Goal: Task Accomplishment & Management: Manage account settings

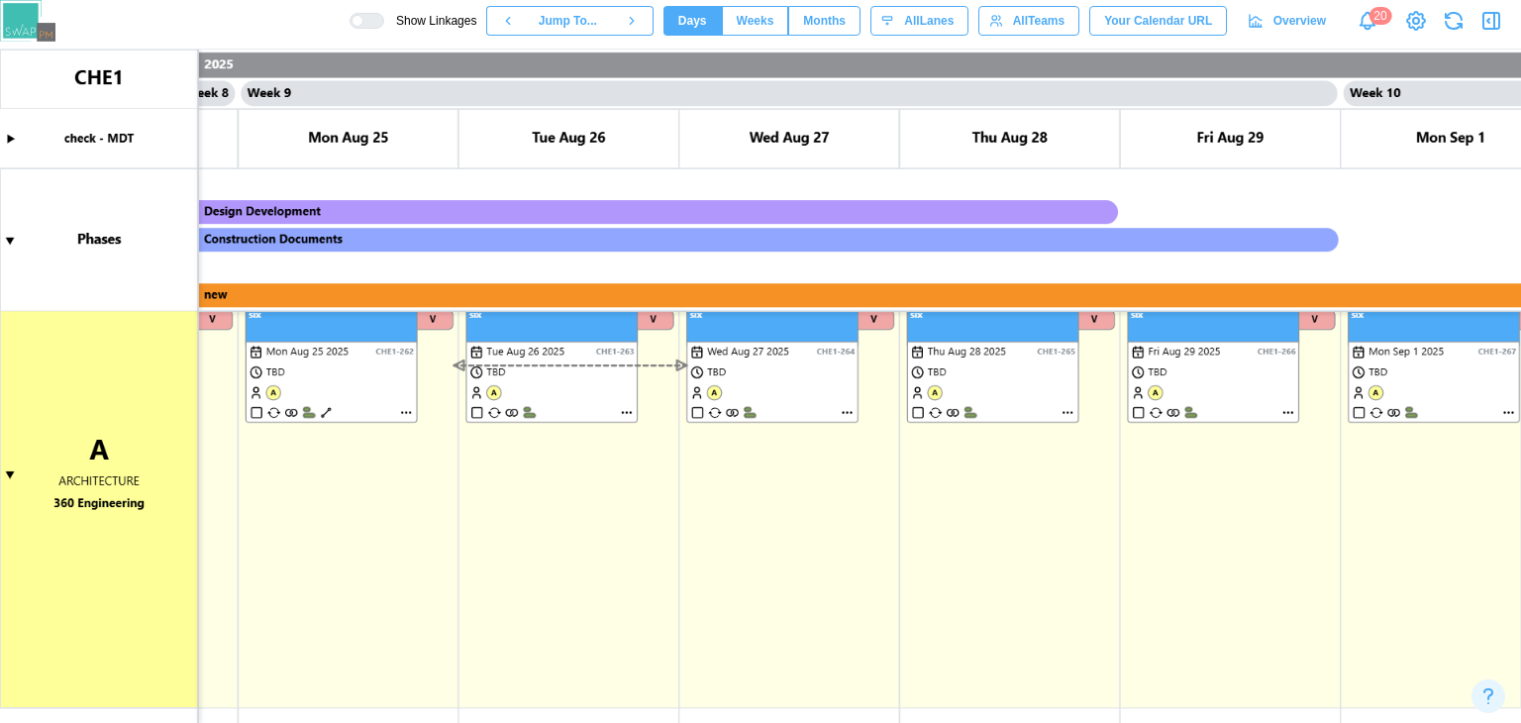
scroll to position [424, 0]
click at [8, 241] on canvas at bounding box center [760, 386] width 1521 height 673
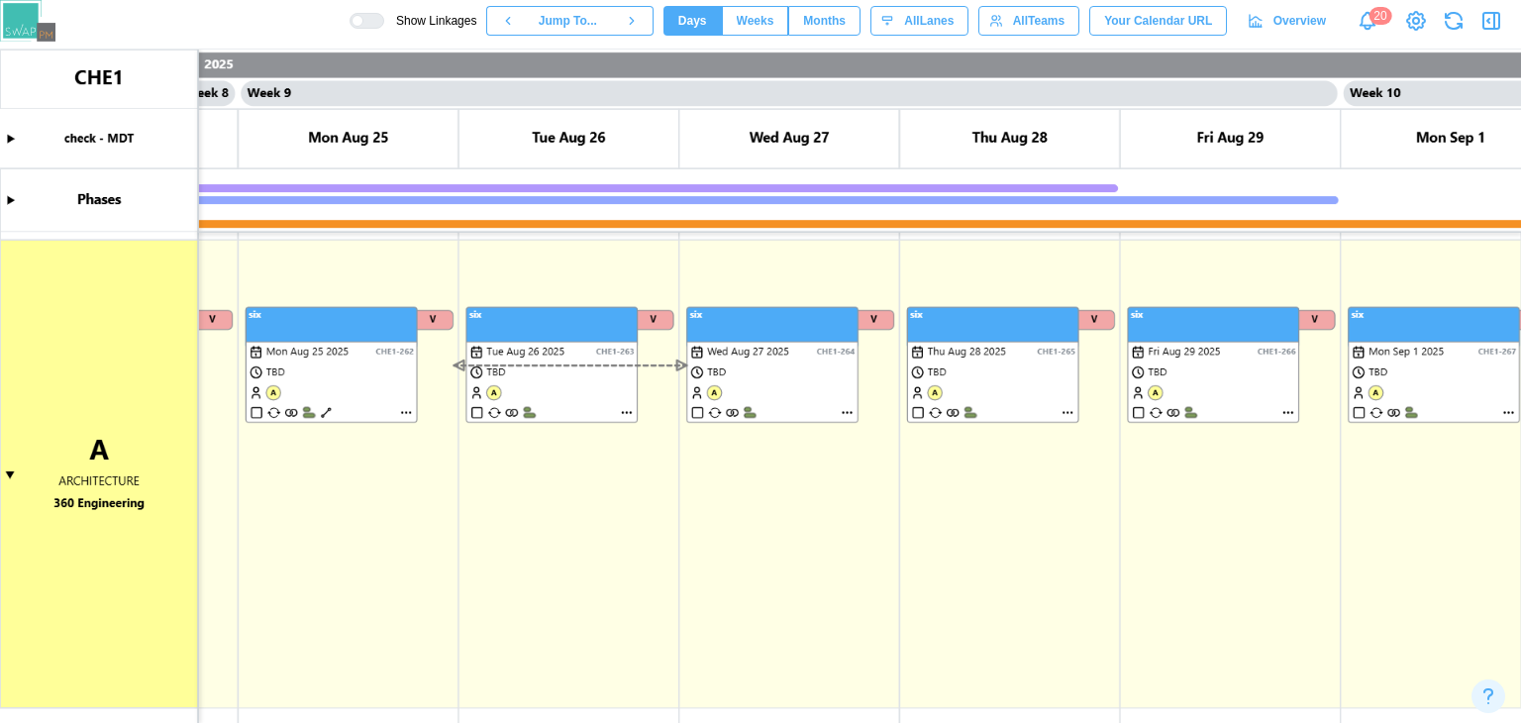
scroll to position [246, 0]
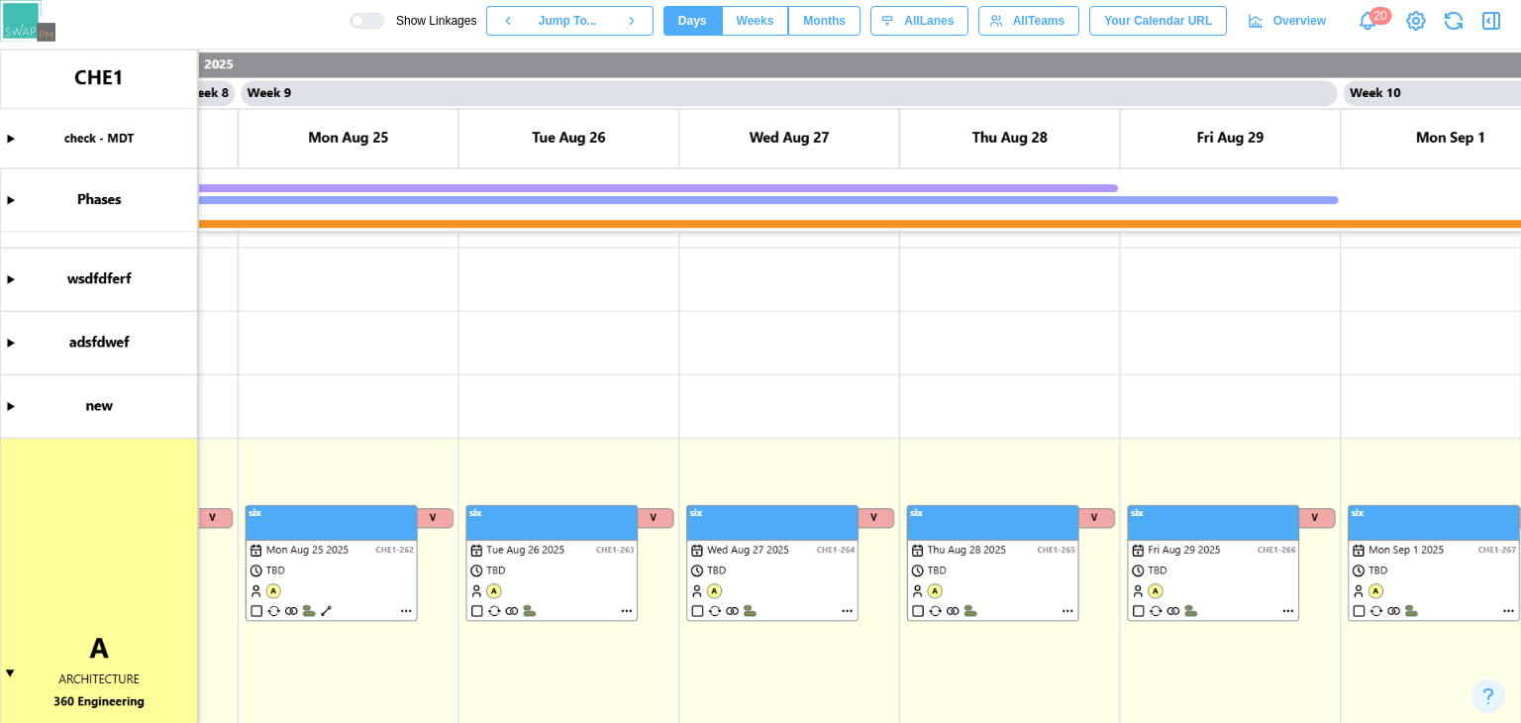
click at [10, 139] on canvas at bounding box center [760, 386] width 1521 height 673
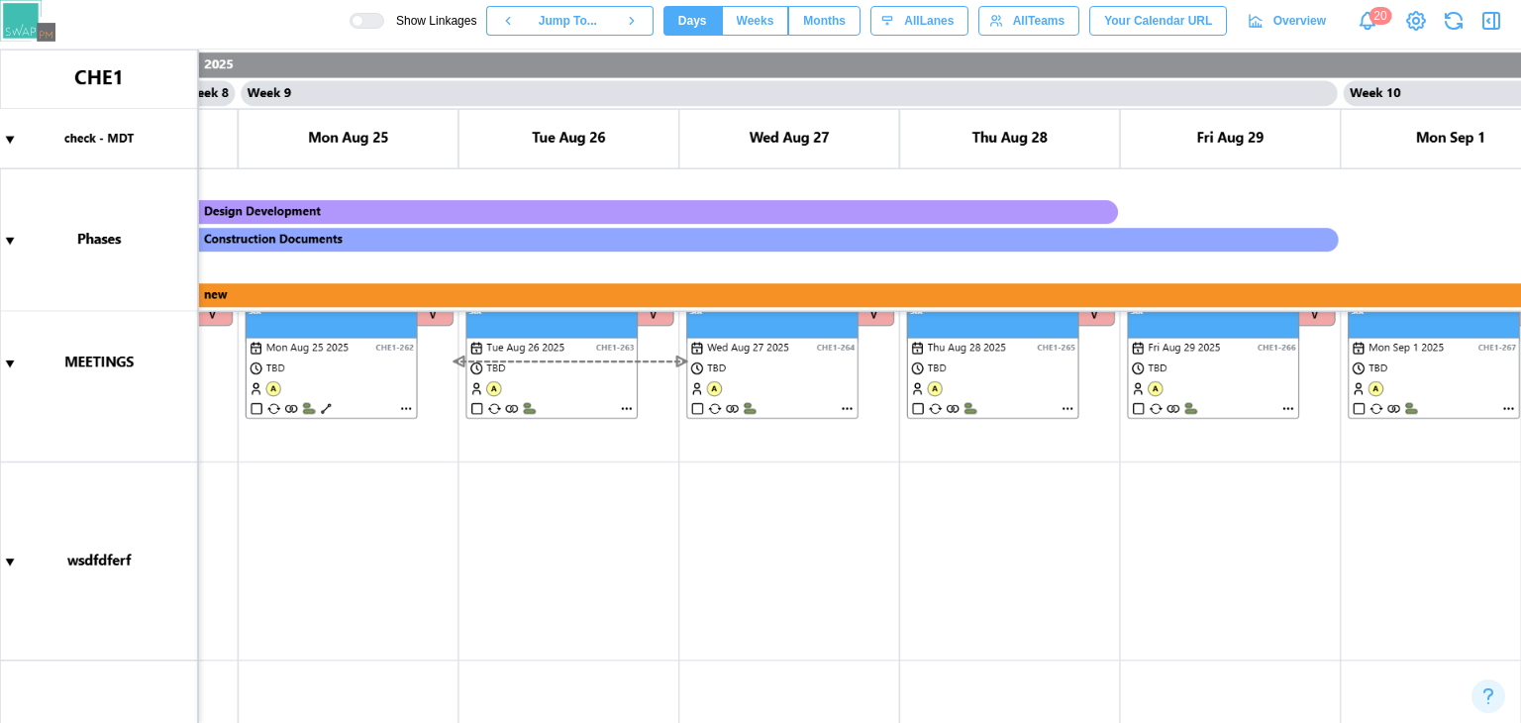
click at [9, 145] on canvas at bounding box center [760, 386] width 1521 height 673
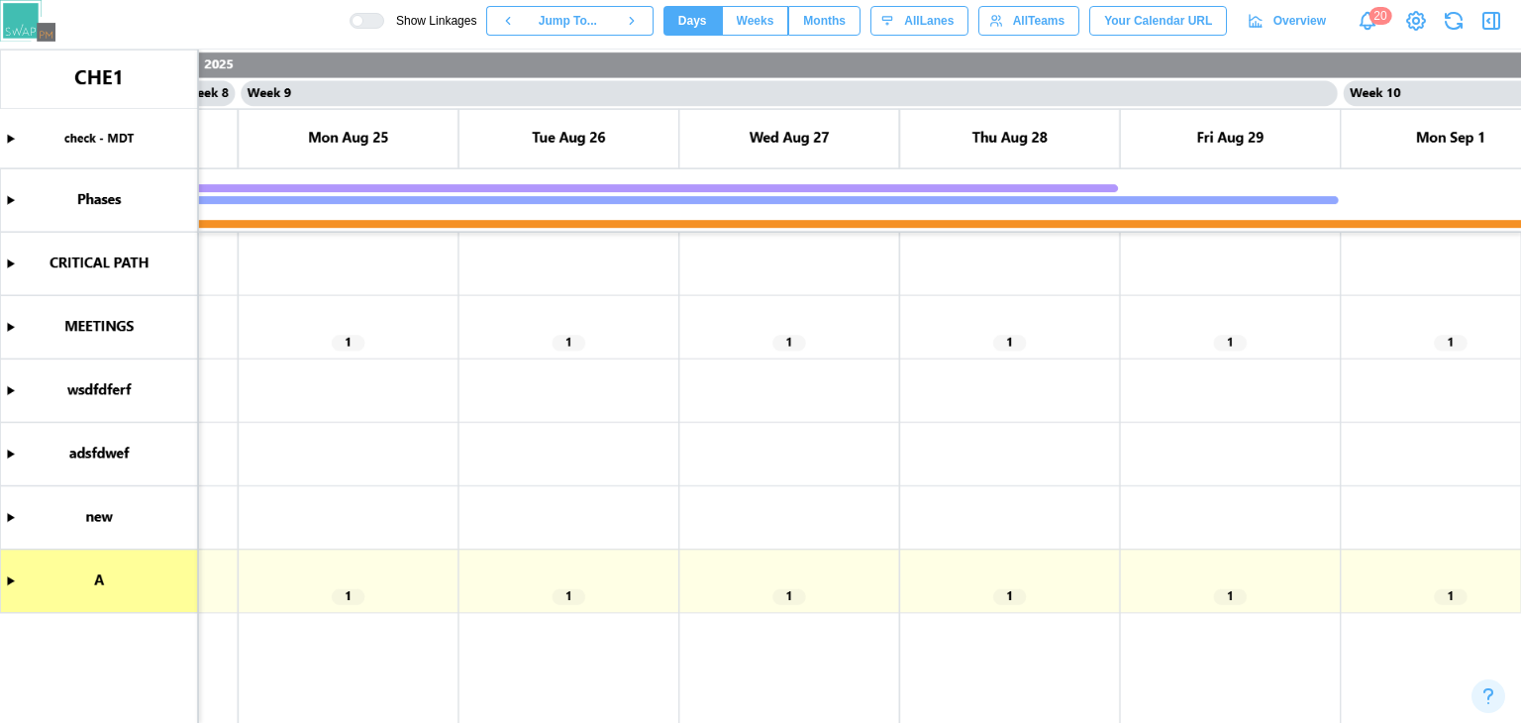
click at [112, 140] on canvas at bounding box center [760, 386] width 1521 height 673
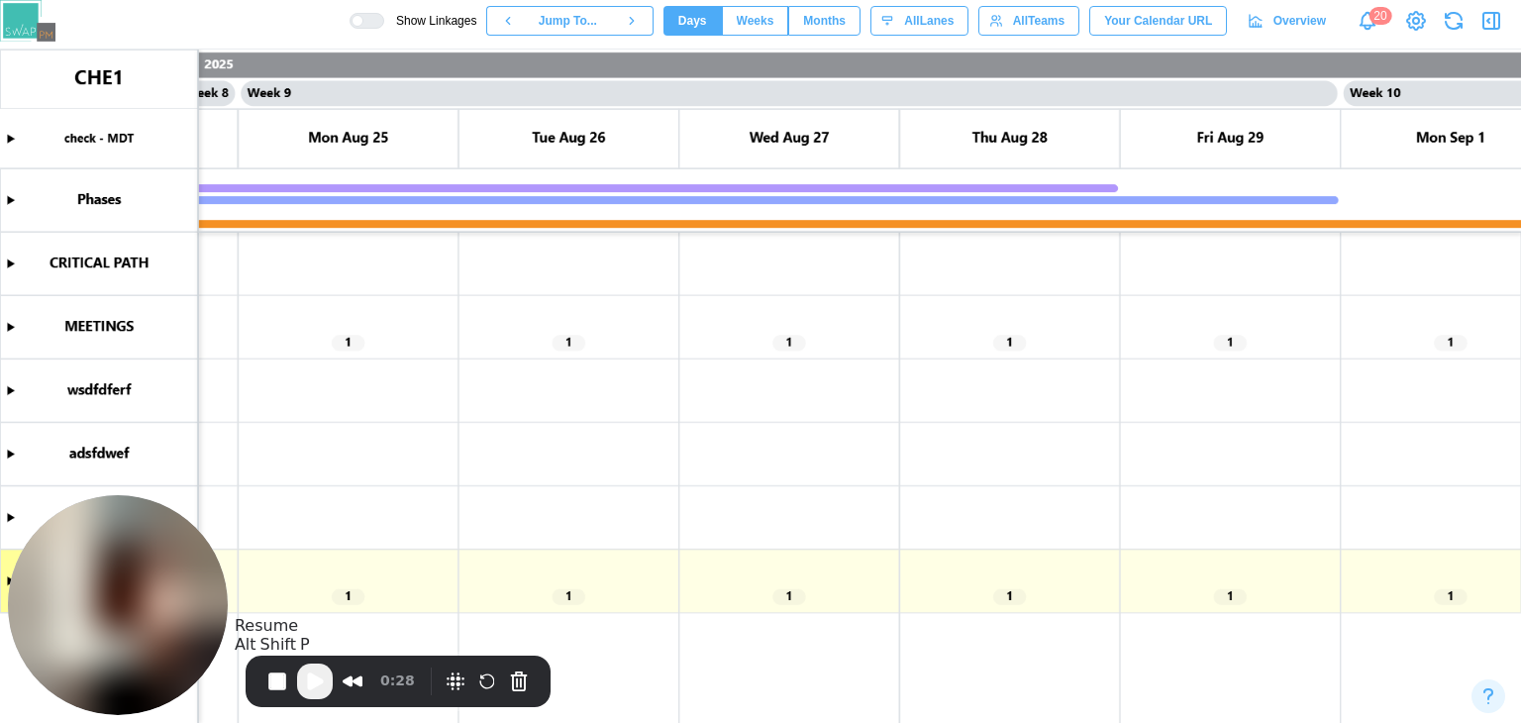
click at [315, 690] on span "Play Recording" at bounding box center [315, 681] width 24 height 24
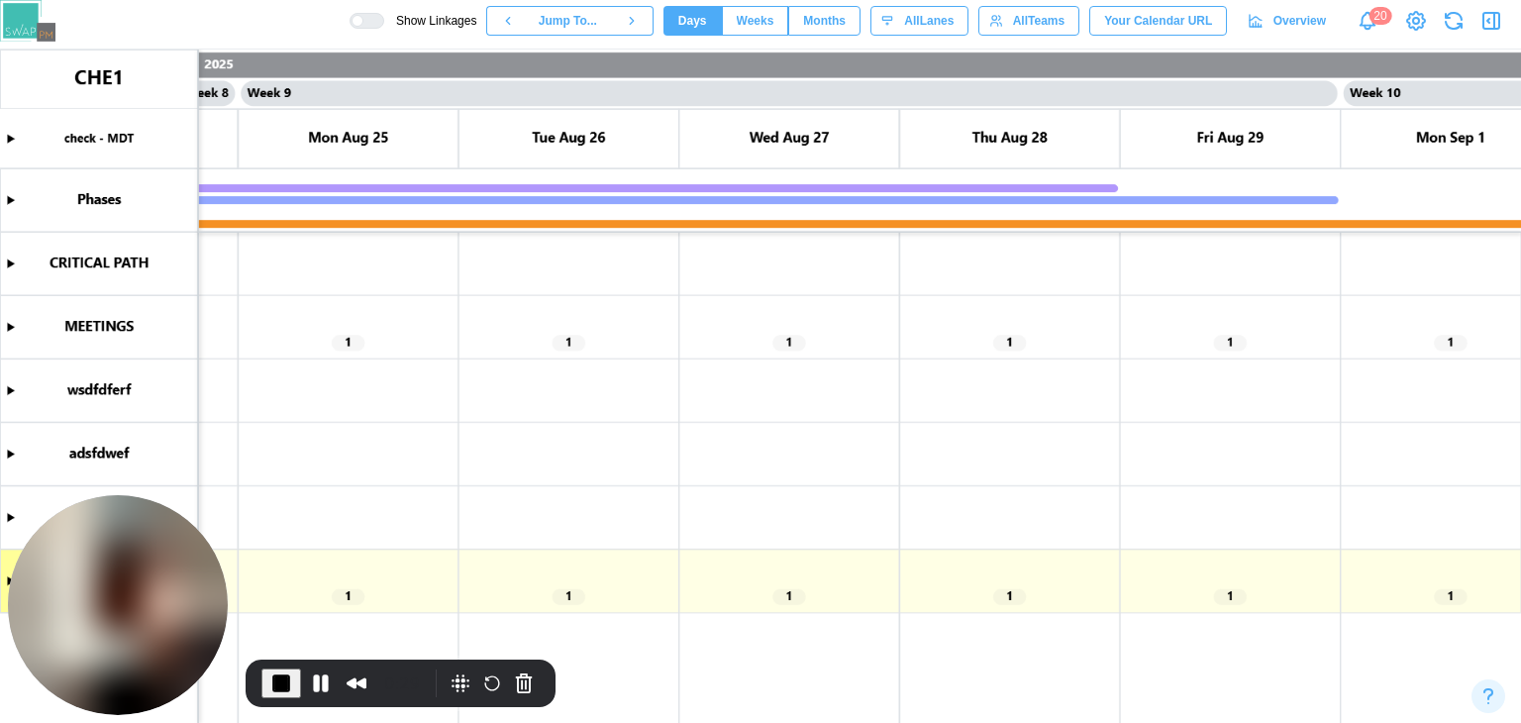
click at [12, 136] on canvas at bounding box center [760, 386] width 1521 height 673
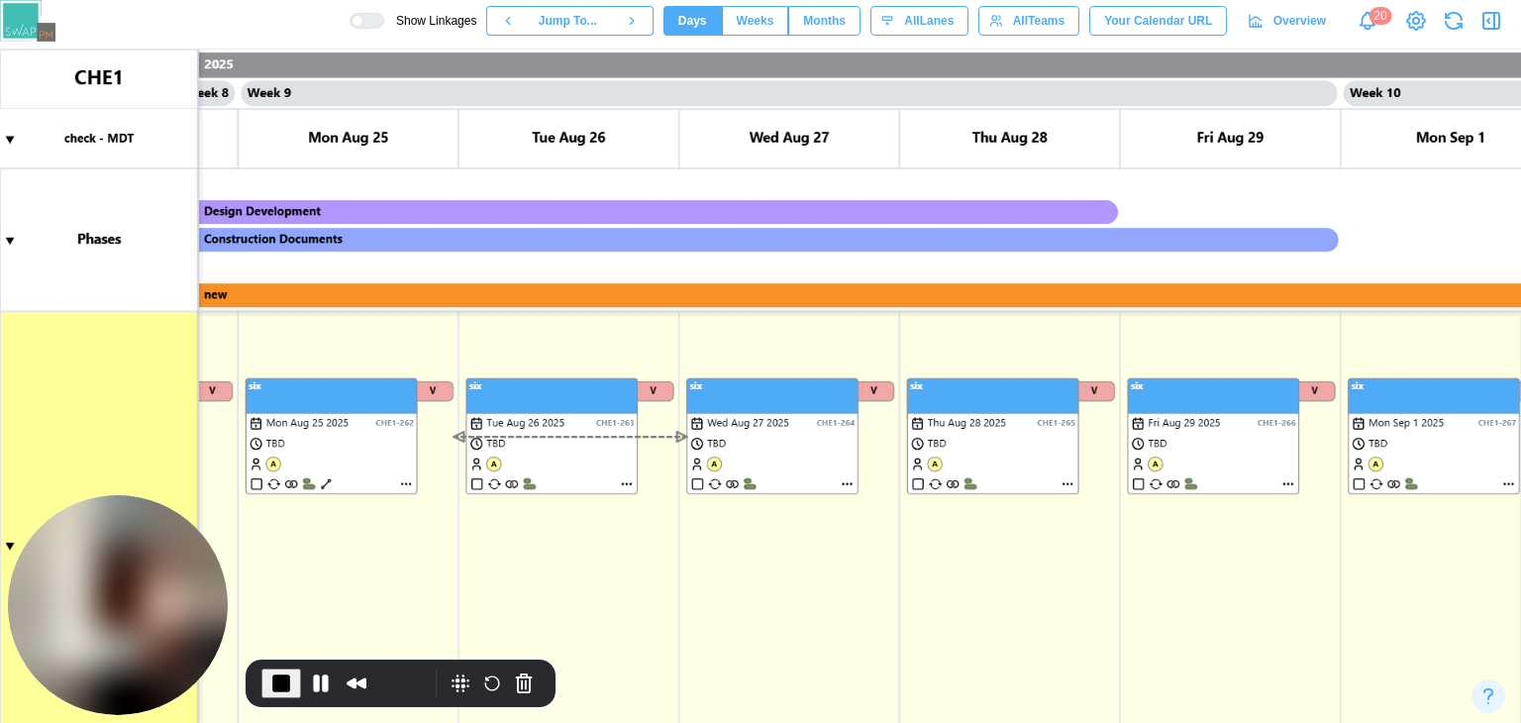
scroll to position [1061, 0]
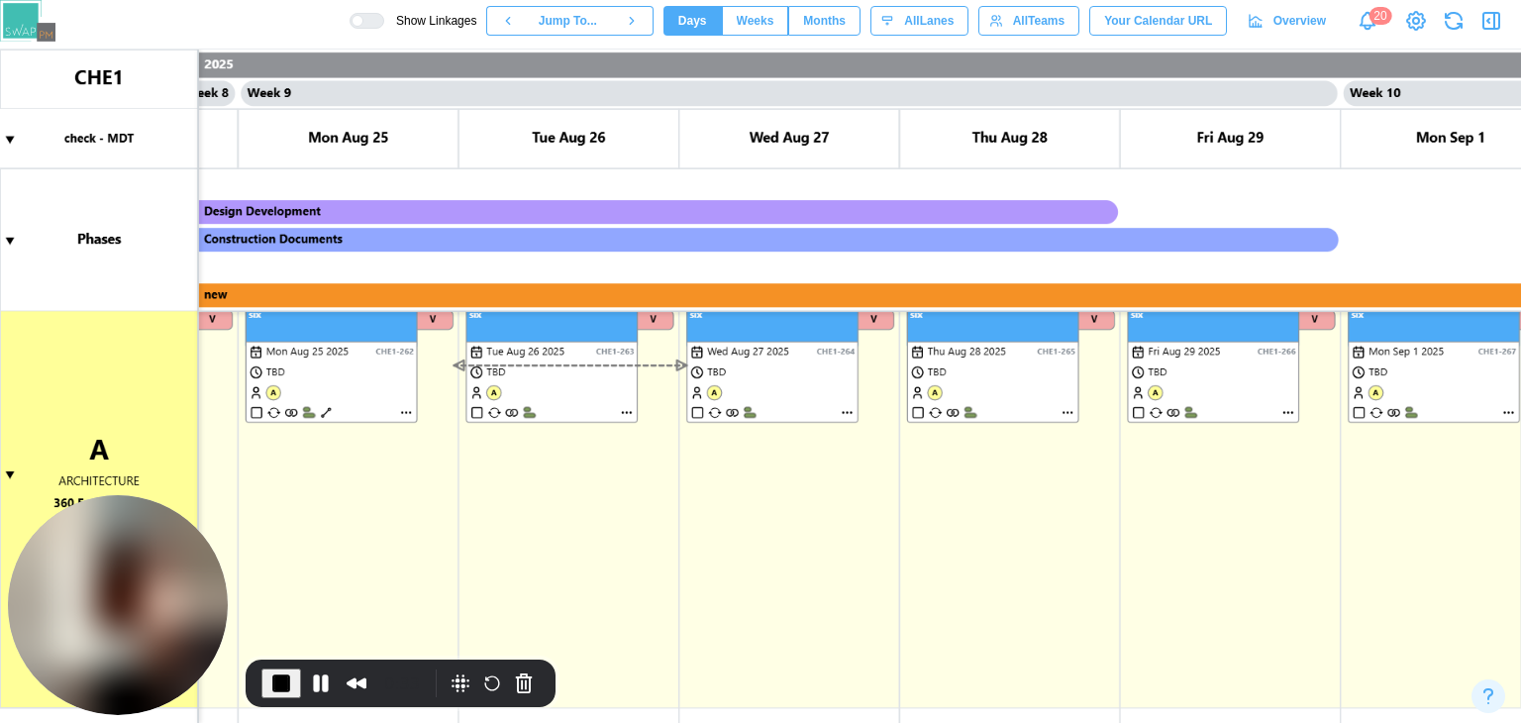
click at [7, 243] on canvas at bounding box center [760, 386] width 1521 height 673
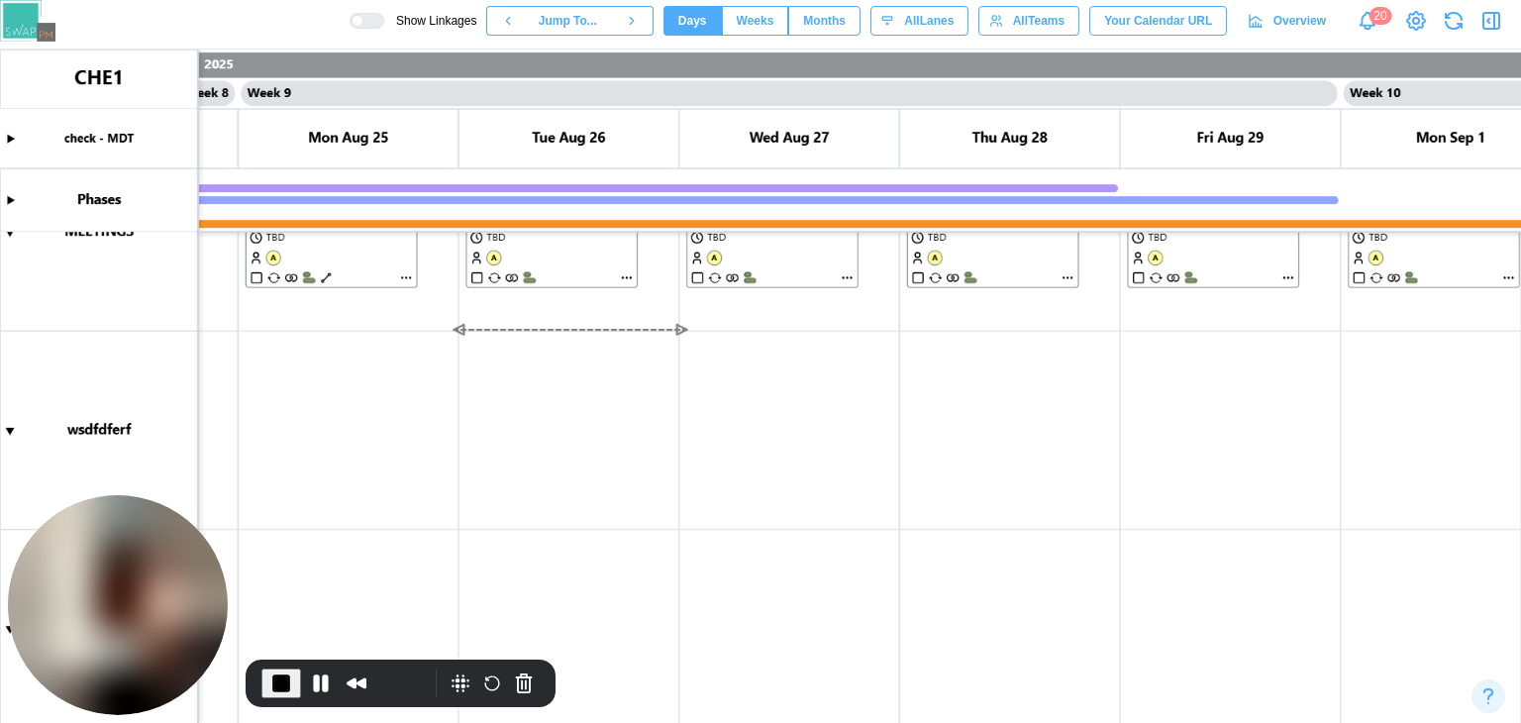
scroll to position [0, 0]
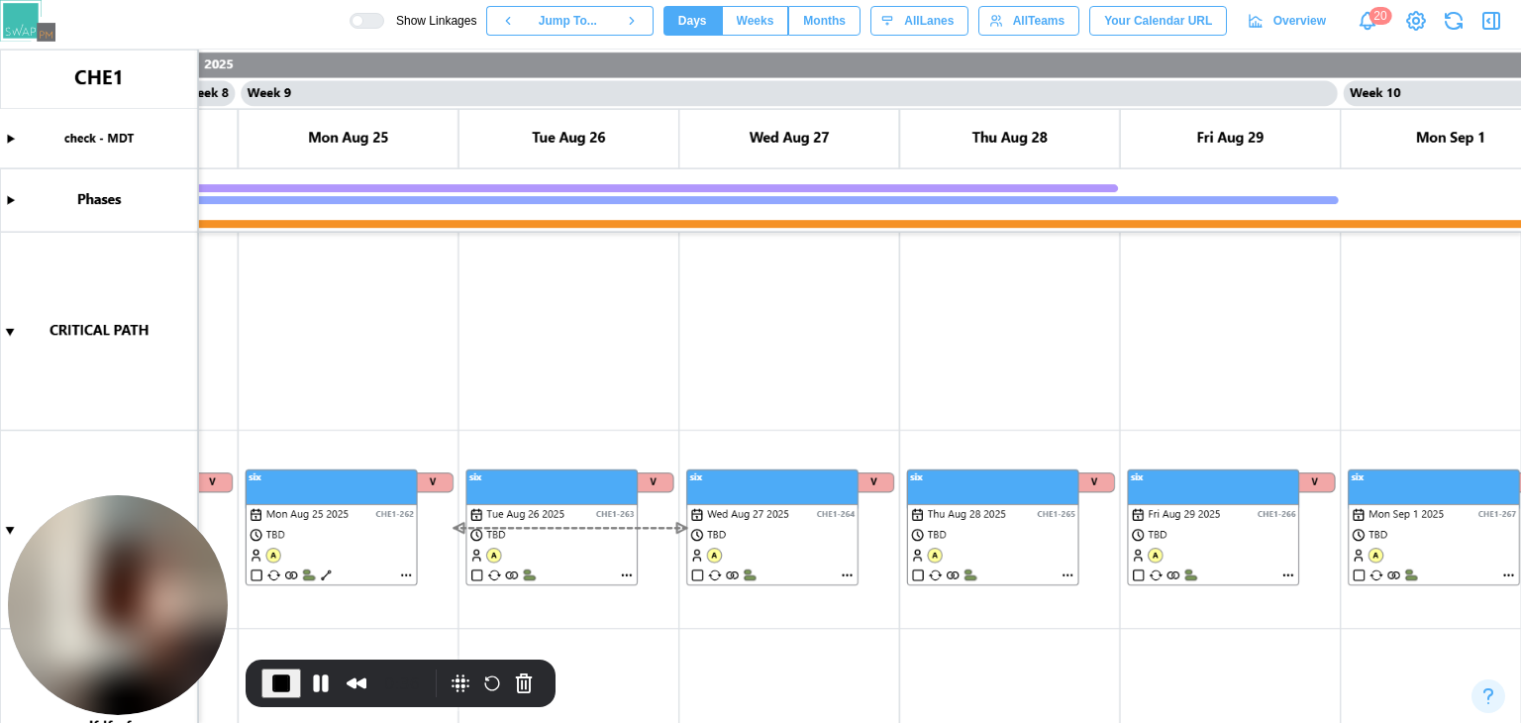
click at [8, 330] on canvas at bounding box center [760, 386] width 1521 height 673
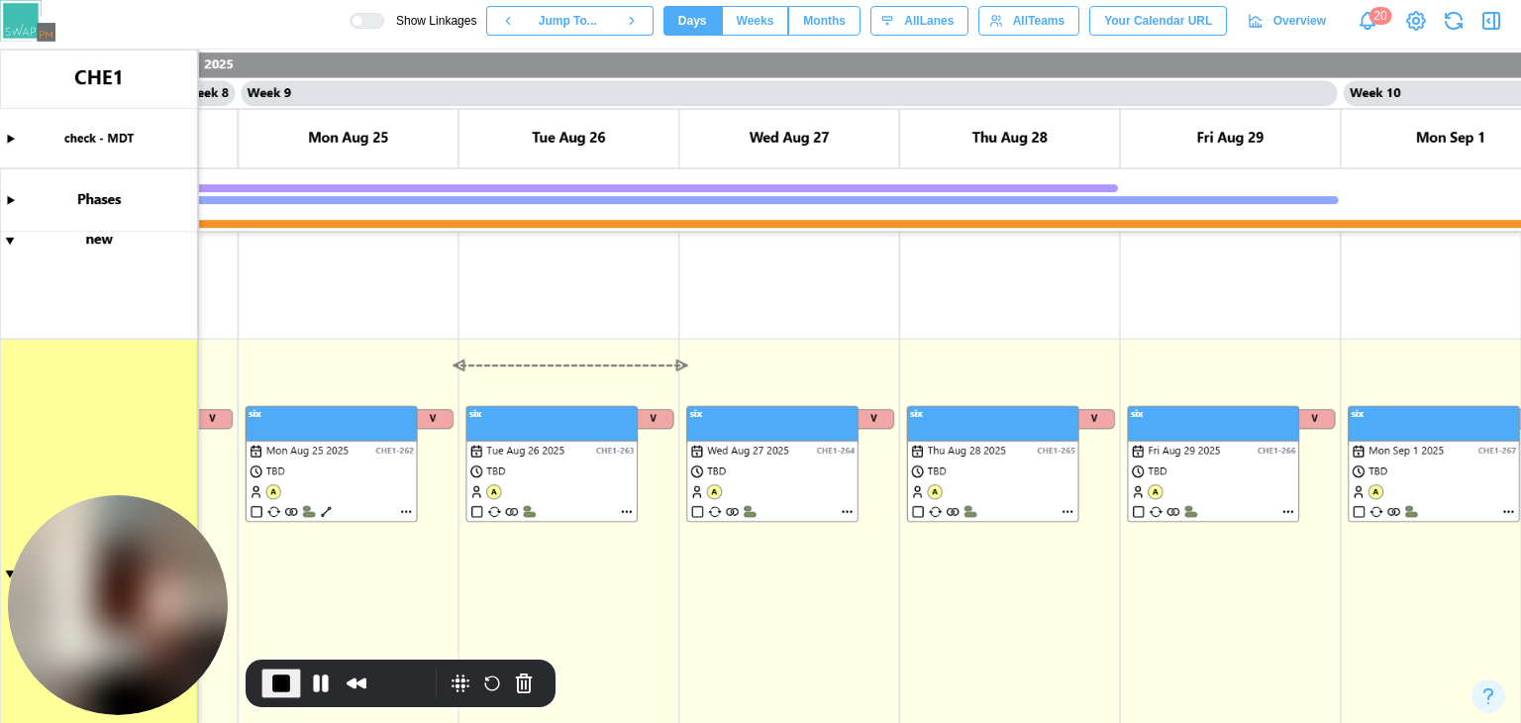
scroll to position [451, 0]
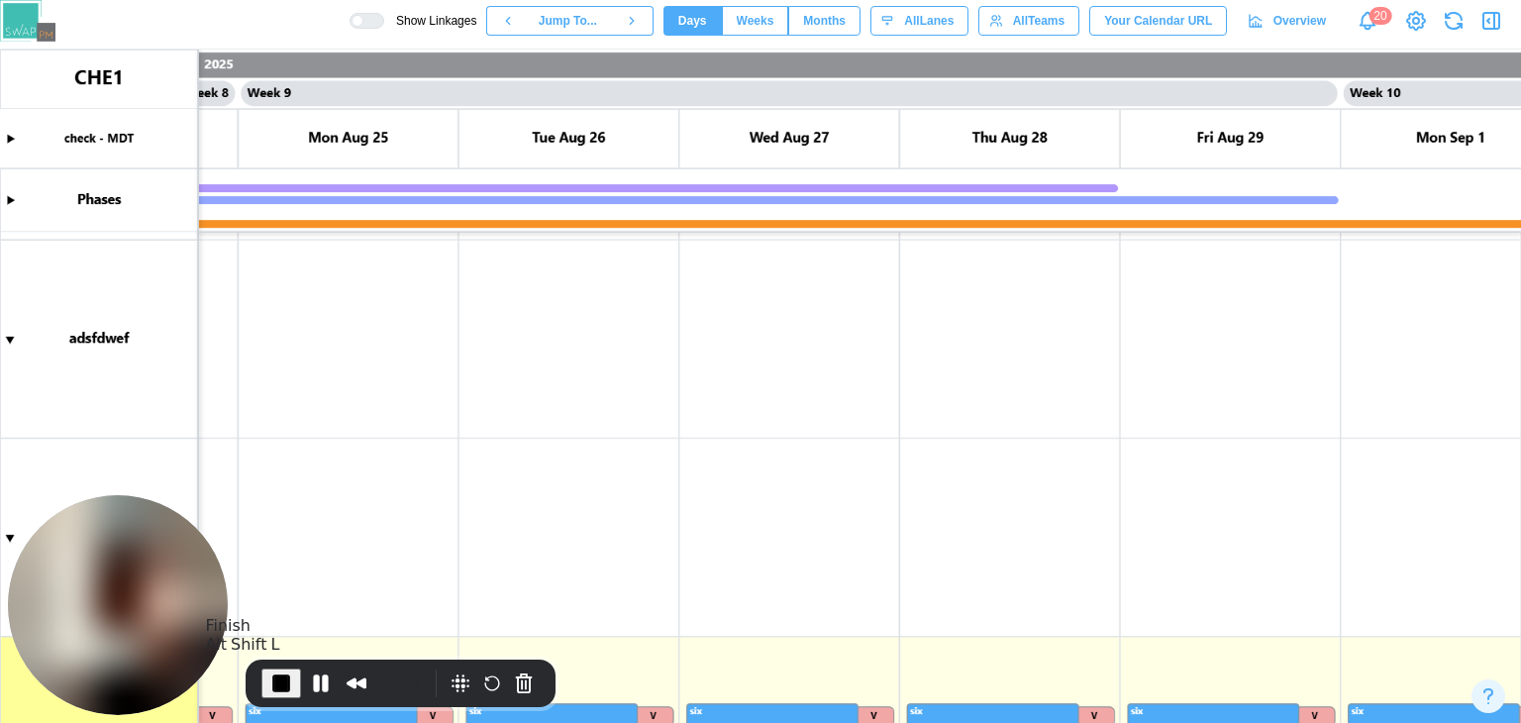
click at [271, 676] on span "End Recording" at bounding box center [281, 683] width 24 height 24
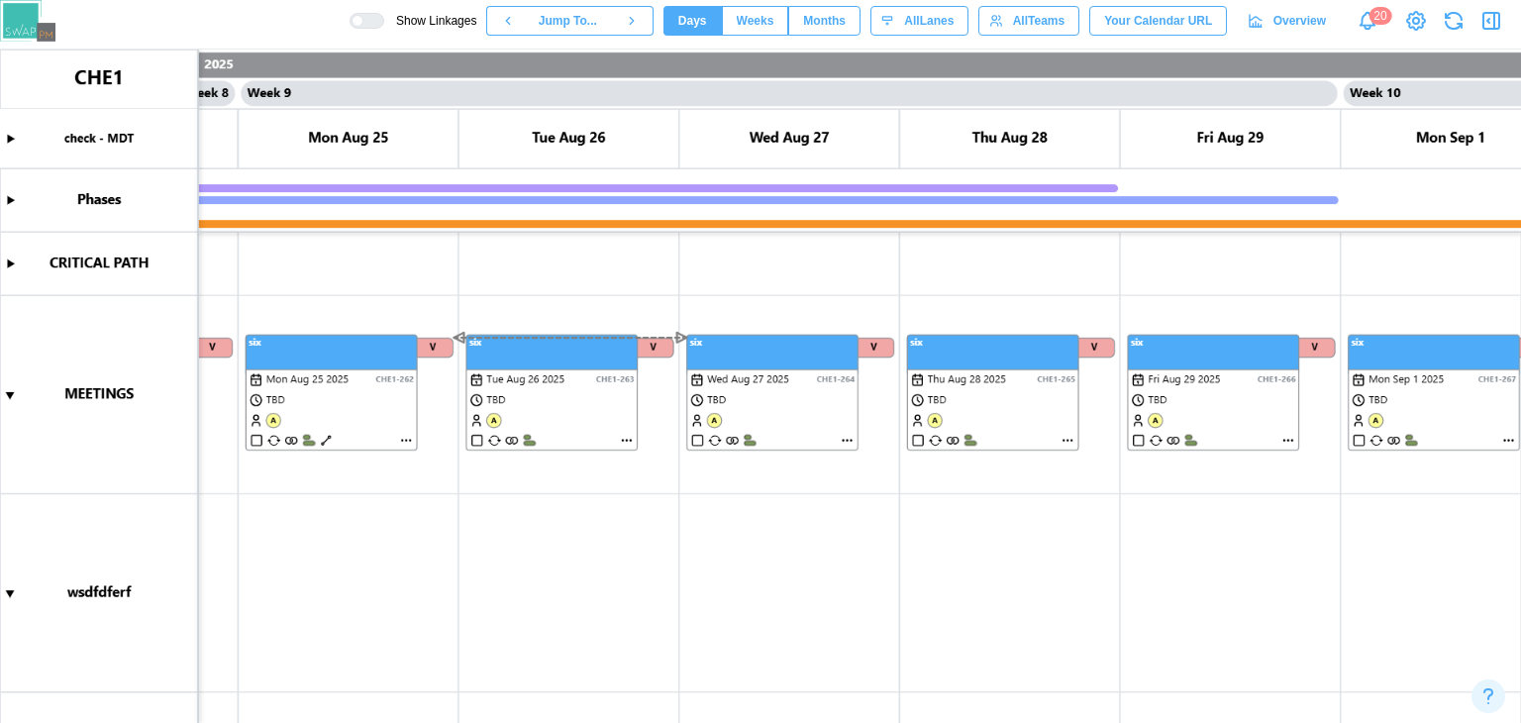
scroll to position [0, 0]
click at [121, 142] on canvas at bounding box center [760, 386] width 1521 height 673
click at [82, 80] on canvas at bounding box center [760, 386] width 1521 height 673
drag, startPoint x: 283, startPoint y: 541, endPoint x: 257, endPoint y: 541, distance: 25.7
click at [264, 541] on canvas at bounding box center [760, 386] width 1521 height 673
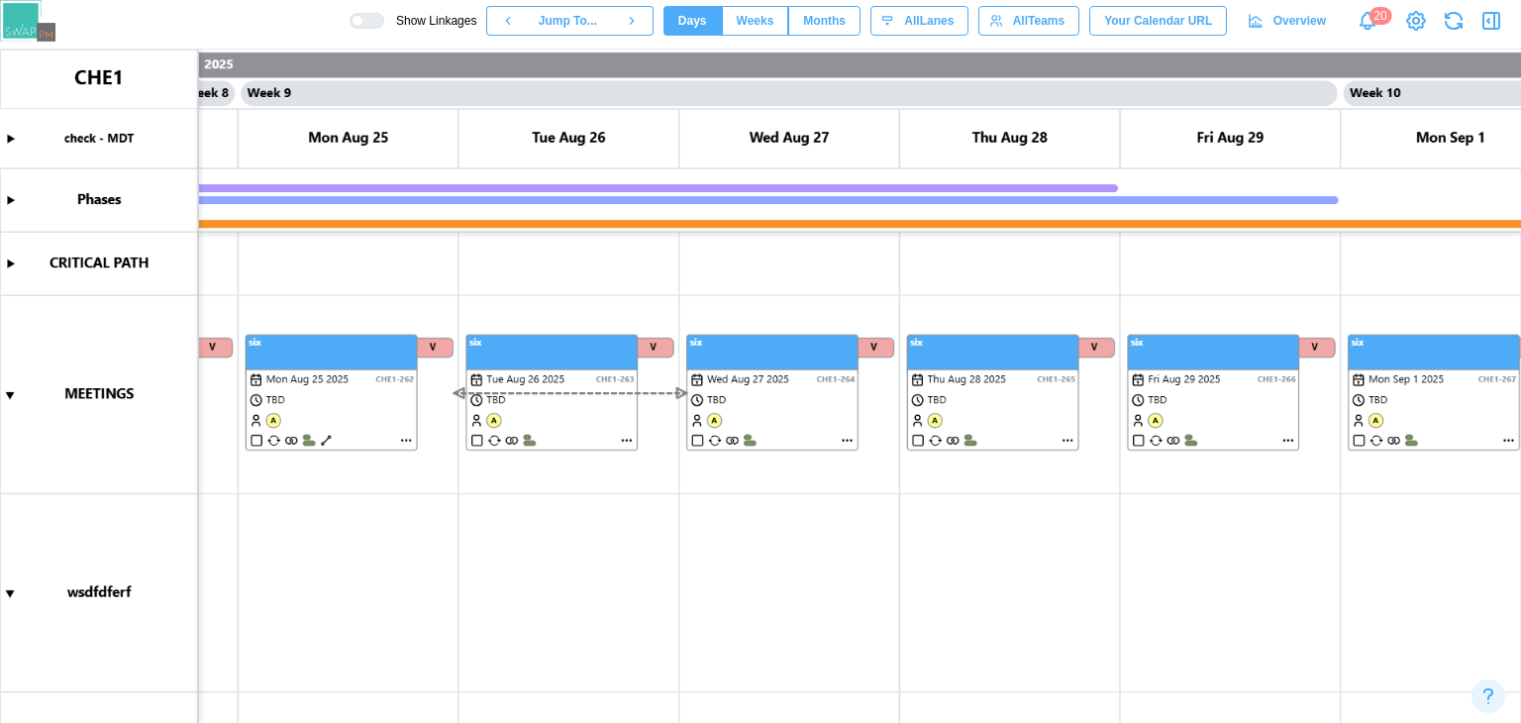
scroll to position [14, 0]
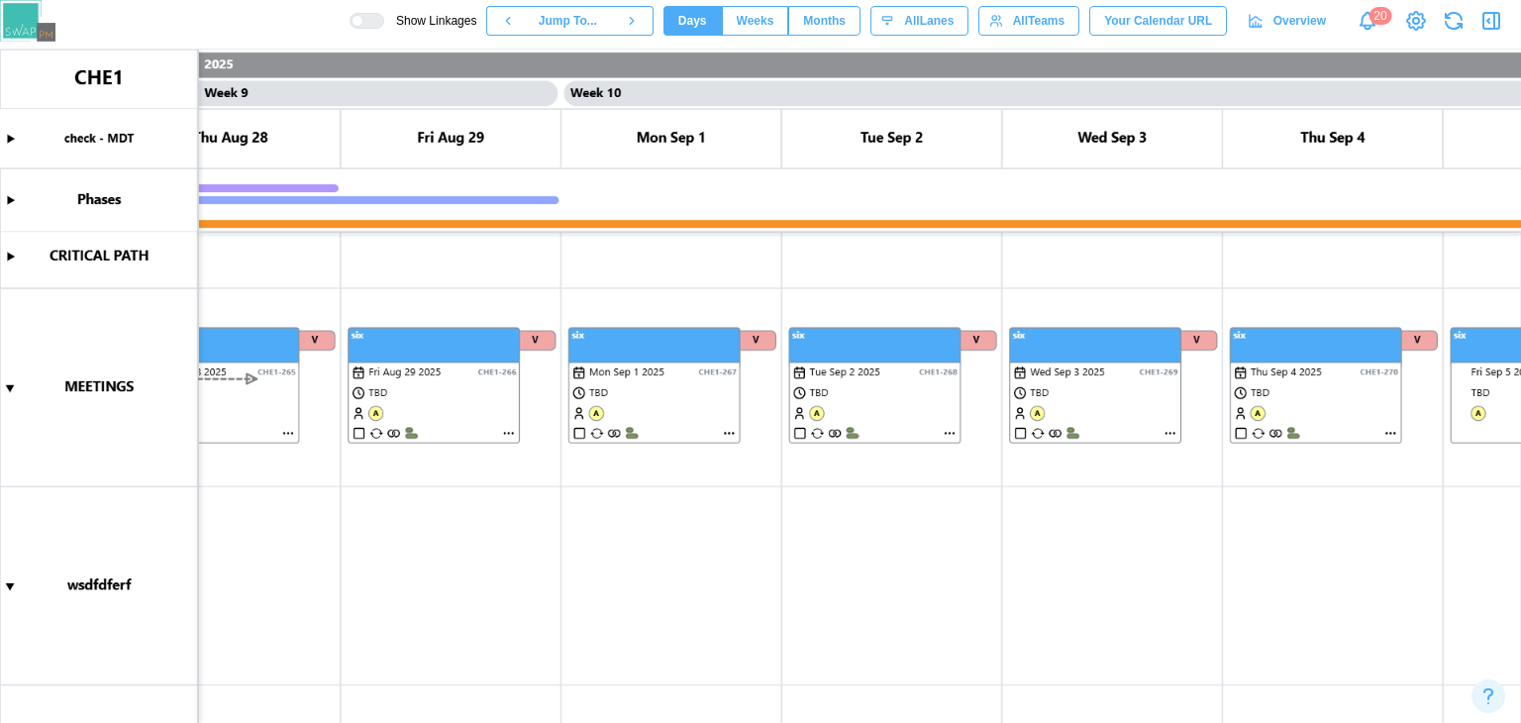
drag, startPoint x: 903, startPoint y: 567, endPoint x: 308, endPoint y: 570, distance: 595.0
click at [313, 571] on canvas at bounding box center [760, 386] width 1521 height 673
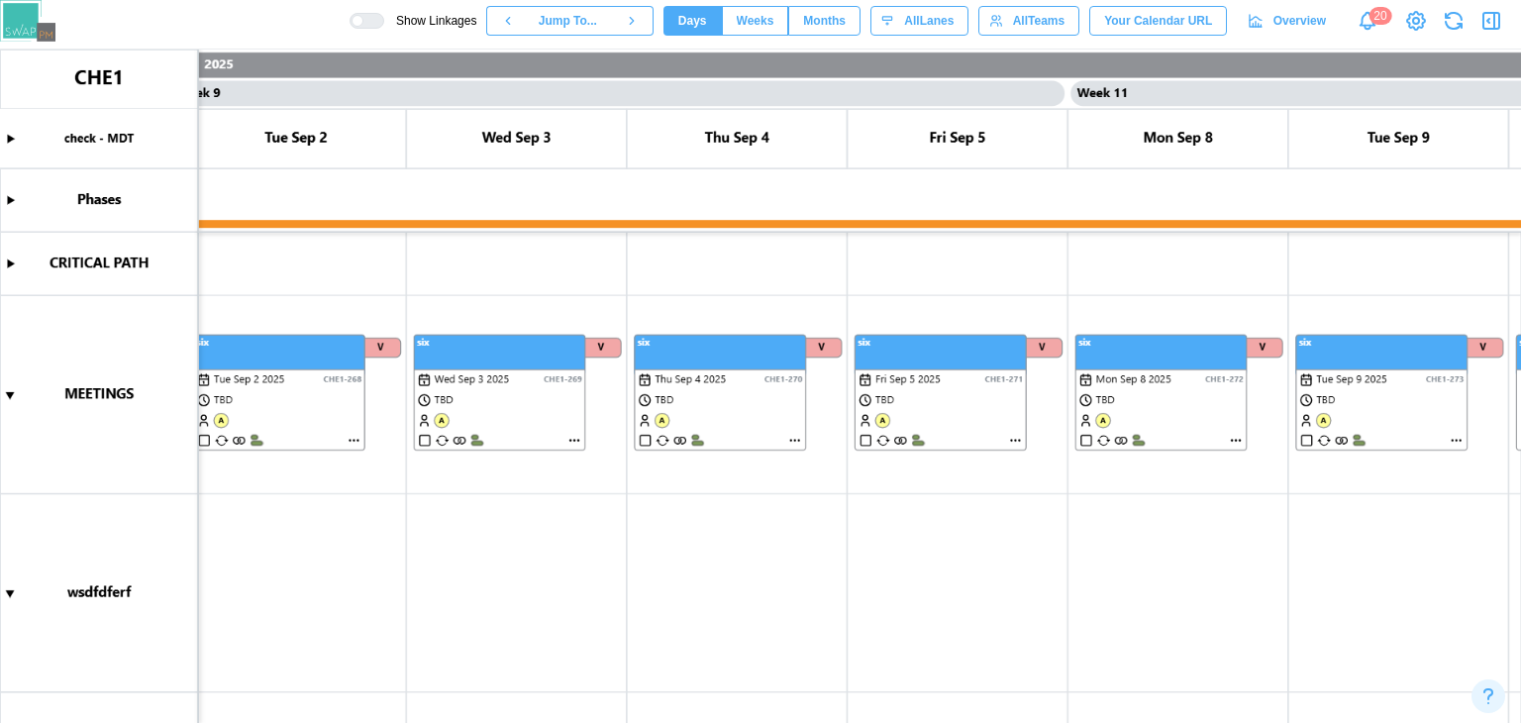
scroll to position [0, 0]
drag, startPoint x: 777, startPoint y: 585, endPoint x: 358, endPoint y: 585, distance: 418.8
click at [392, 594] on canvas at bounding box center [760, 386] width 1521 height 673
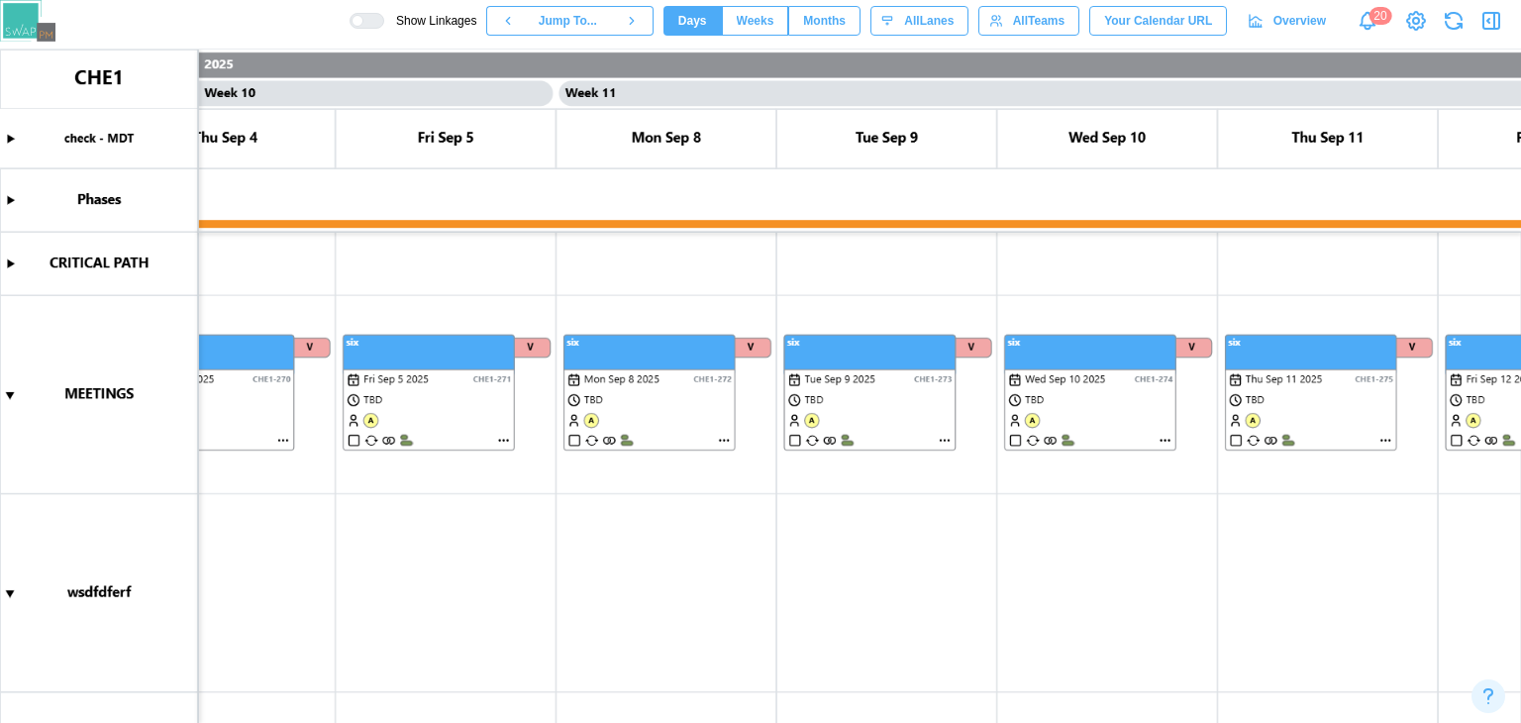
drag, startPoint x: 1129, startPoint y: 522, endPoint x: 523, endPoint y: 519, distance: 605.9
click at [536, 524] on canvas at bounding box center [760, 386] width 1521 height 673
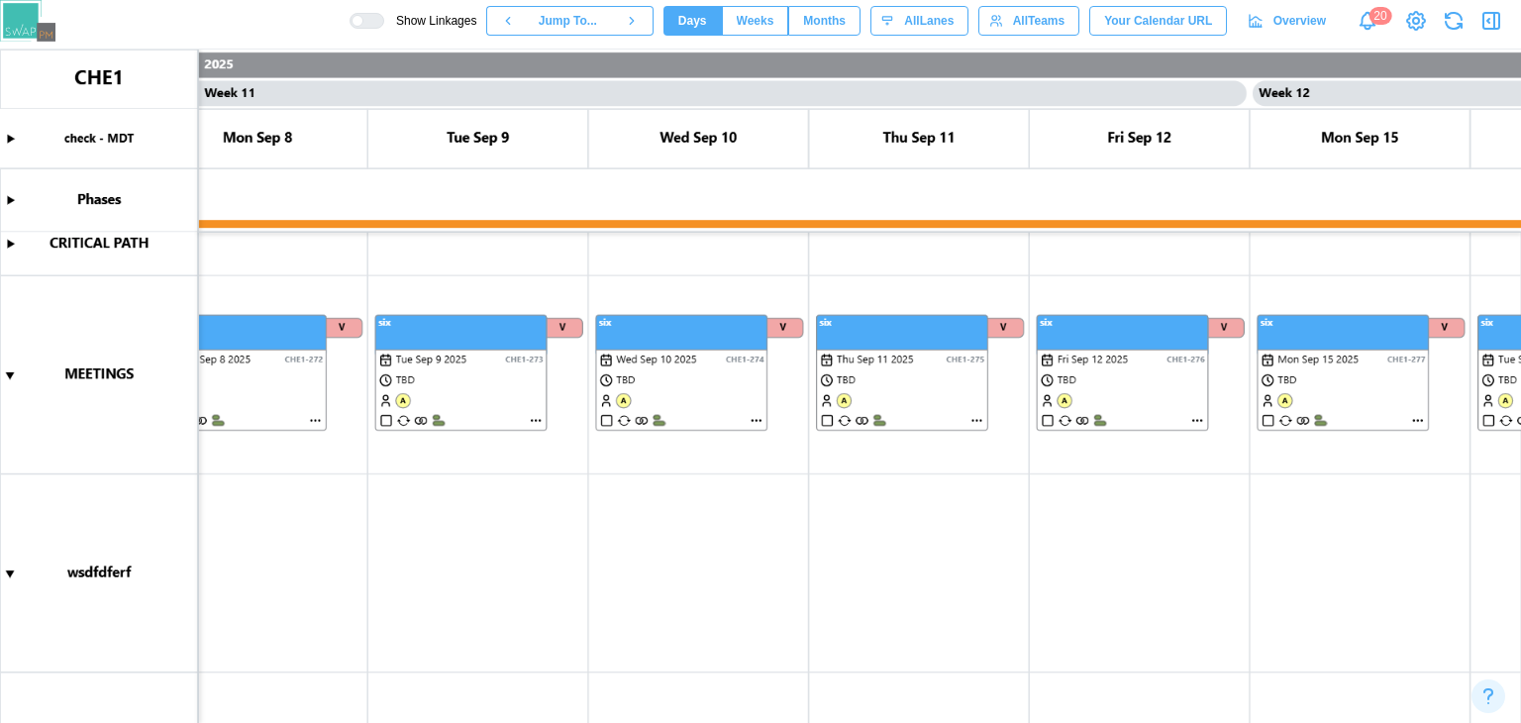
scroll to position [16, 0]
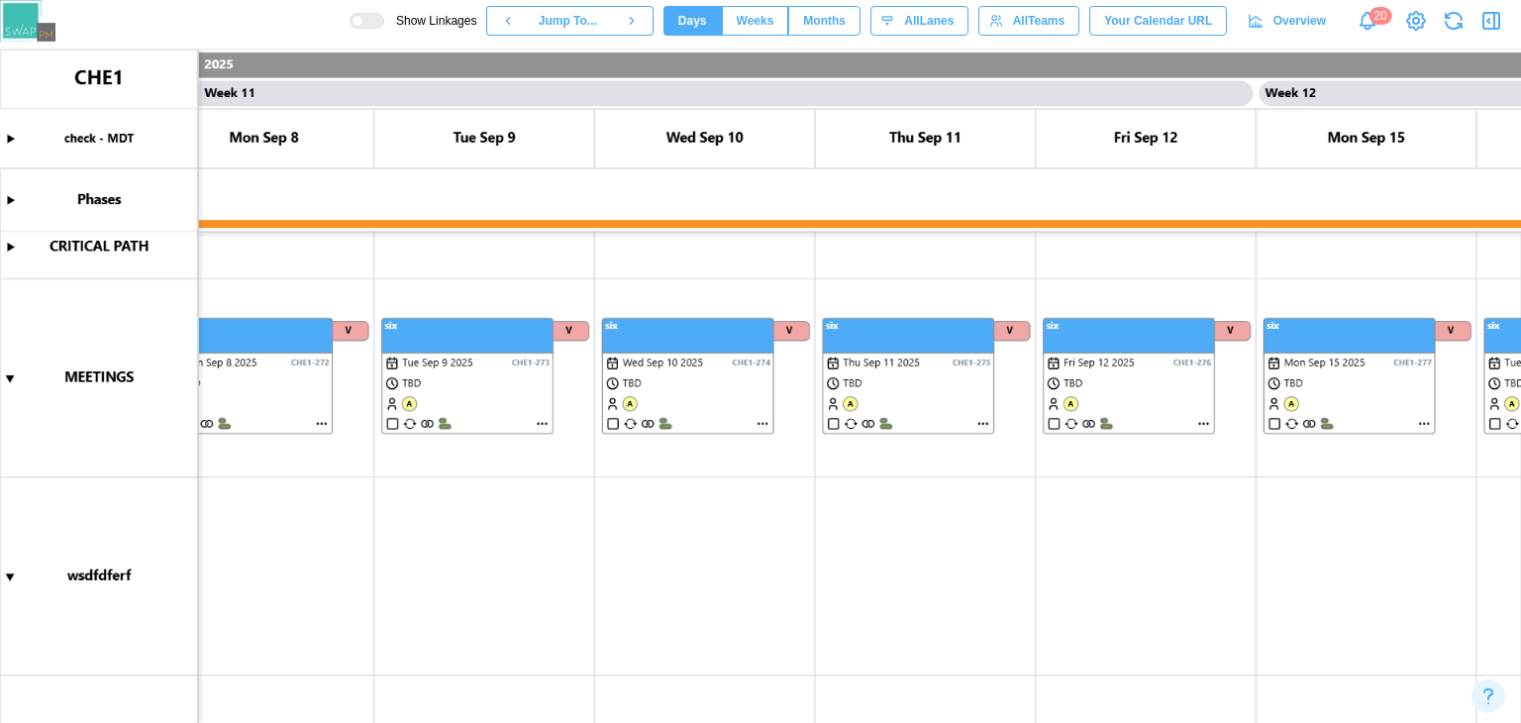
click at [13, 376] on canvas at bounding box center [760, 386] width 1521 height 673
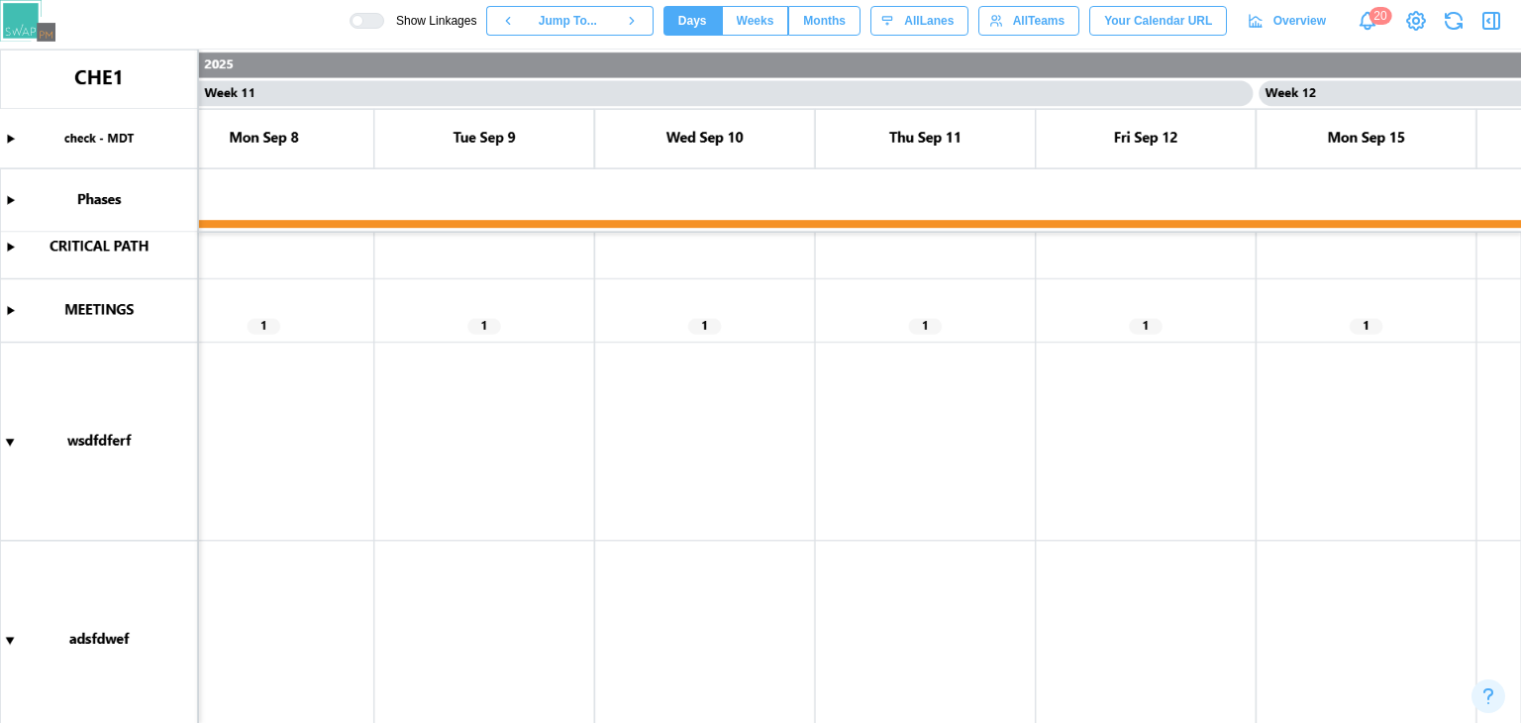
click at [6, 434] on canvas at bounding box center [760, 386] width 1521 height 673
click at [13, 508] on canvas at bounding box center [760, 386] width 1521 height 673
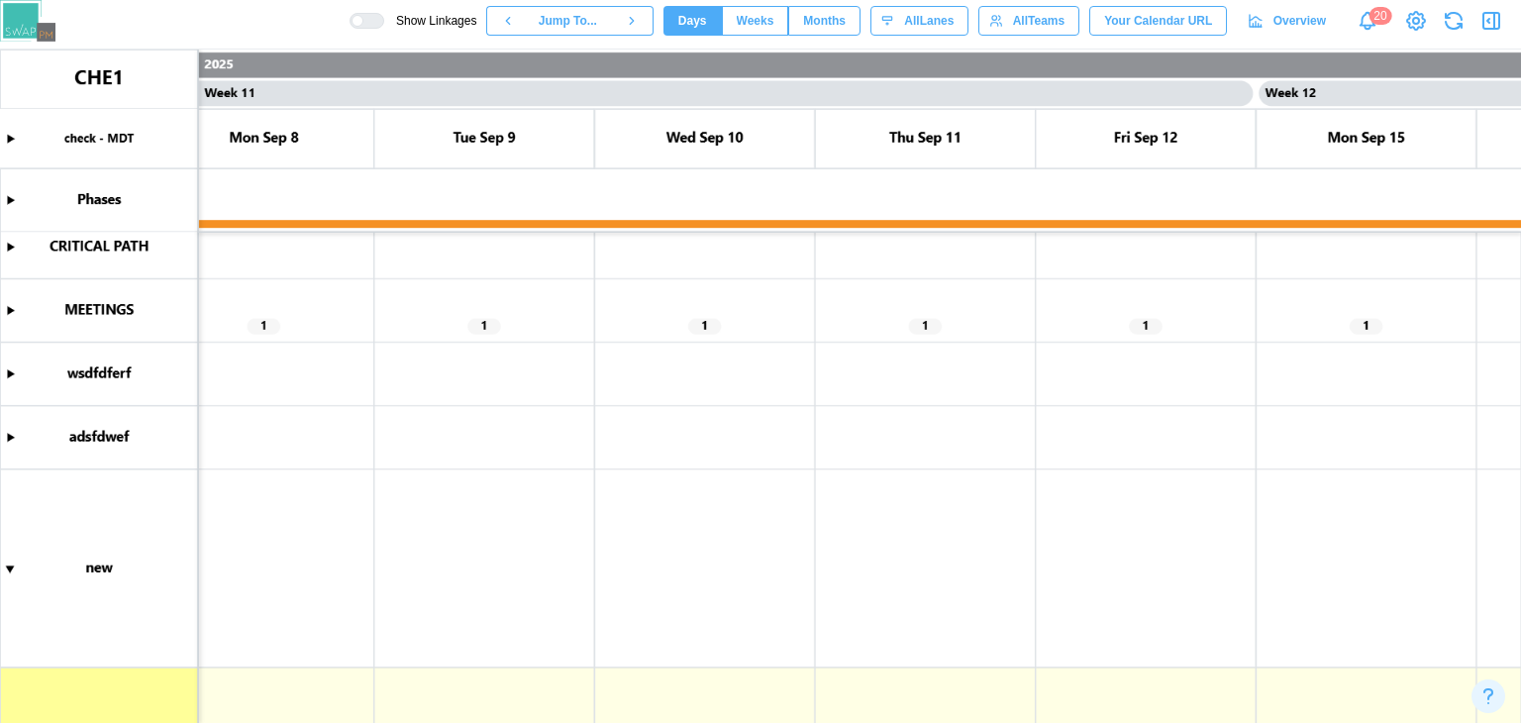
click at [6, 557] on canvas at bounding box center [760, 386] width 1521 height 673
click at [8, 566] on canvas at bounding box center [760, 386] width 1521 height 673
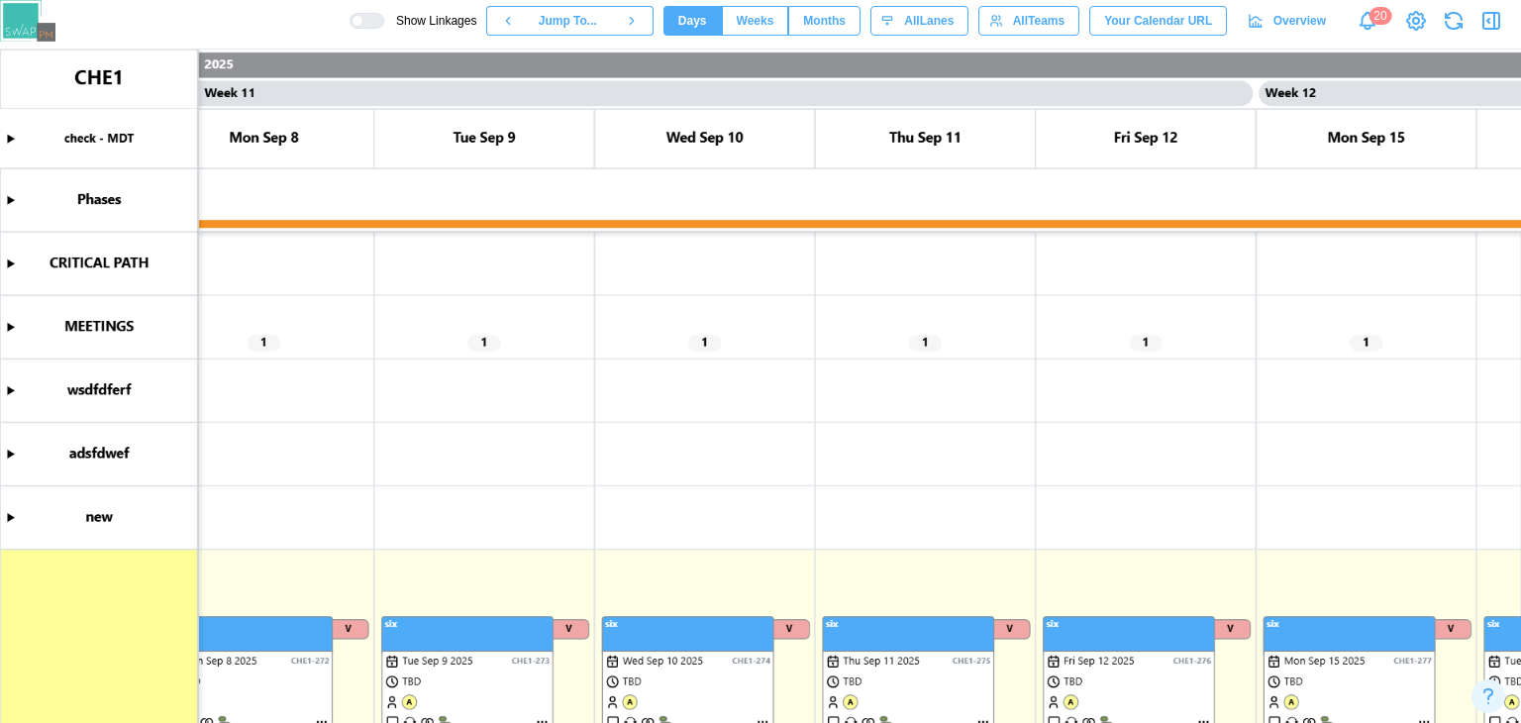
scroll to position [0, 11050]
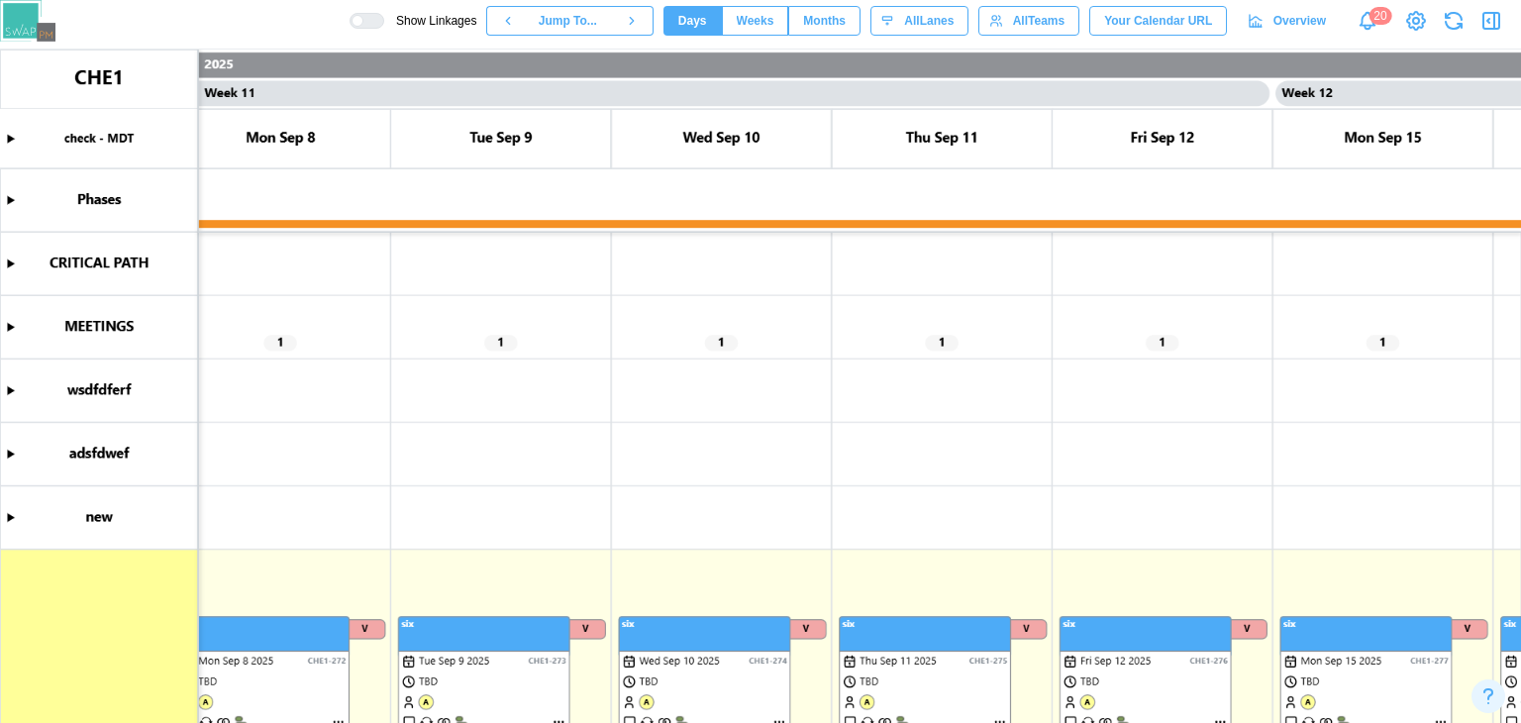
click at [1283, 7] on span "Overview" at bounding box center [1299, 21] width 52 height 28
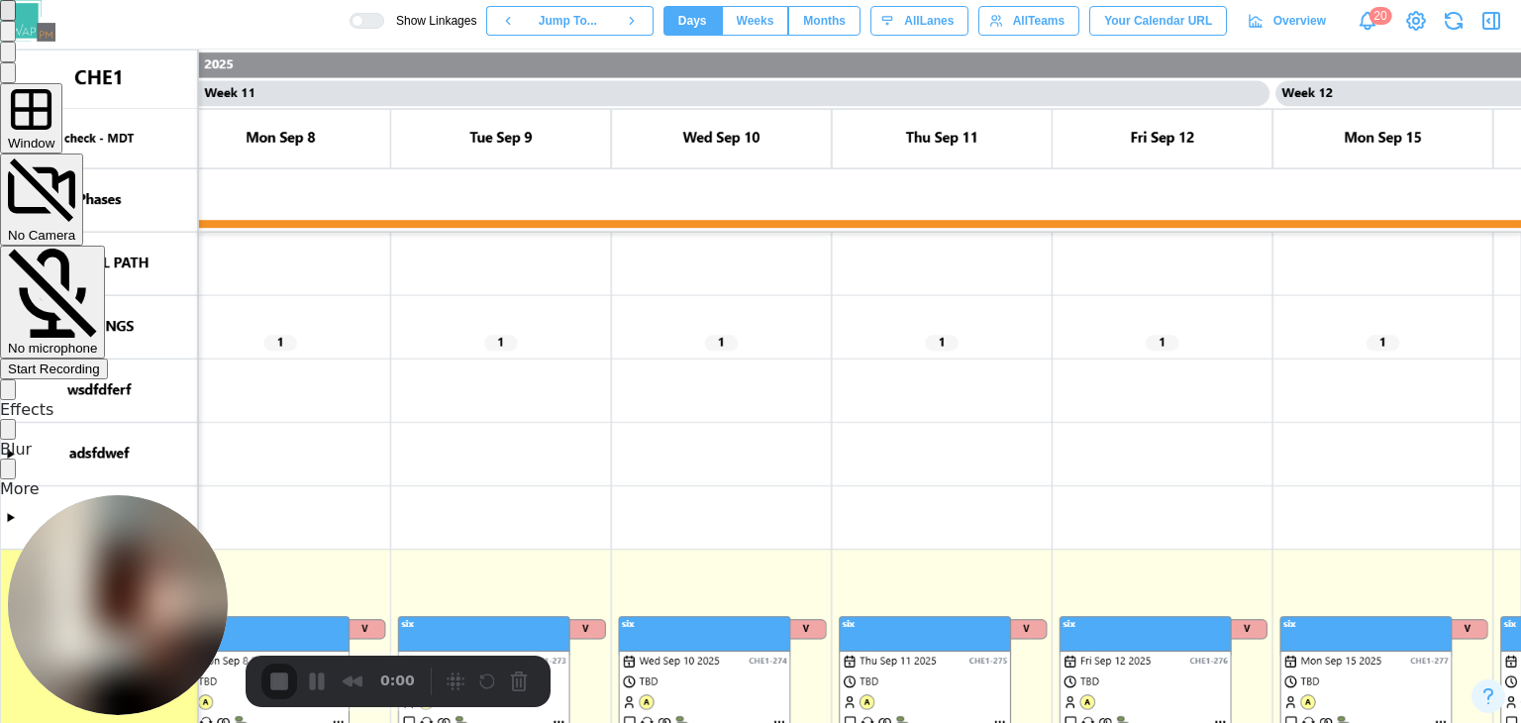
click at [100, 361] on div "Start Recording" at bounding box center [54, 368] width 92 height 15
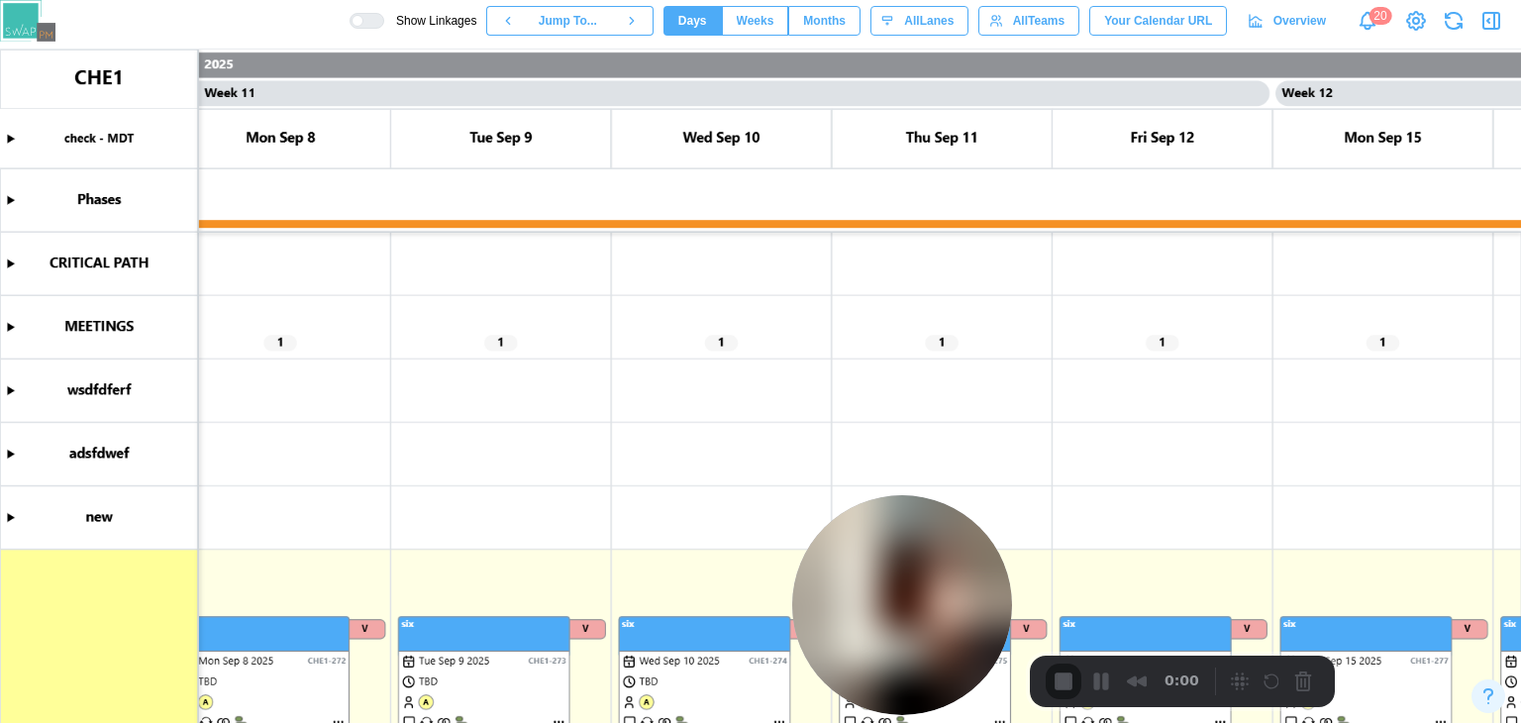
drag, startPoint x: 147, startPoint y: 555, endPoint x: 892, endPoint y: 577, distance: 745.8
click at [1007, 597] on img at bounding box center [902, 605] width 220 height 220
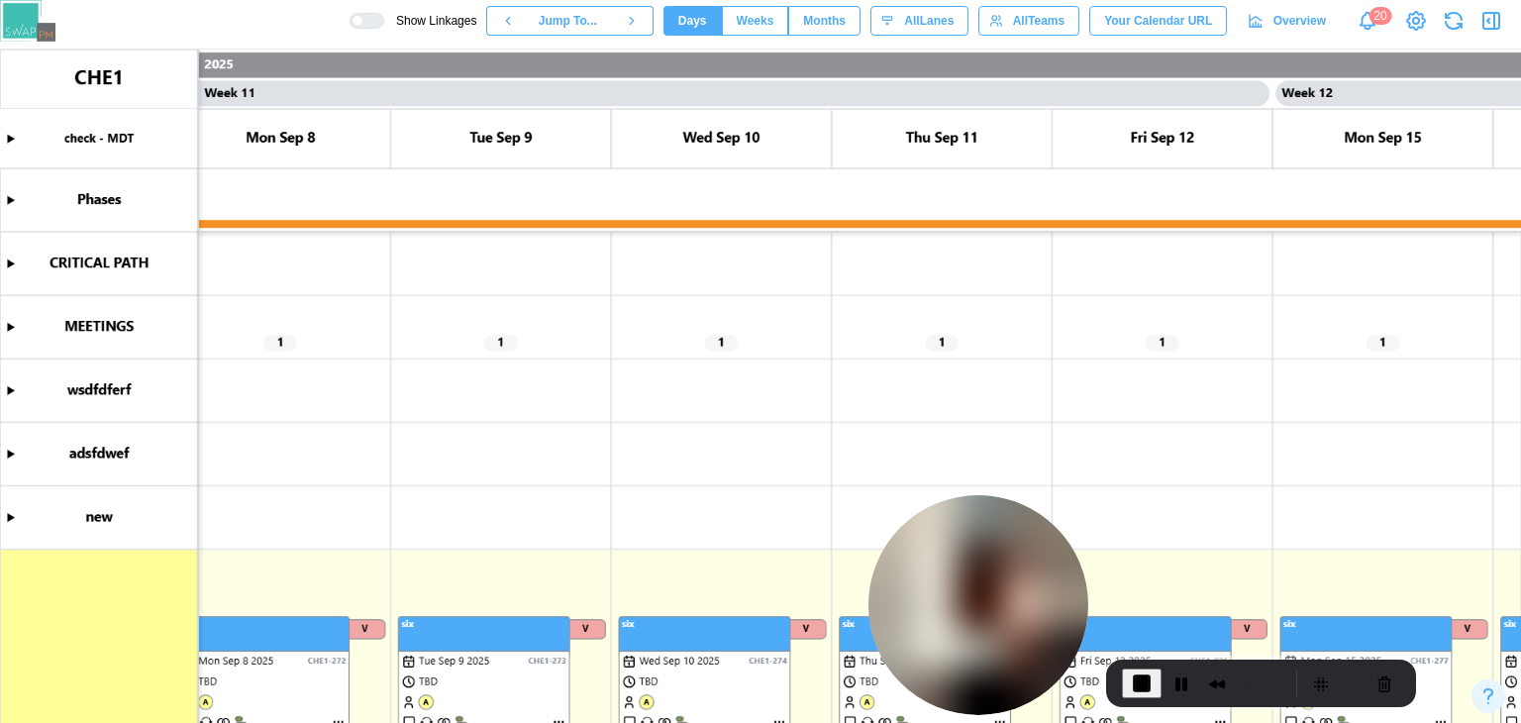
click at [9, 518] on canvas at bounding box center [760, 386] width 1521 height 673
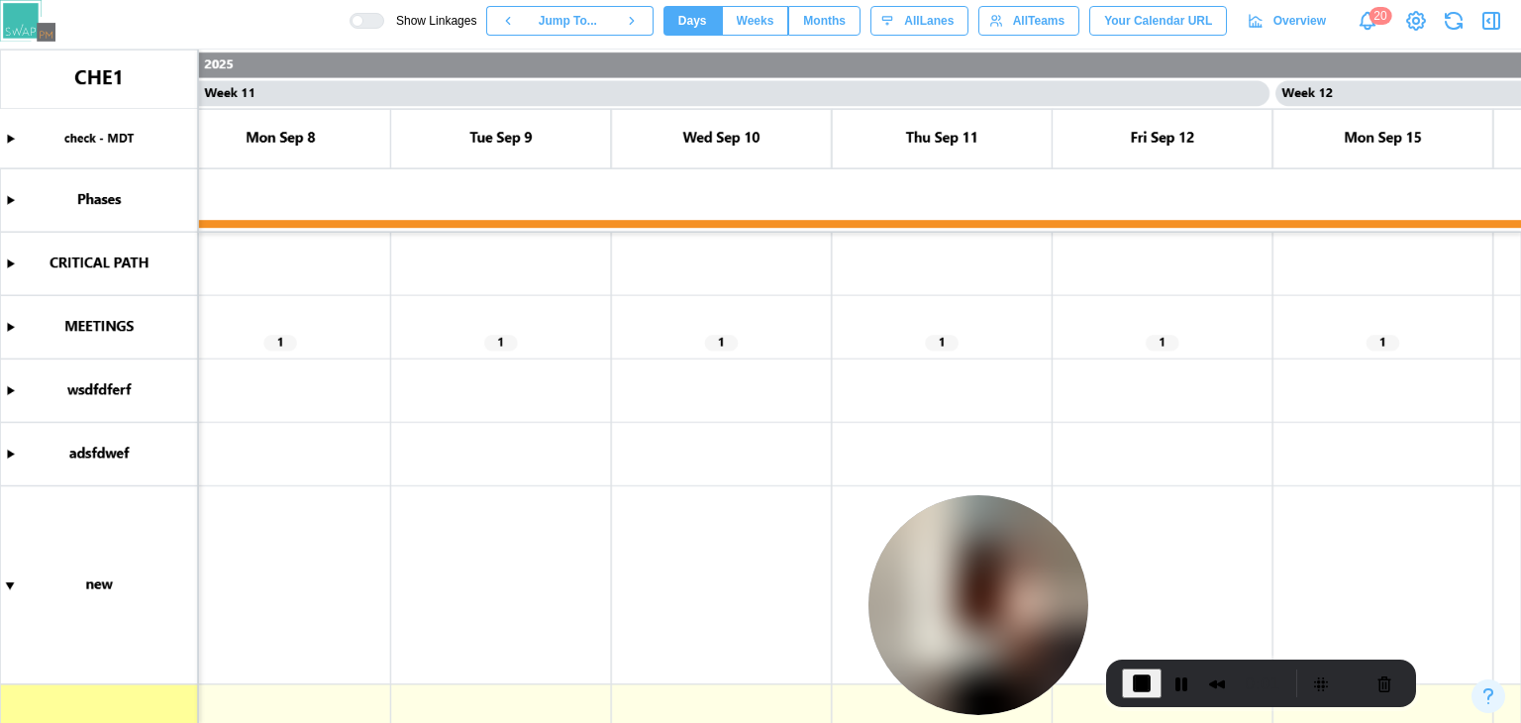
click at [18, 453] on canvas at bounding box center [760, 386] width 1521 height 673
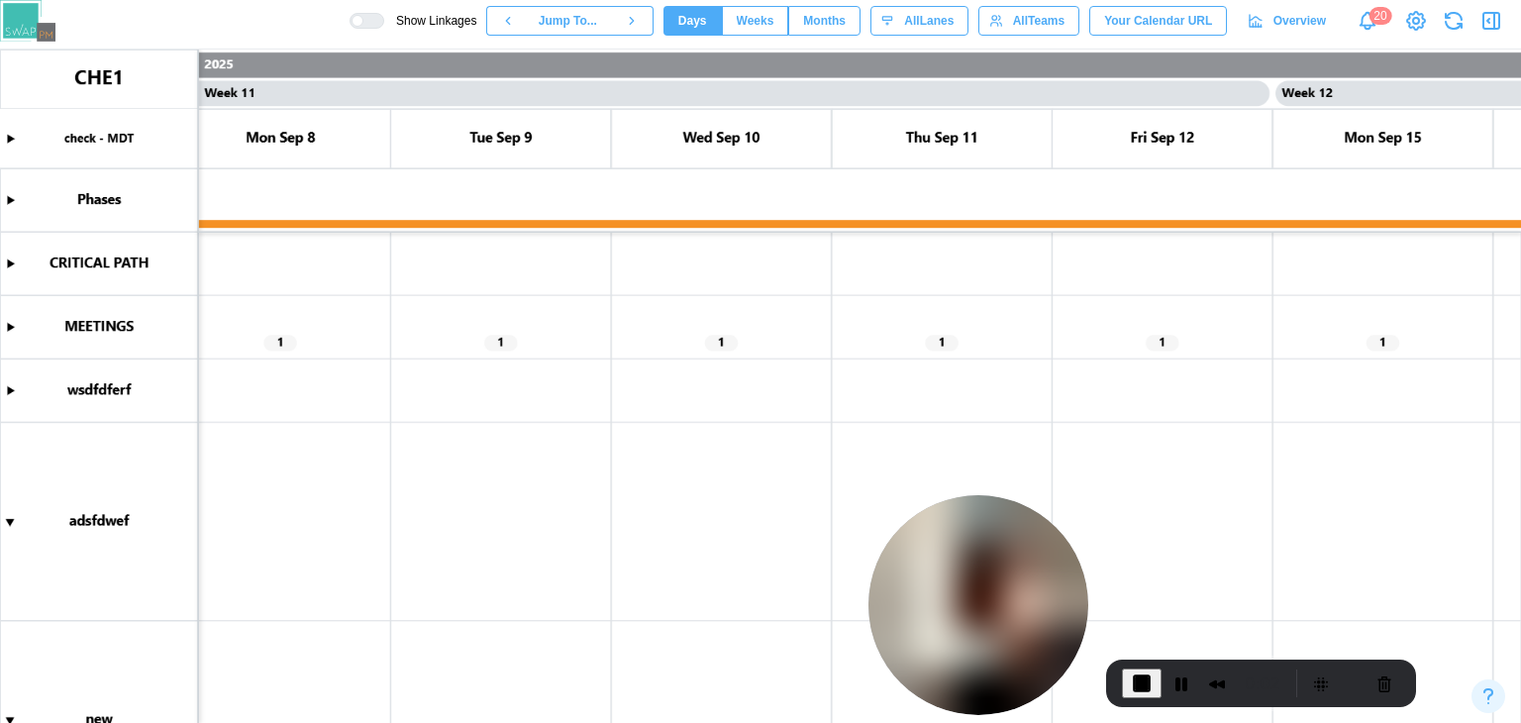
click at [8, 405] on canvas at bounding box center [760, 386] width 1521 height 673
click at [8, 397] on canvas at bounding box center [760, 386] width 1521 height 673
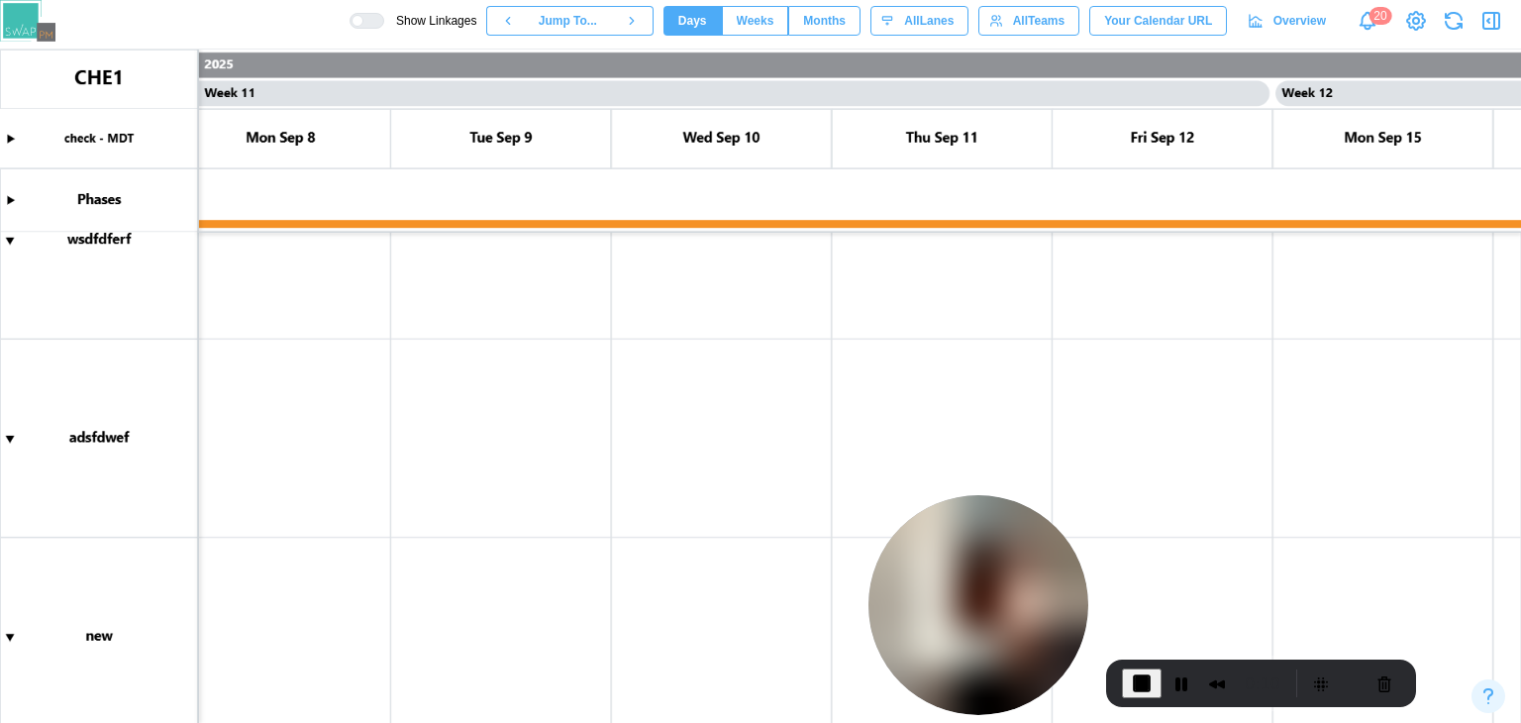
scroll to position [713, 0]
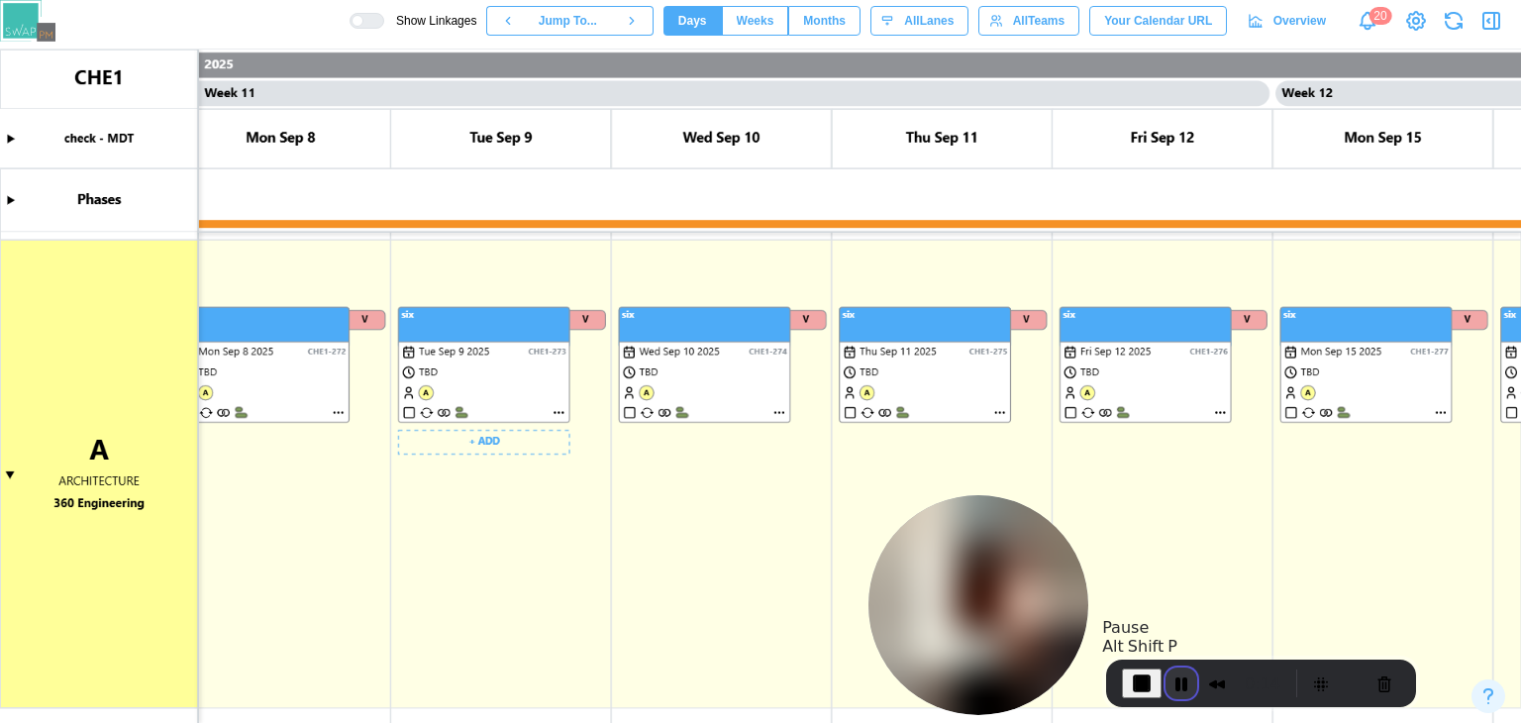
click at [1175, 669] on button "Pause Recording" at bounding box center [1181, 683] width 32 height 32
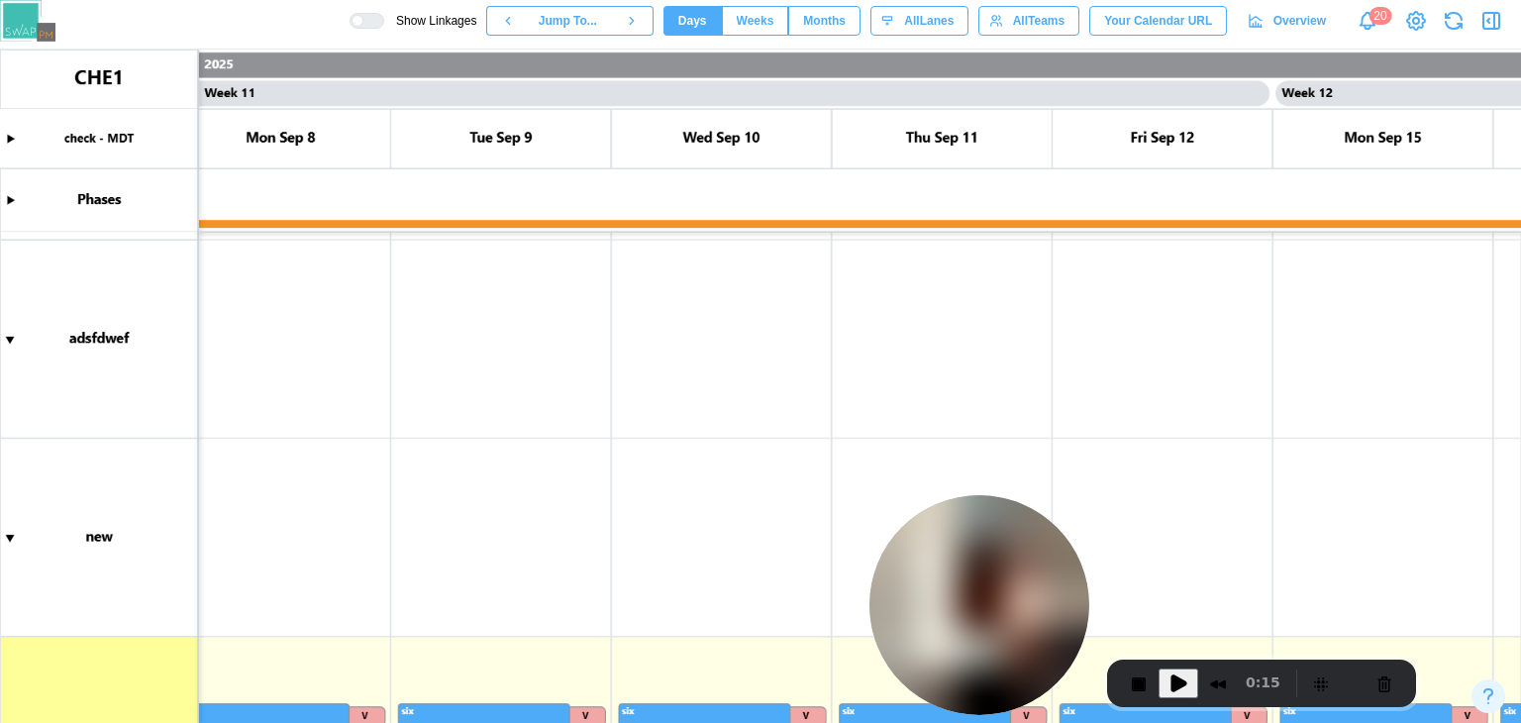
scroll to position [0, 0]
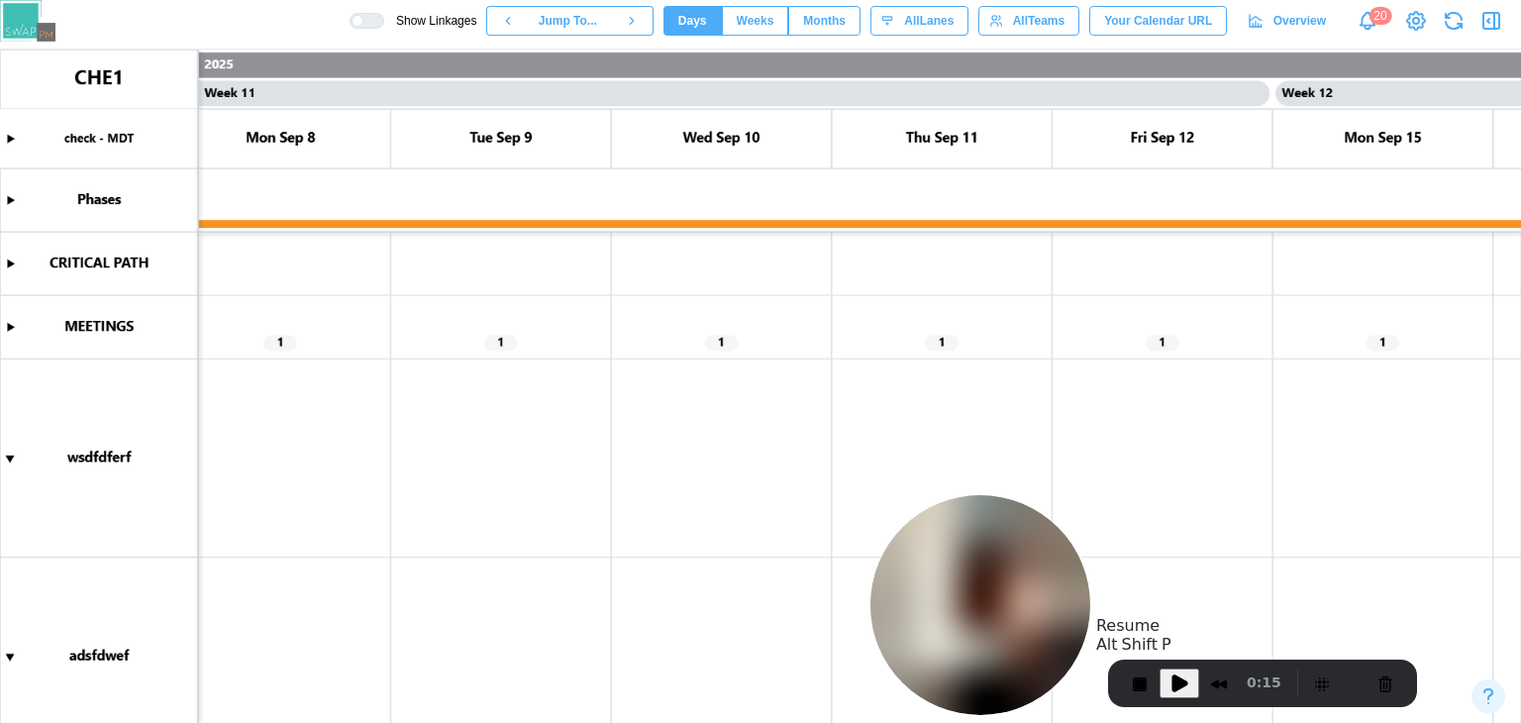
click at [1167, 683] on span "Play Recording" at bounding box center [1179, 683] width 24 height 24
click at [10, 329] on canvas at bounding box center [760, 386] width 1521 height 673
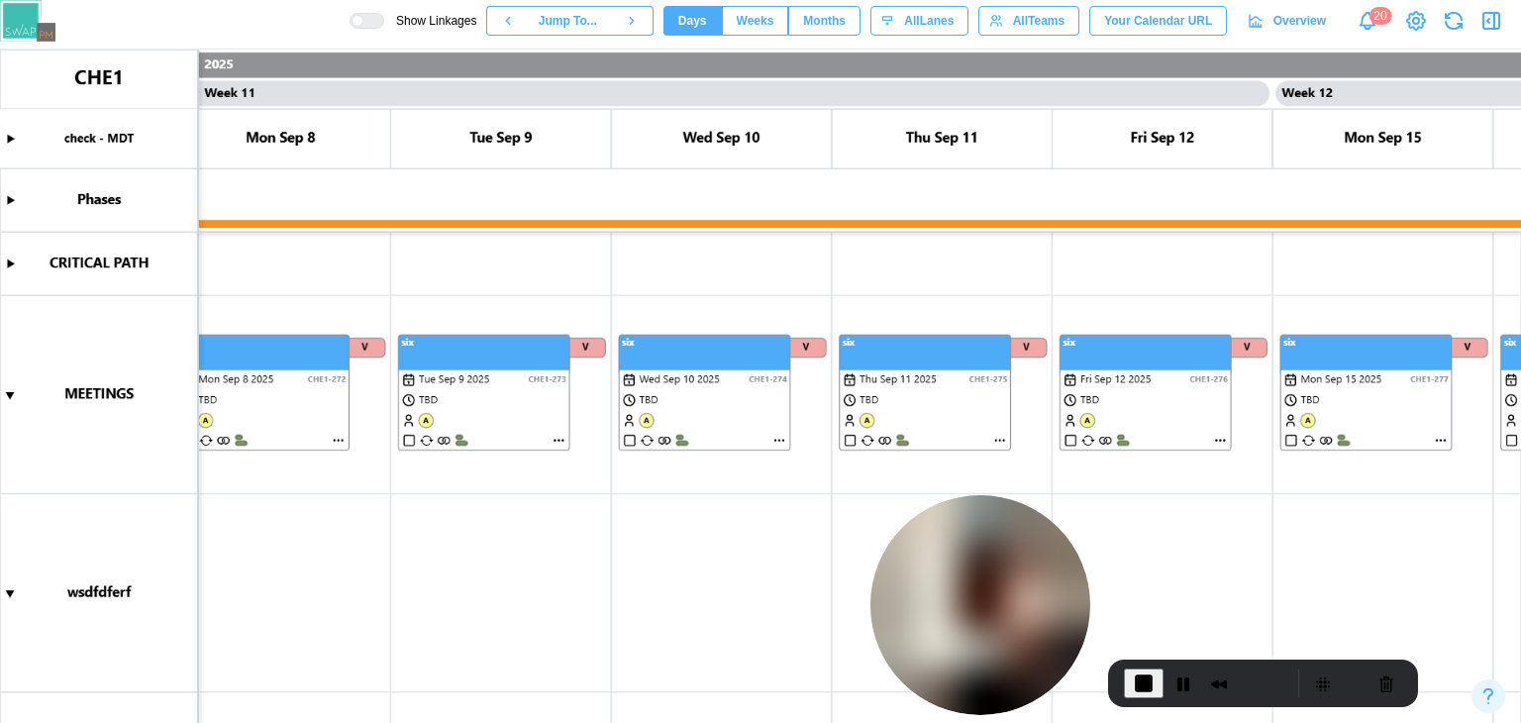
click at [5, 262] on canvas at bounding box center [760, 386] width 1521 height 673
click at [8, 202] on canvas at bounding box center [760, 386] width 1521 height 673
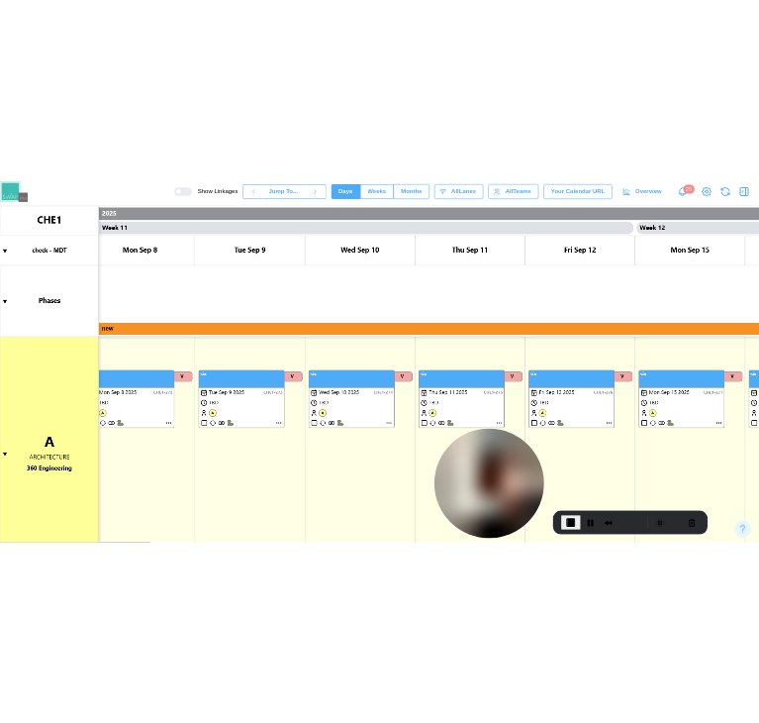
scroll to position [891, 0]
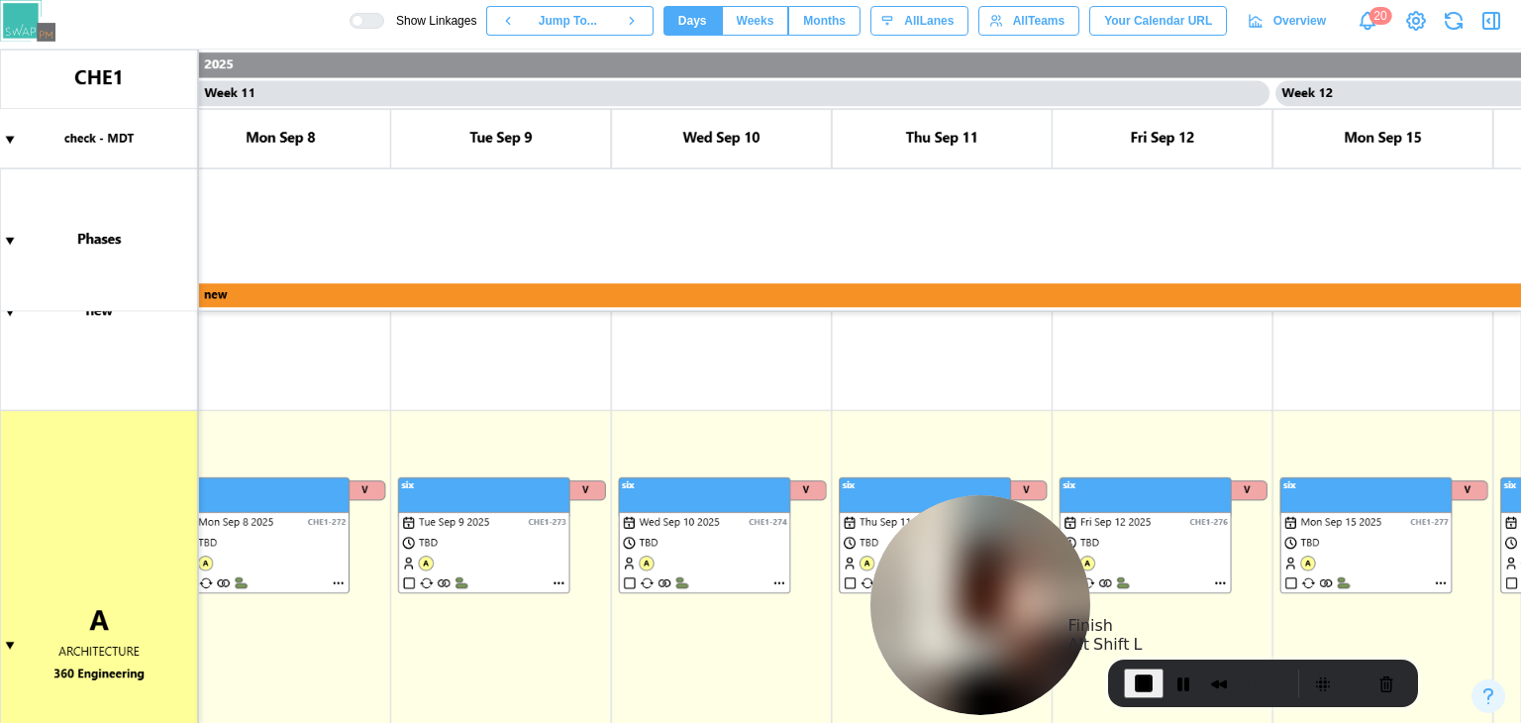
click at [1144, 674] on span "End Recording" at bounding box center [1144, 683] width 24 height 24
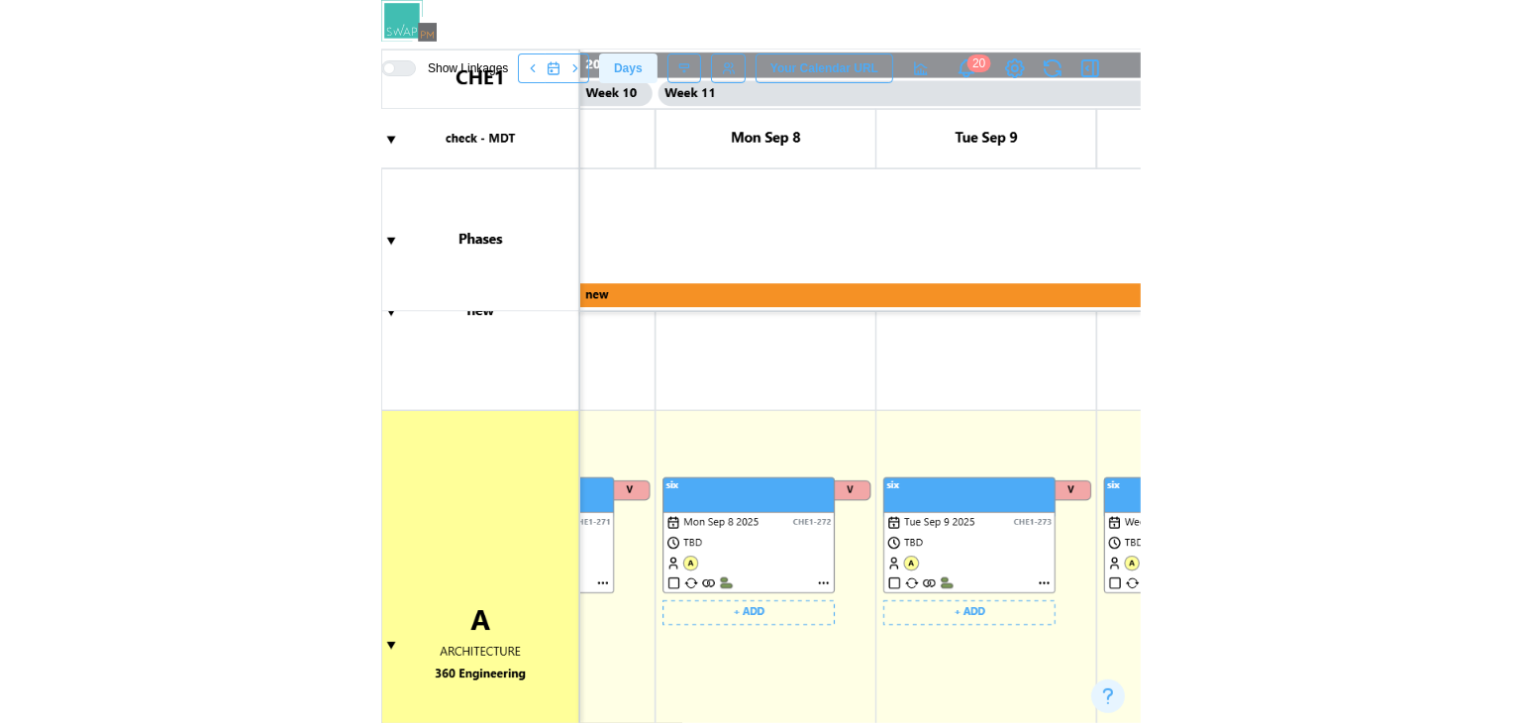
scroll to position [0, 10942]
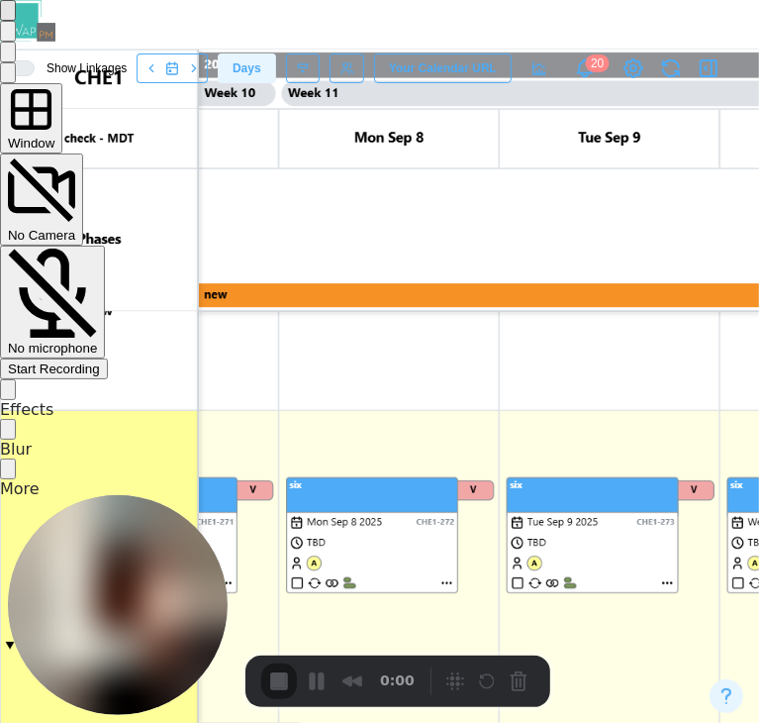
click at [100, 361] on div "Start Recording" at bounding box center [54, 368] width 92 height 15
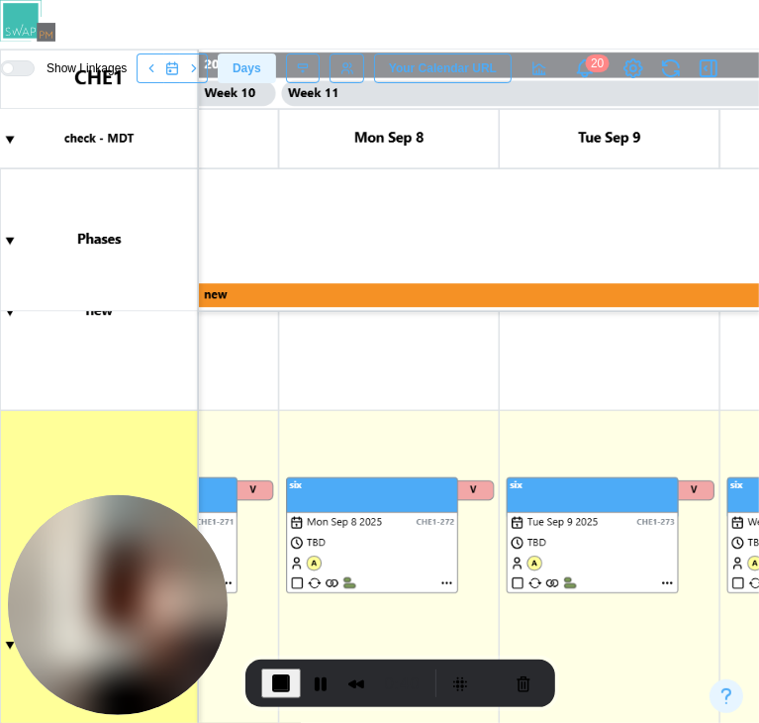
click at [300, 580] on canvas at bounding box center [379, 386] width 759 height 673
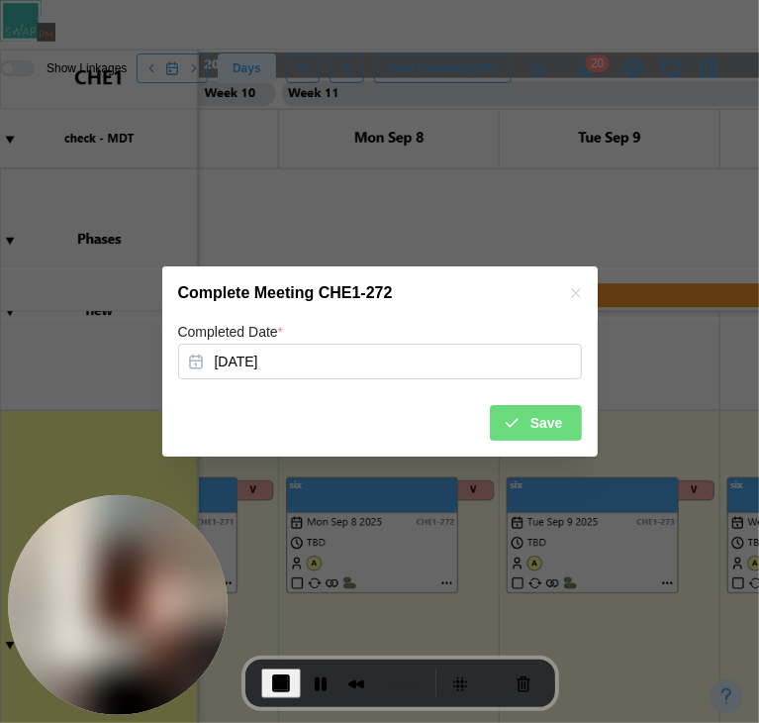
click at [532, 425] on div "Save" at bounding box center [533, 423] width 60 height 34
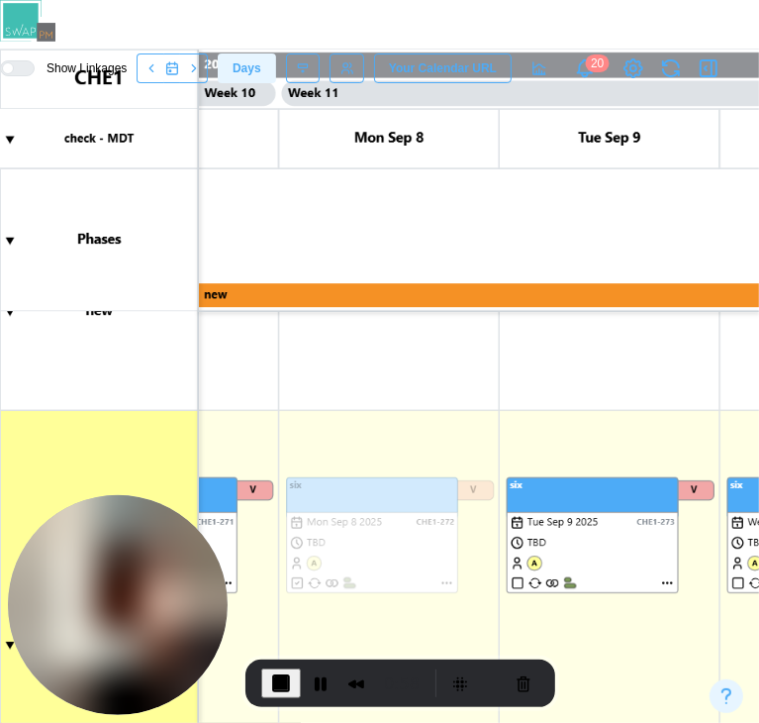
click at [276, 680] on span "End Recording" at bounding box center [281, 683] width 24 height 24
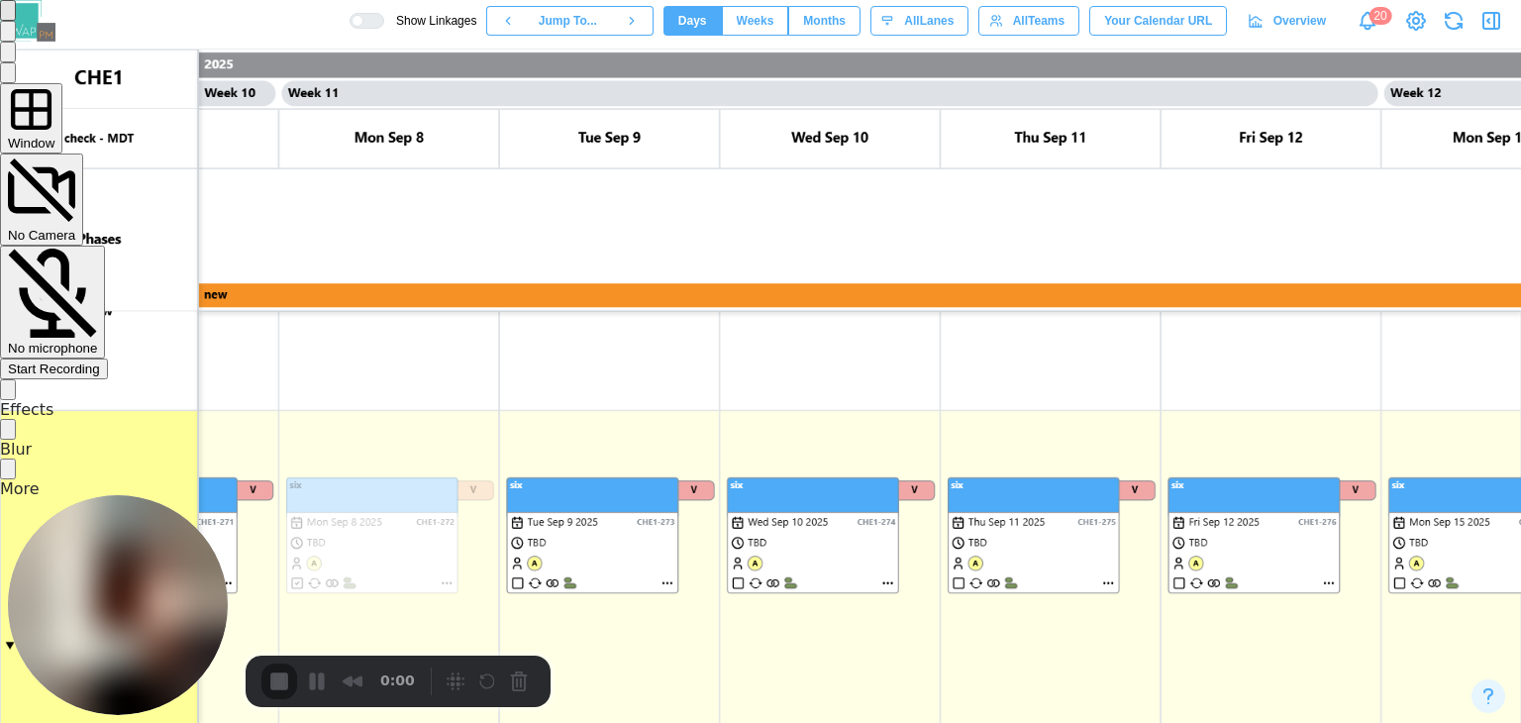
click at [100, 361] on div "Start Recording" at bounding box center [54, 368] width 92 height 15
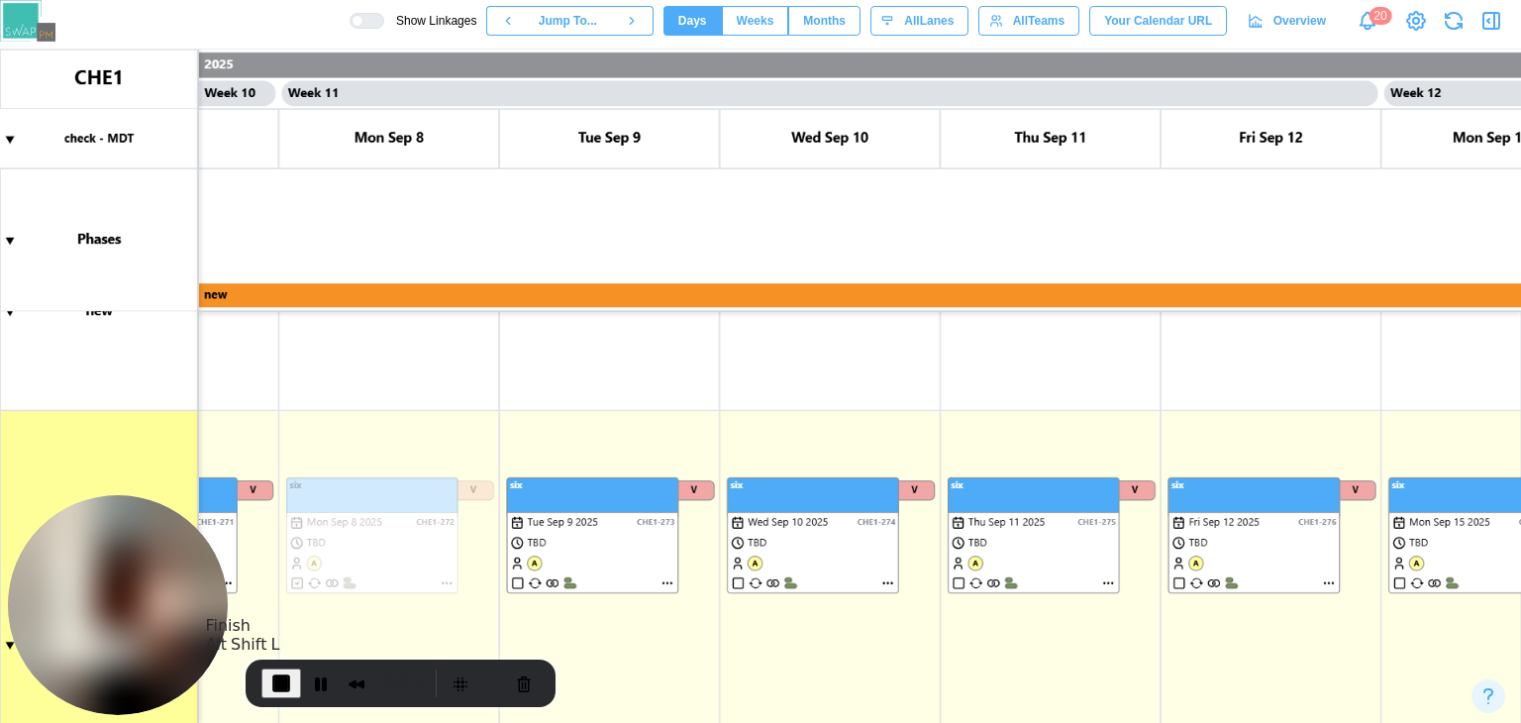
click at [287, 682] on span "End Recording" at bounding box center [281, 683] width 24 height 24
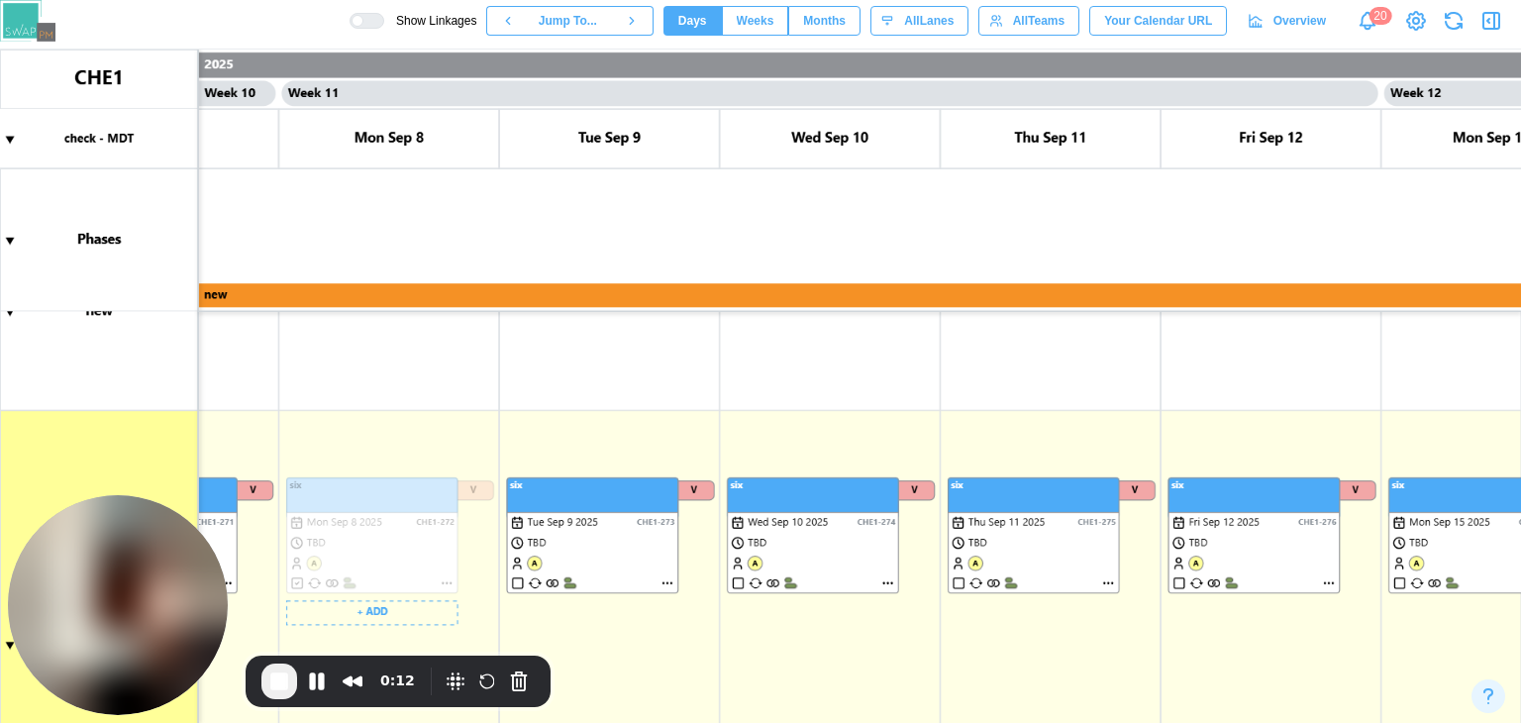
click at [446, 585] on canvas at bounding box center [760, 386] width 1521 height 673
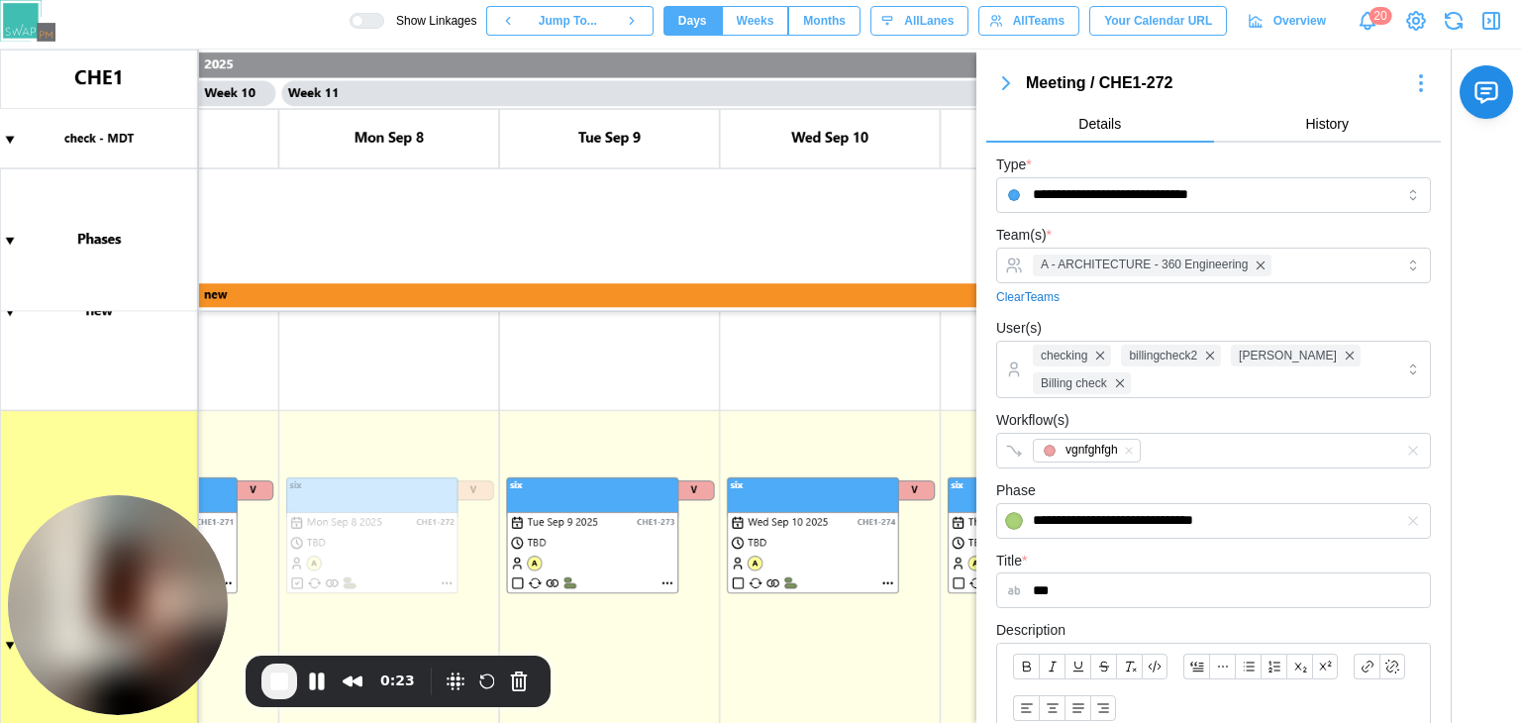
scroll to position [473, 0]
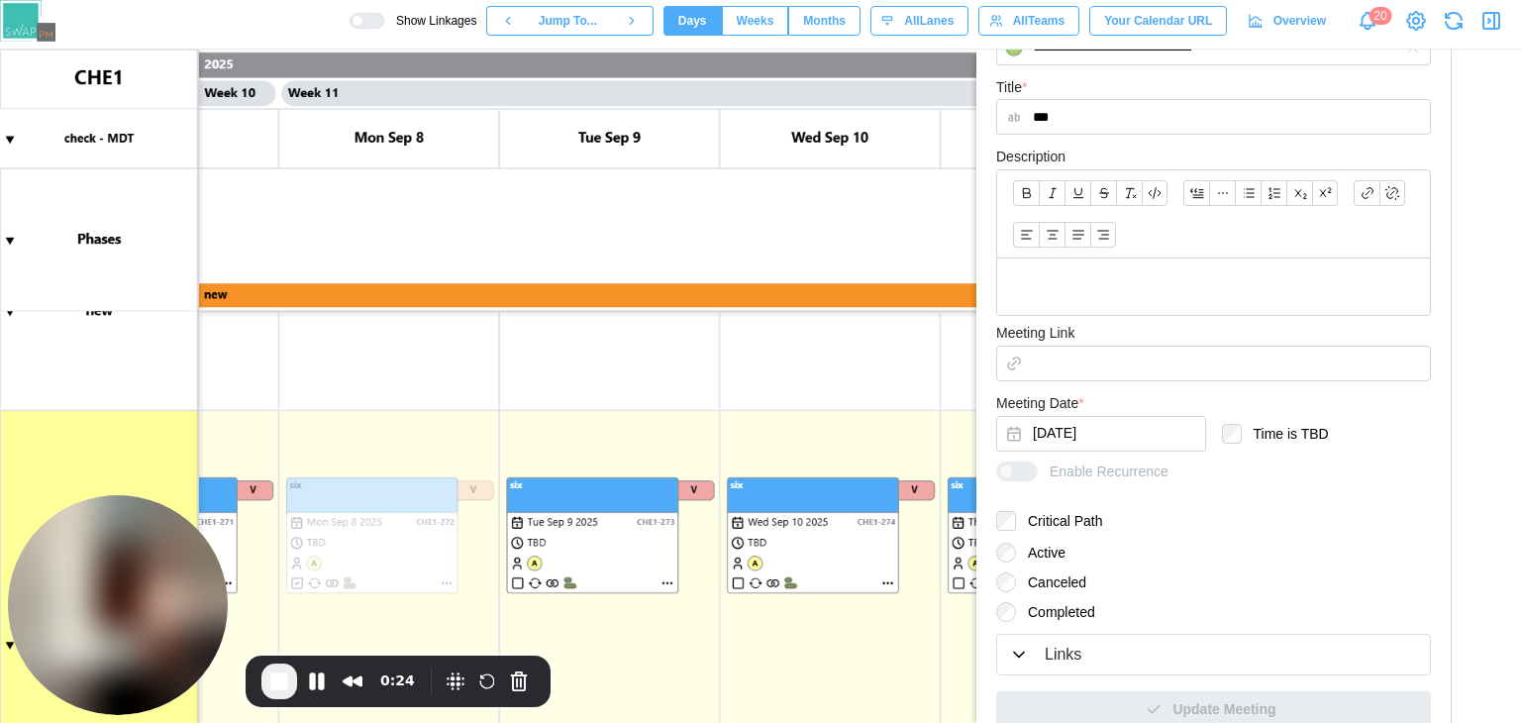
click at [1054, 572] on label "Canceled" at bounding box center [1051, 582] width 70 height 20
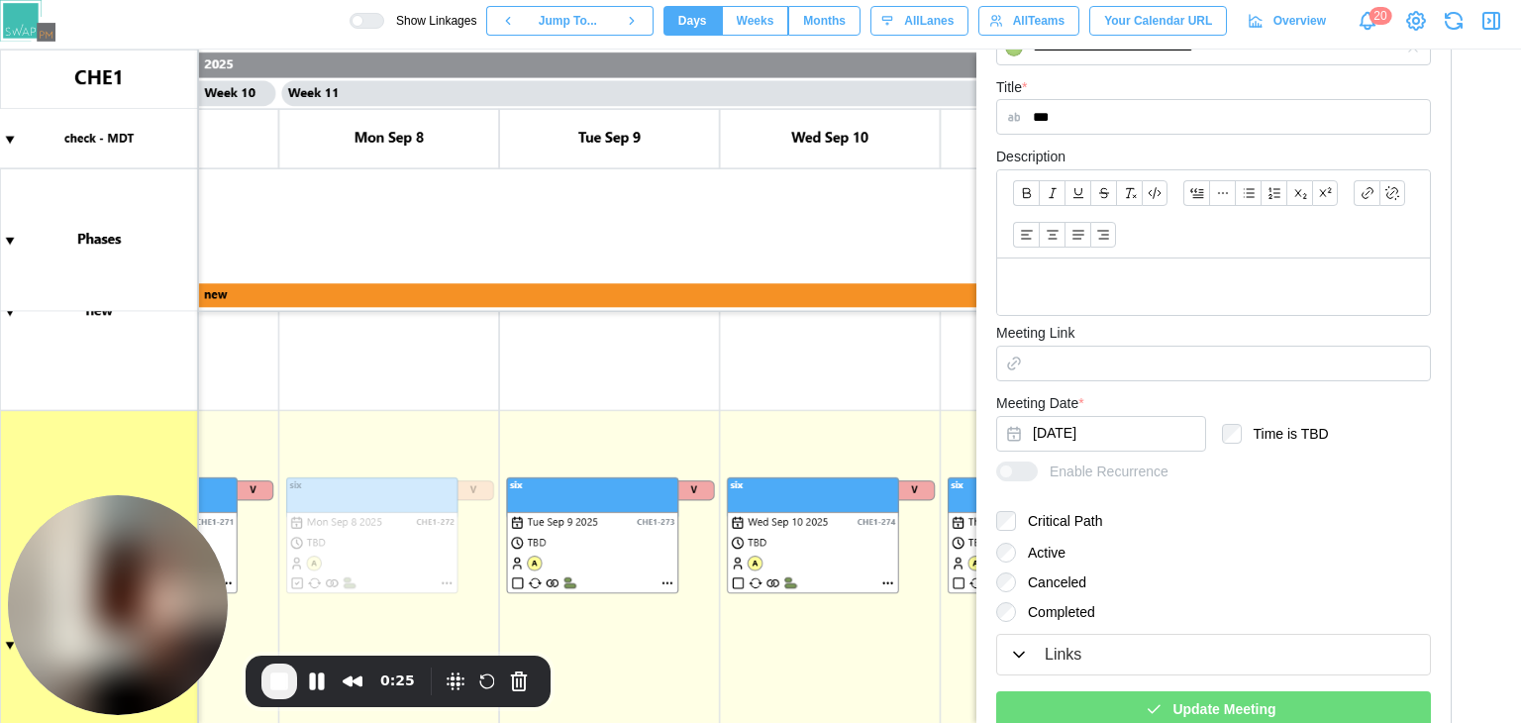
scroll to position [495, 0]
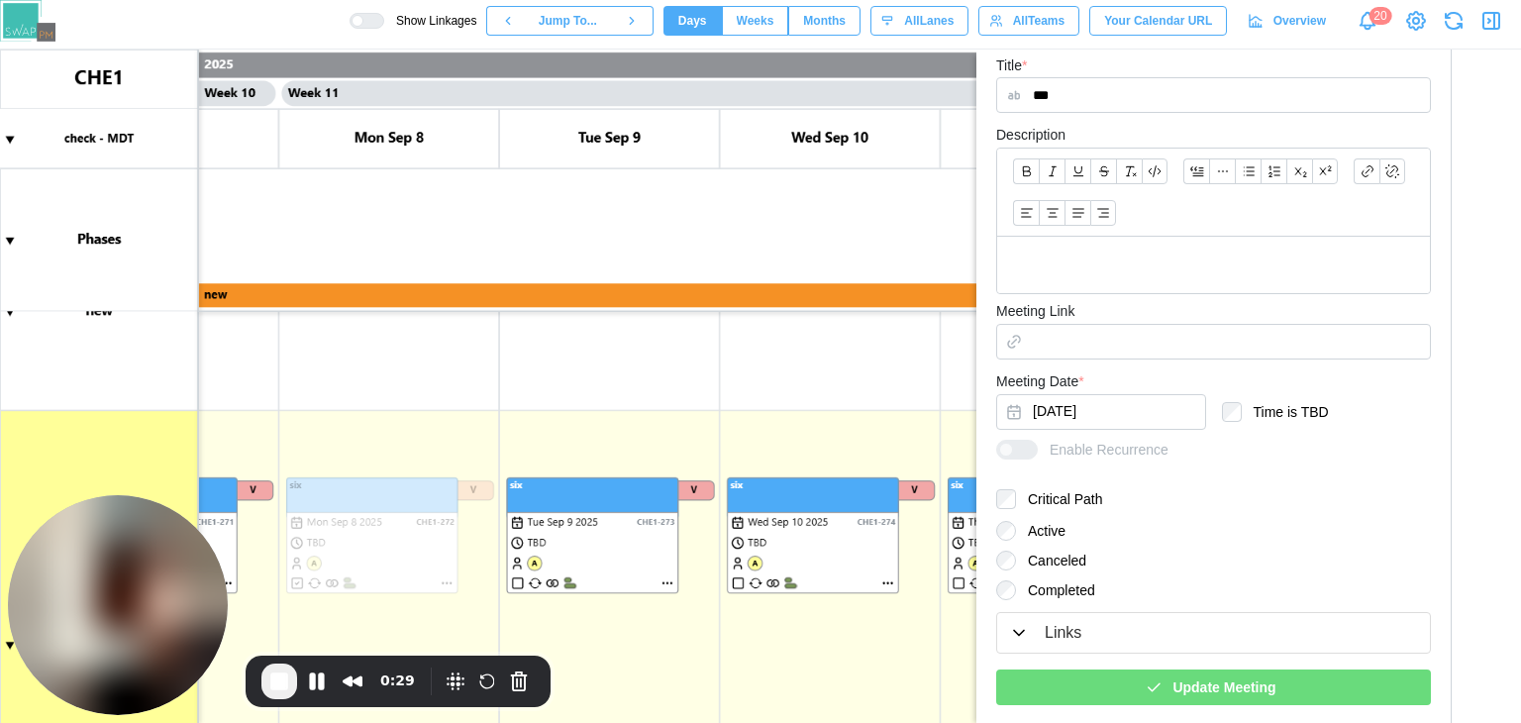
click at [1241, 681] on span "Update Meeting" at bounding box center [1223, 687] width 103 height 34
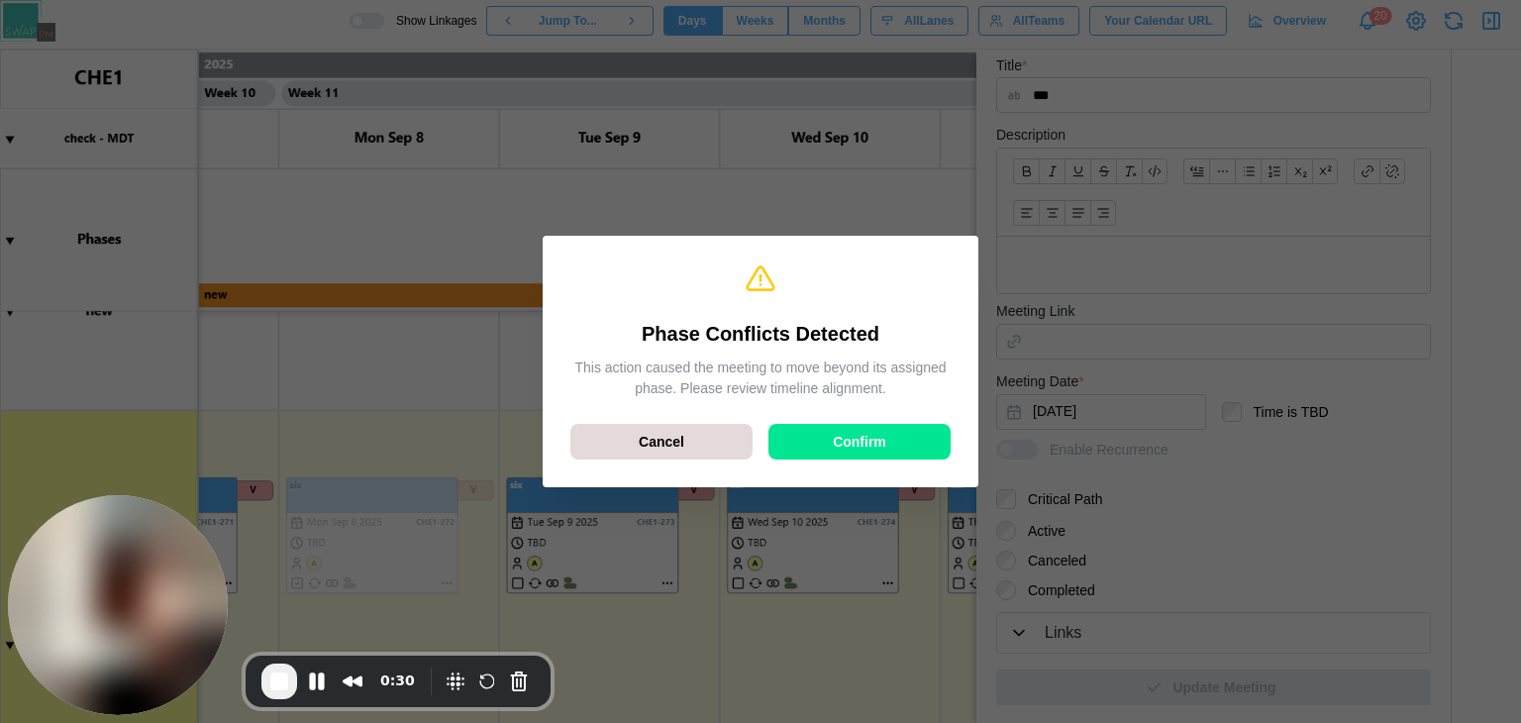
click at [880, 443] on span "Confirm" at bounding box center [859, 442] width 53 height 34
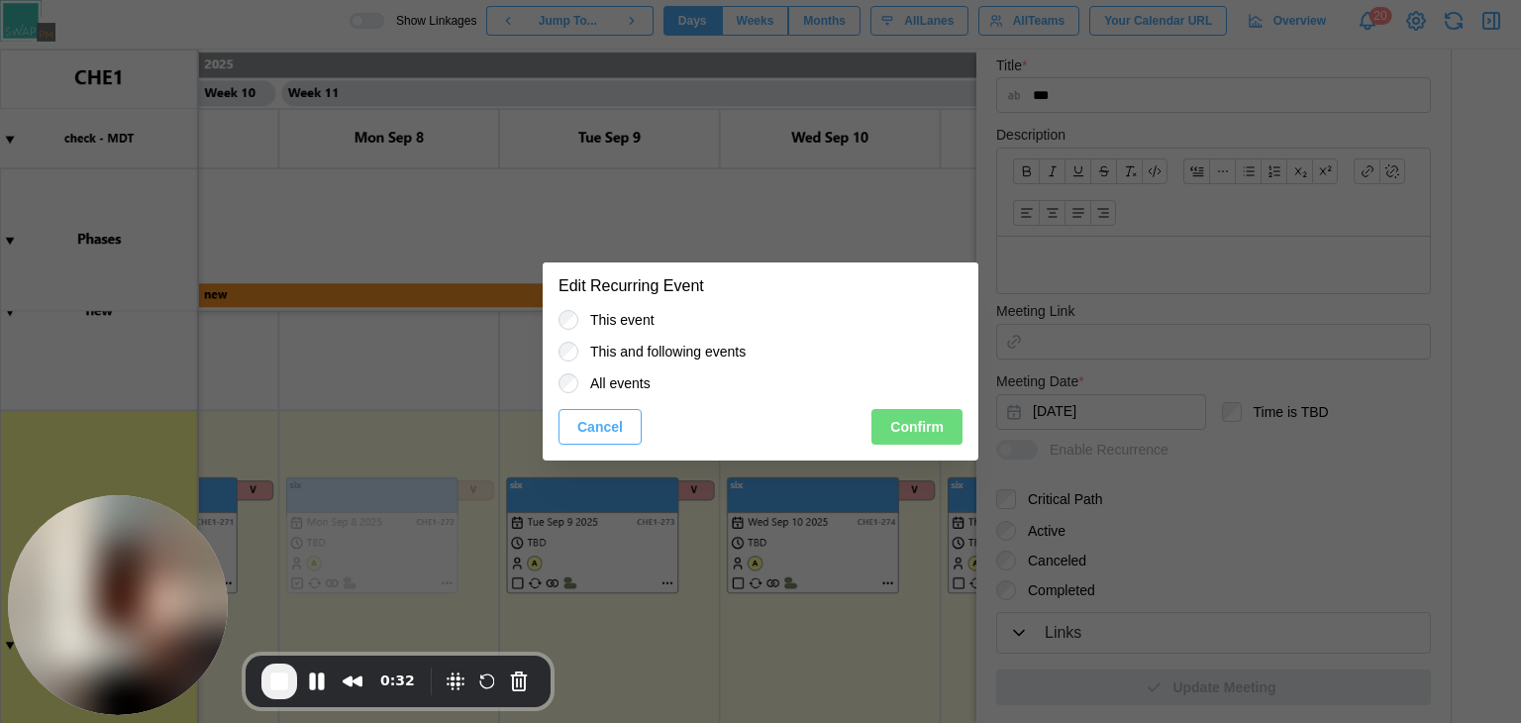
click at [890, 426] on button "Confirm" at bounding box center [916, 427] width 91 height 36
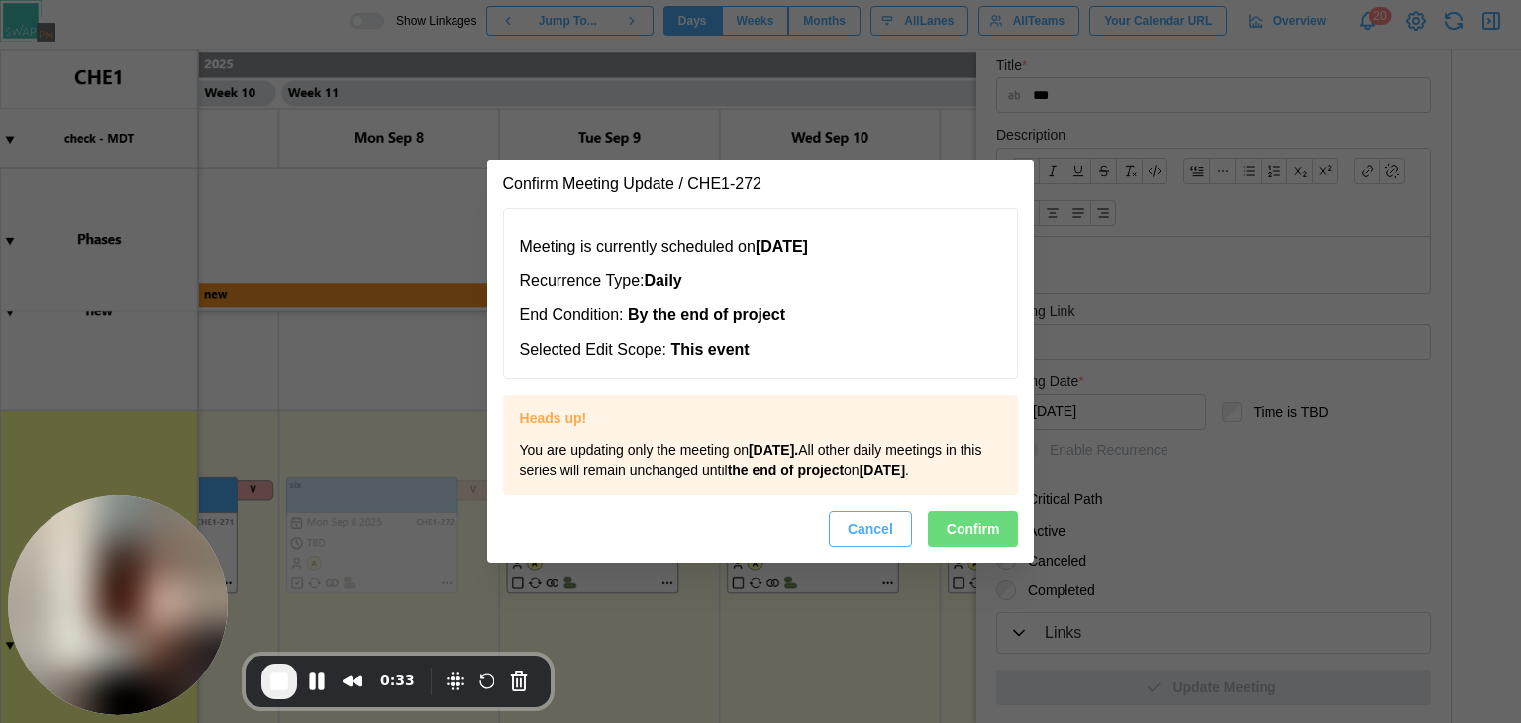
click at [950, 535] on span "Confirm" at bounding box center [972, 529] width 53 height 34
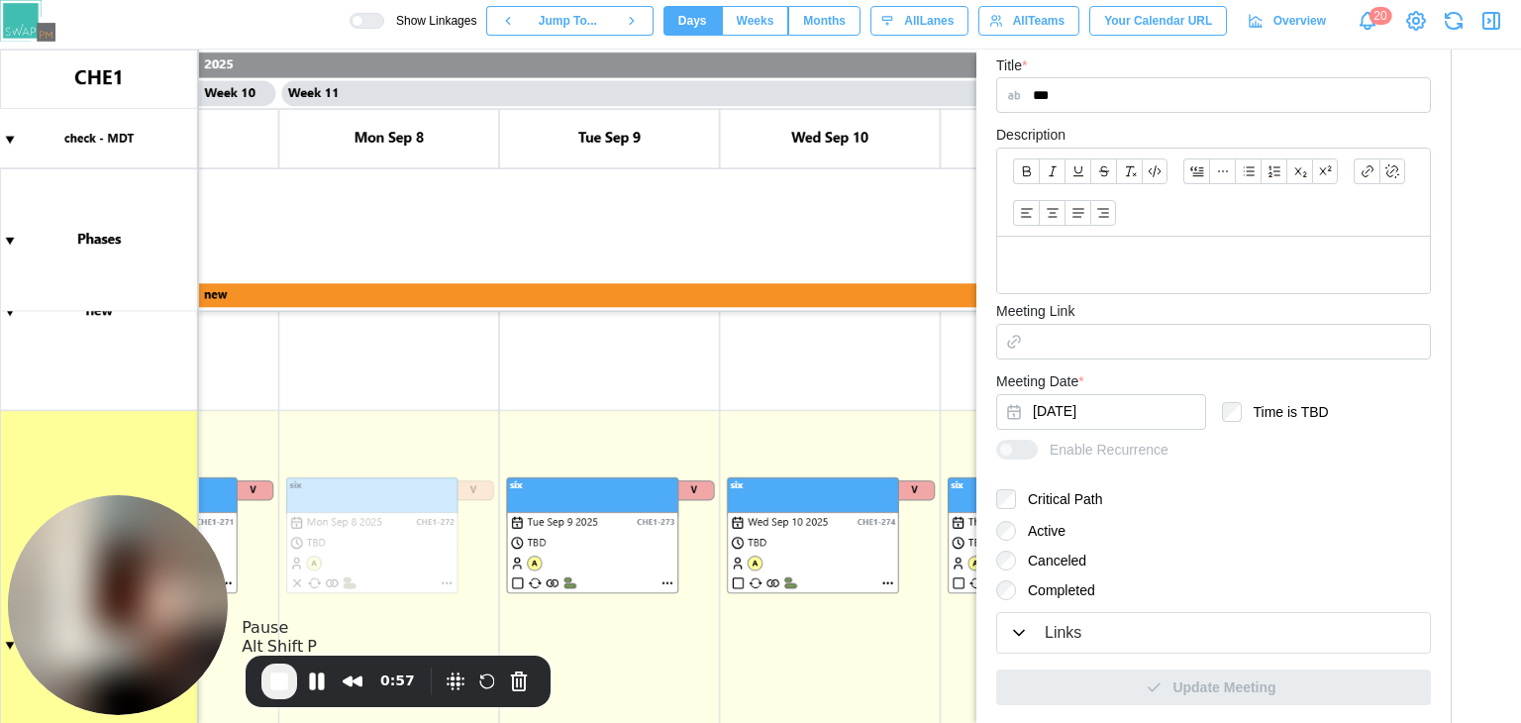
click at [277, 671] on span "End Recording" at bounding box center [279, 681] width 24 height 24
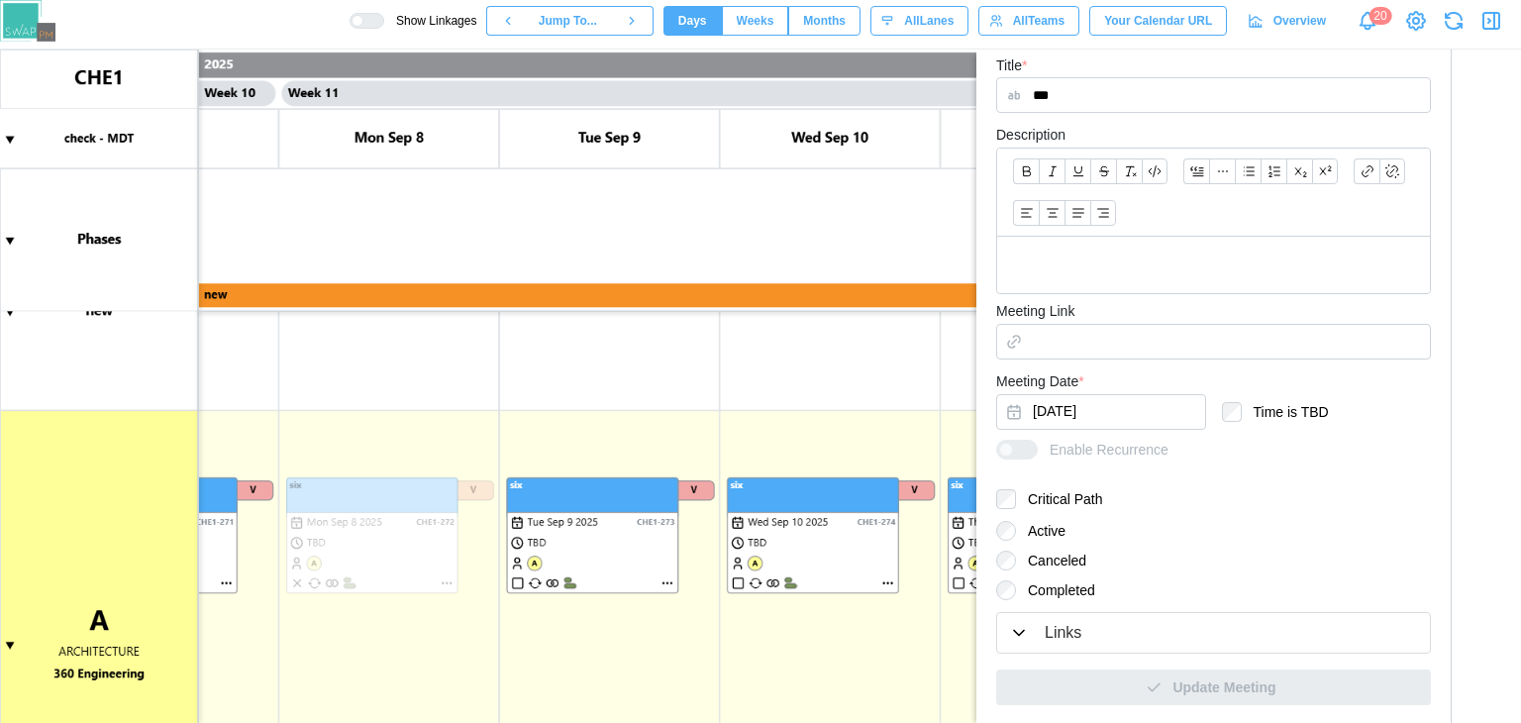
click at [750, 27] on button "Weeks" at bounding box center [755, 21] width 67 height 30
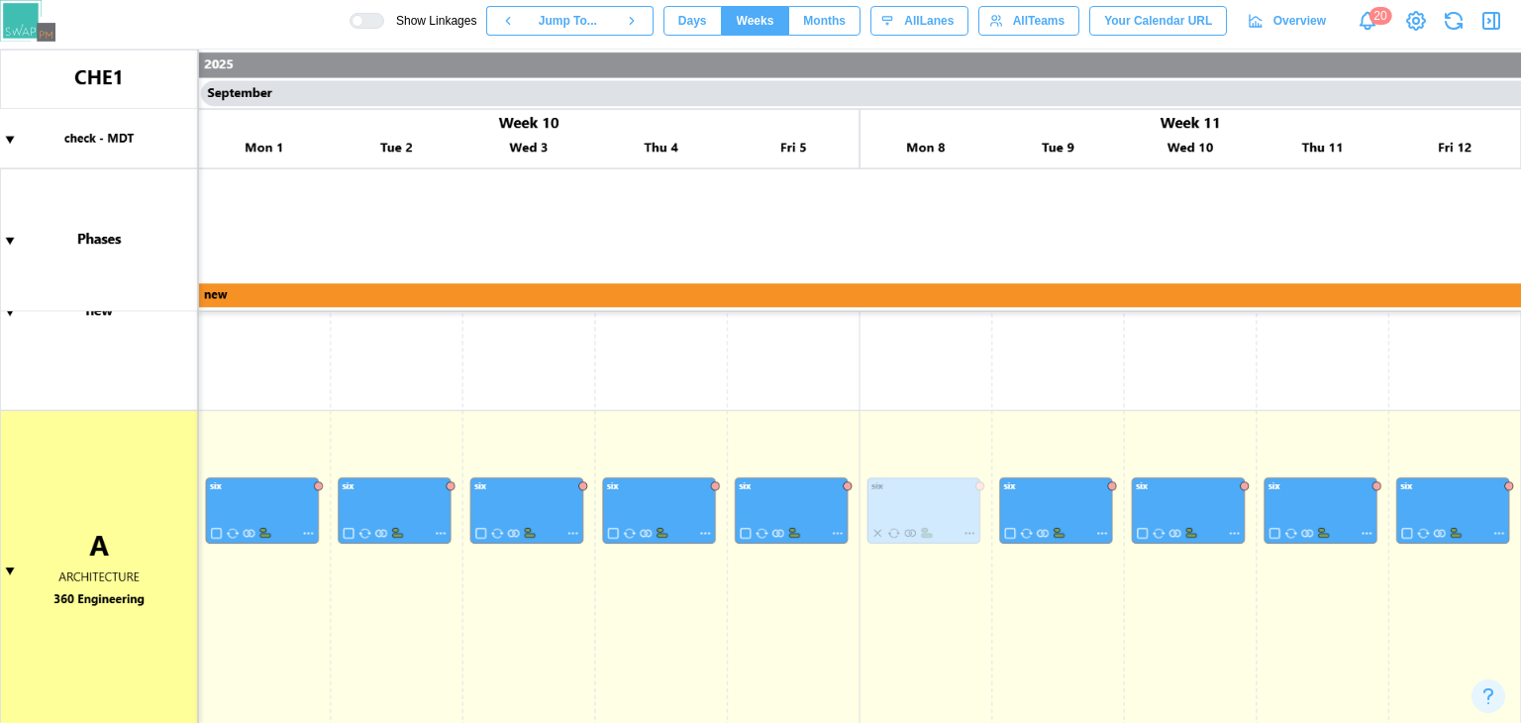
scroll to position [0, 5952]
click at [819, 25] on span "Months" at bounding box center [824, 21] width 43 height 28
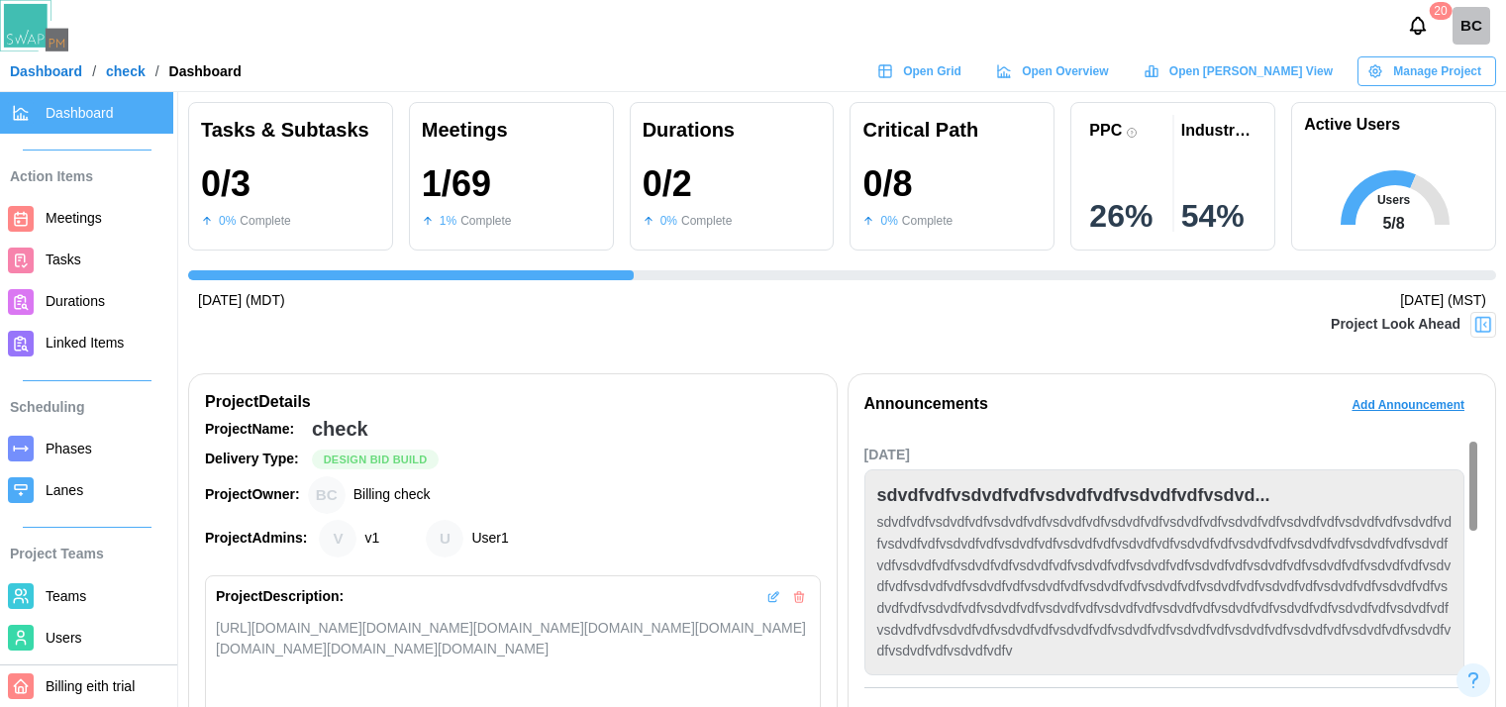
click at [1421, 73] on span "Manage Project" at bounding box center [1437, 71] width 88 height 28
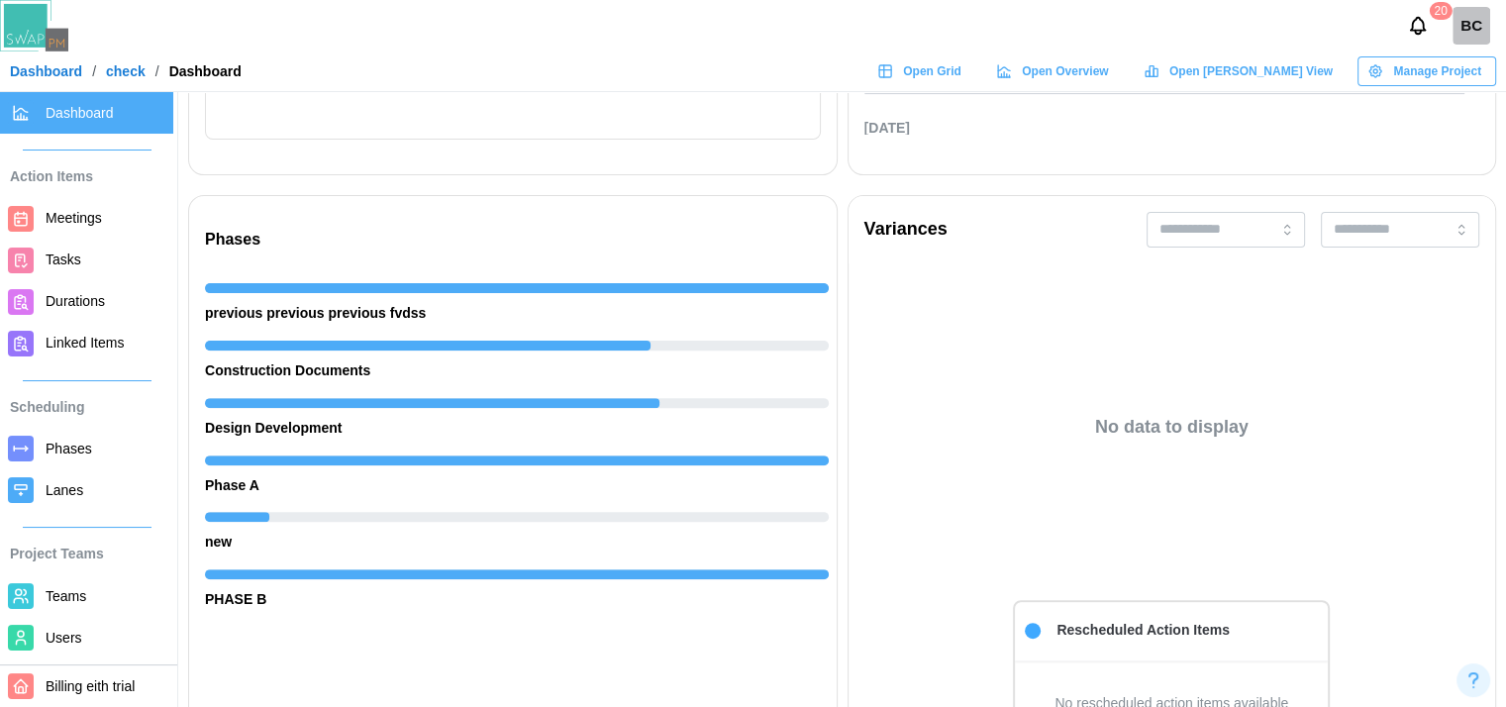
scroll to position [0, 649]
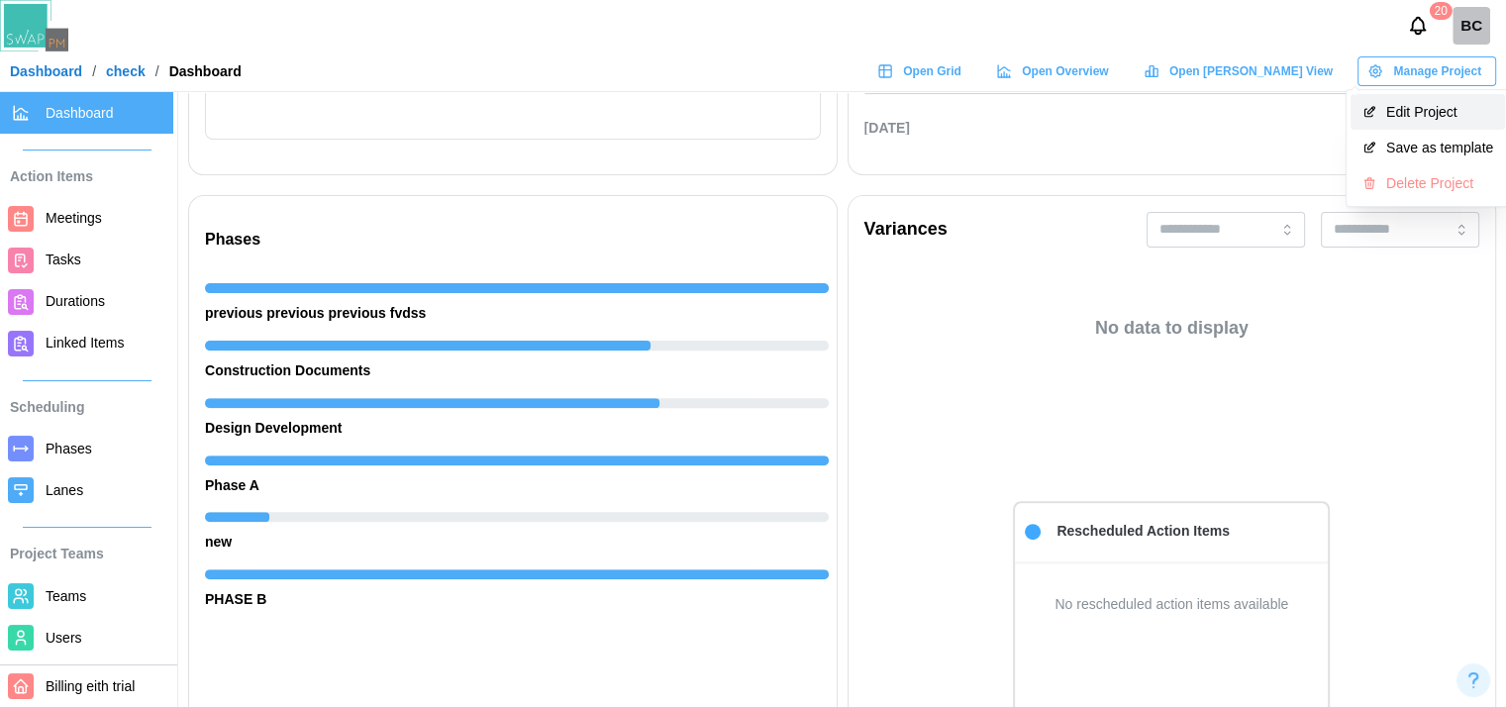
click at [1430, 108] on div "Edit Project" at bounding box center [1439, 112] width 107 height 16
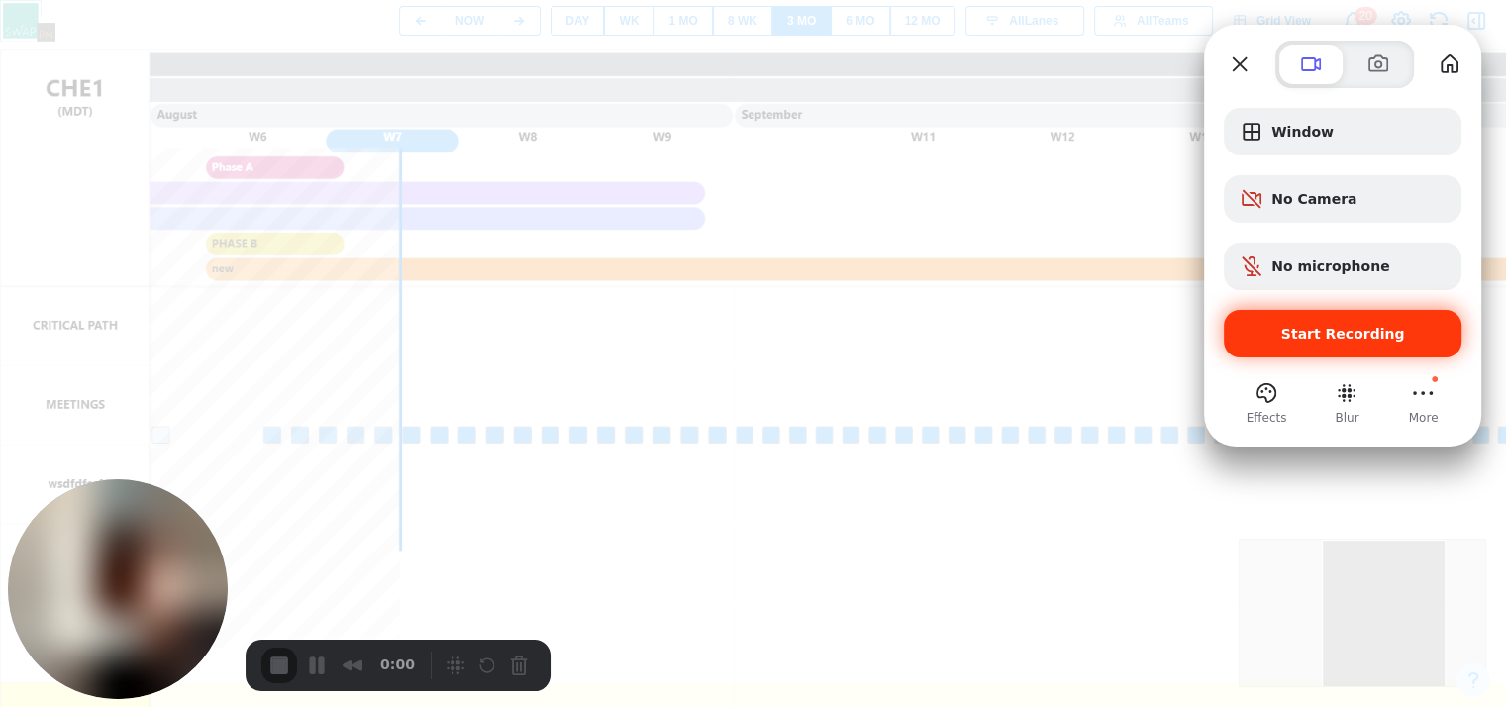
click at [1290, 316] on div "Start Recording" at bounding box center [1343, 334] width 238 height 48
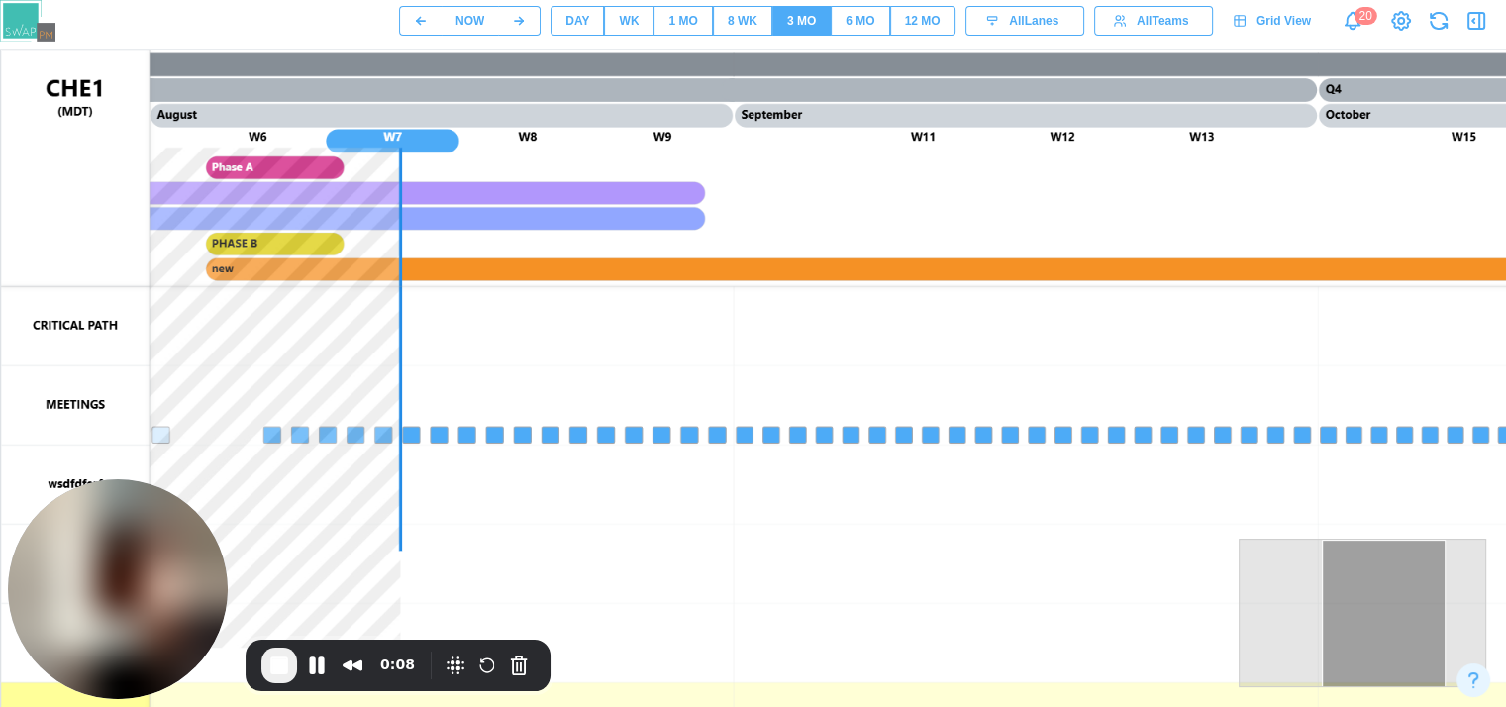
click at [276, 672] on span "End Recording" at bounding box center [279, 665] width 24 height 24
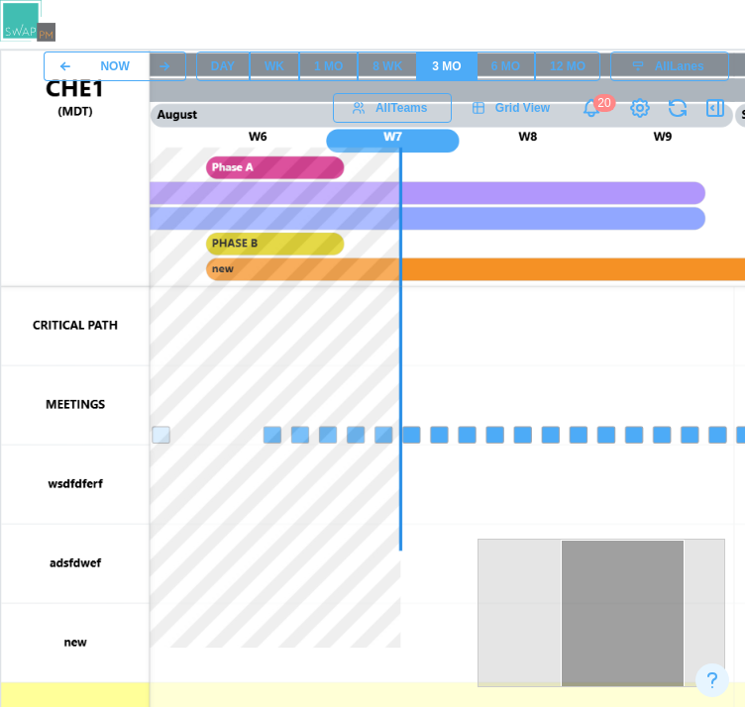
click at [501, 64] on div "6 MO" at bounding box center [505, 66] width 29 height 19
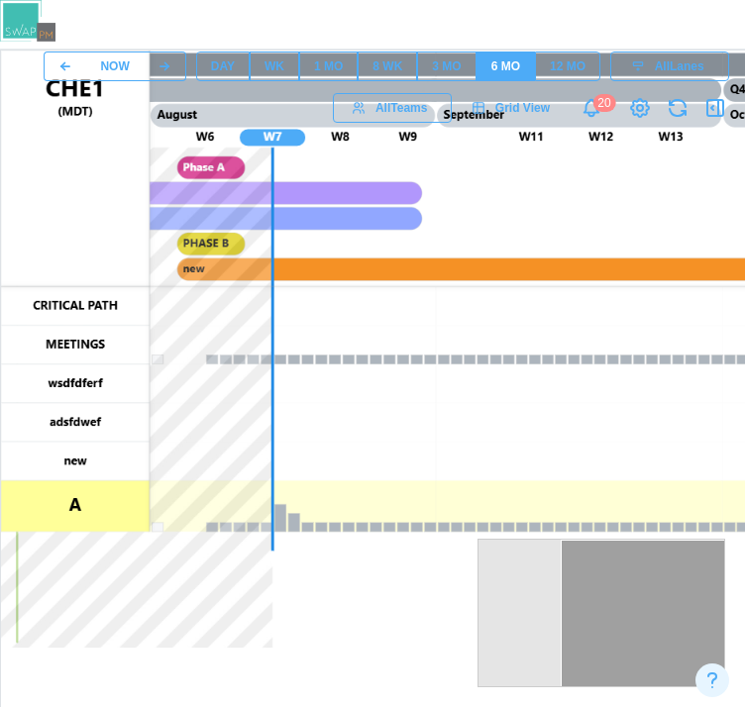
click at [376, 56] on span "8 WK" at bounding box center [387, 66] width 30 height 28
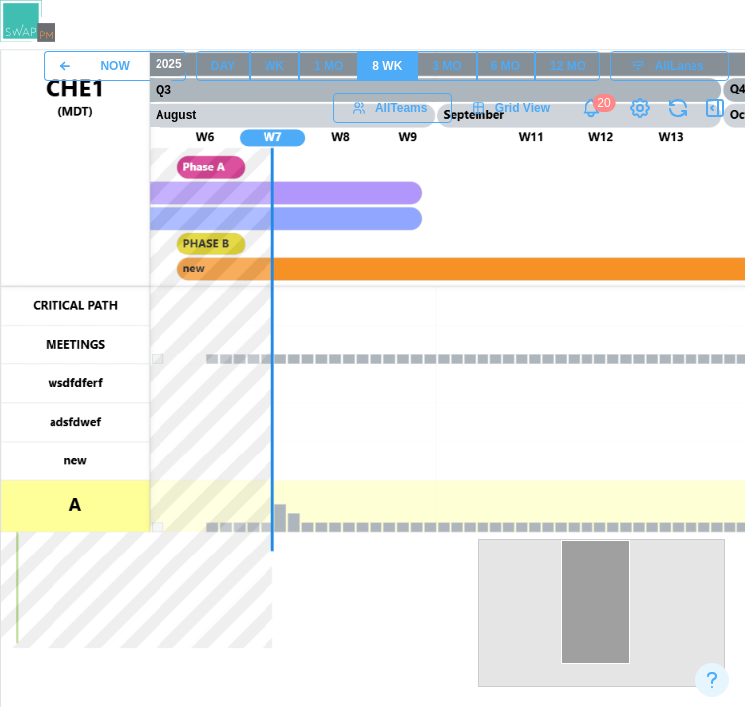
click at [337, 60] on div "1 MO" at bounding box center [328, 66] width 29 height 19
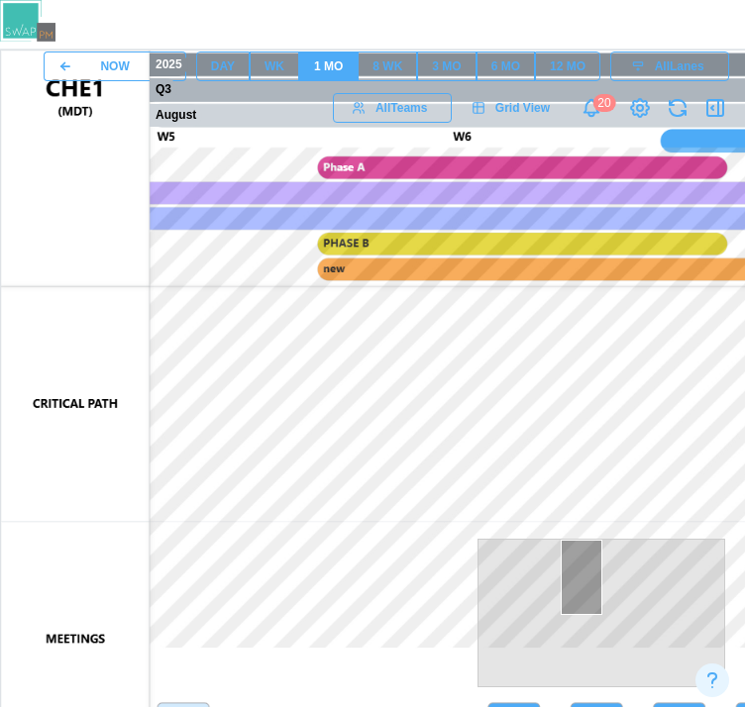
click at [274, 73] on div "WK" at bounding box center [274, 66] width 20 height 19
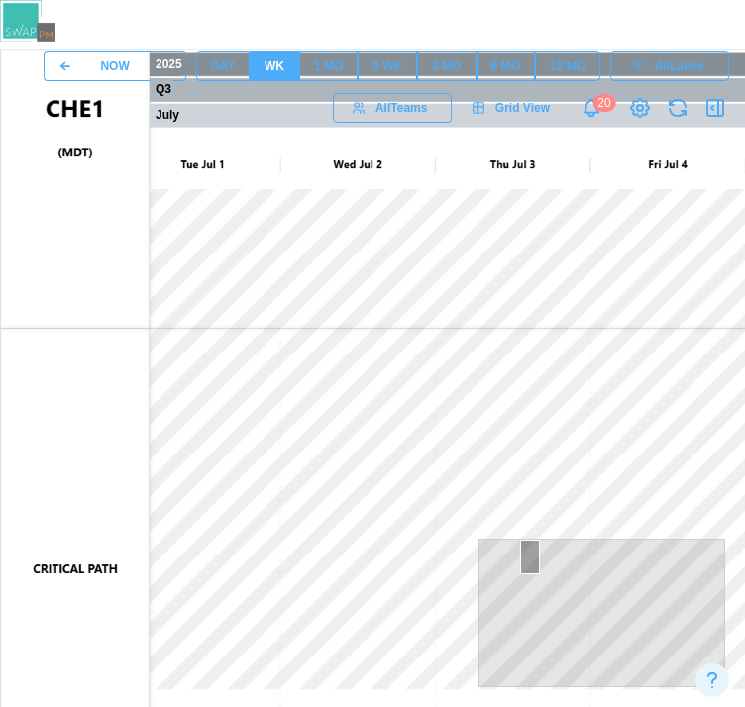
click at [211, 66] on div "DAY" at bounding box center [223, 66] width 24 height 19
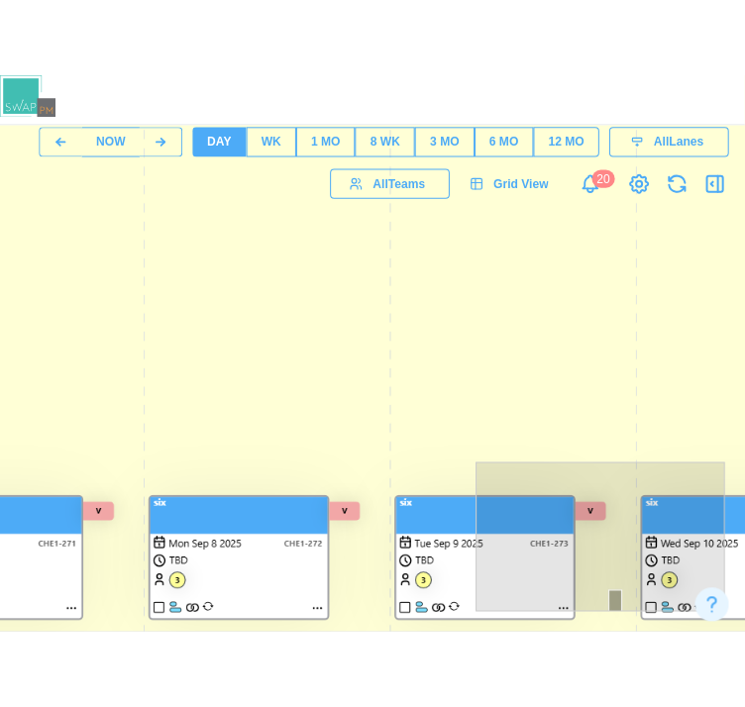
scroll to position [334, 317]
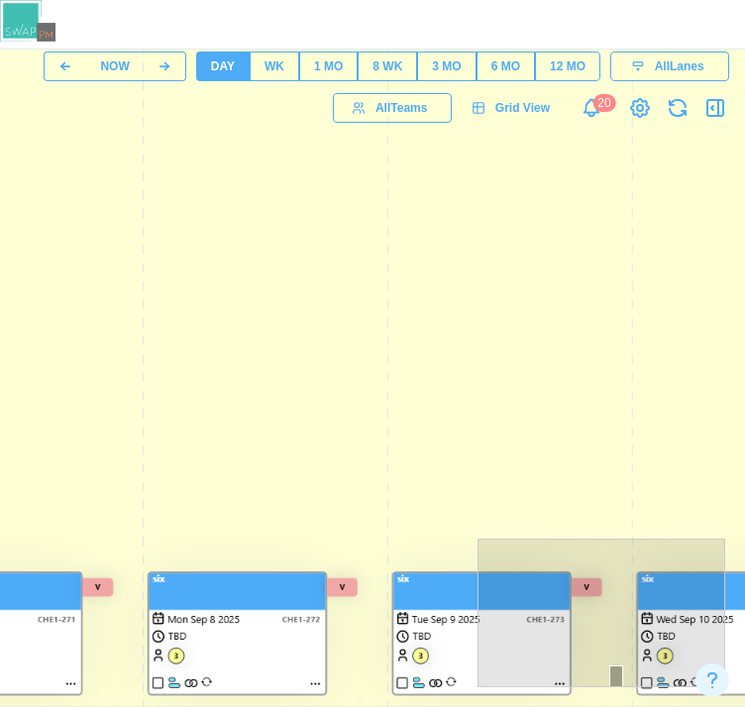
click at [159, 686] on canvas at bounding box center [634, 212] width 1901 height 990
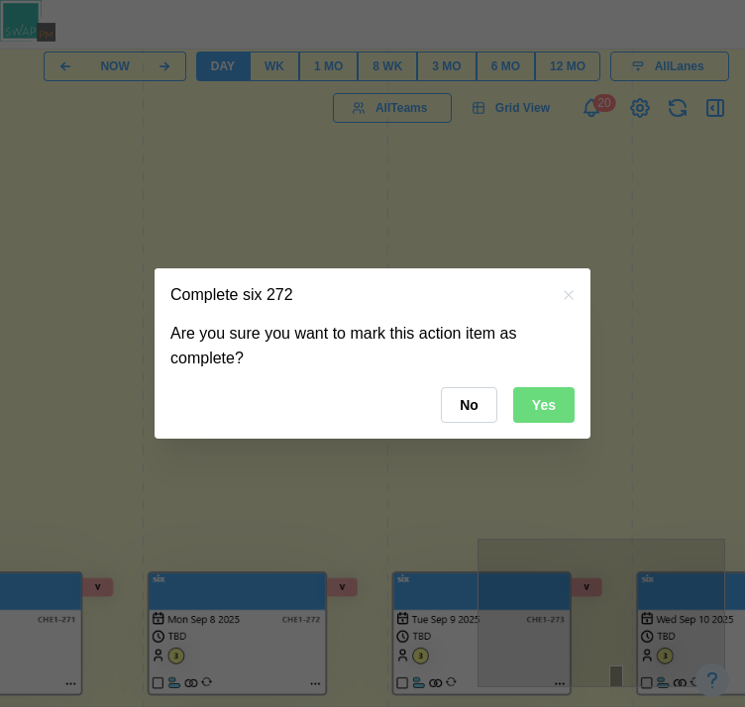
scroll to position [319, 317]
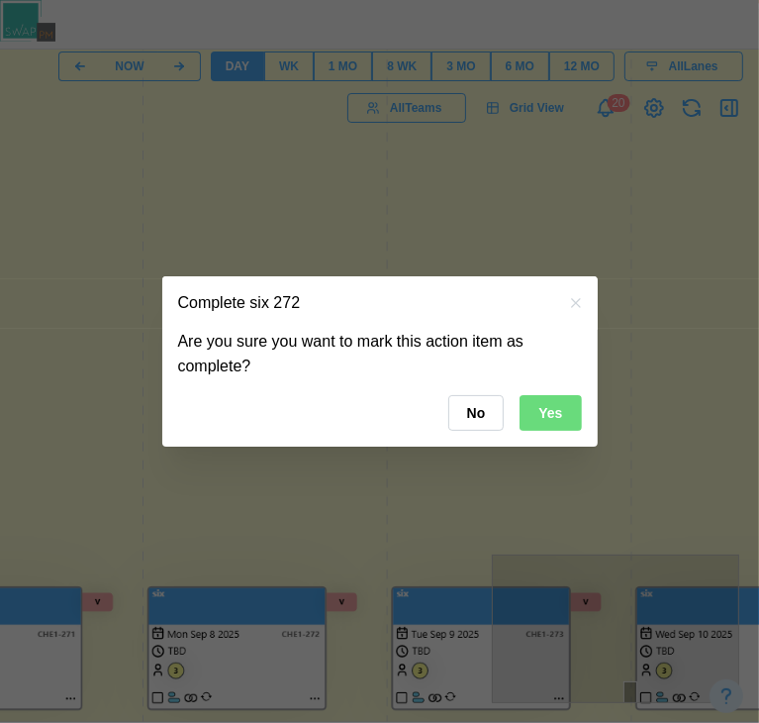
click at [572, 417] on button "Yes" at bounding box center [550, 413] width 61 height 36
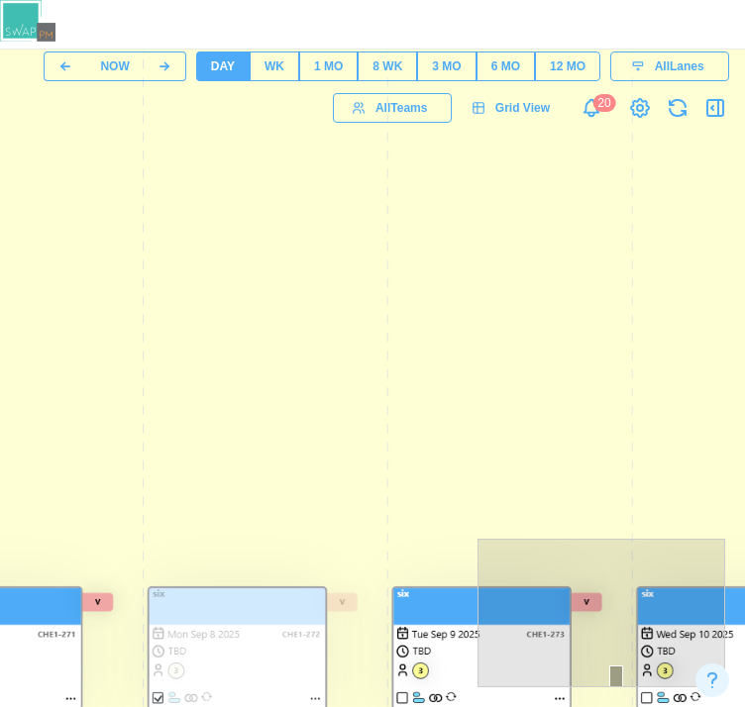
scroll to position [334, 317]
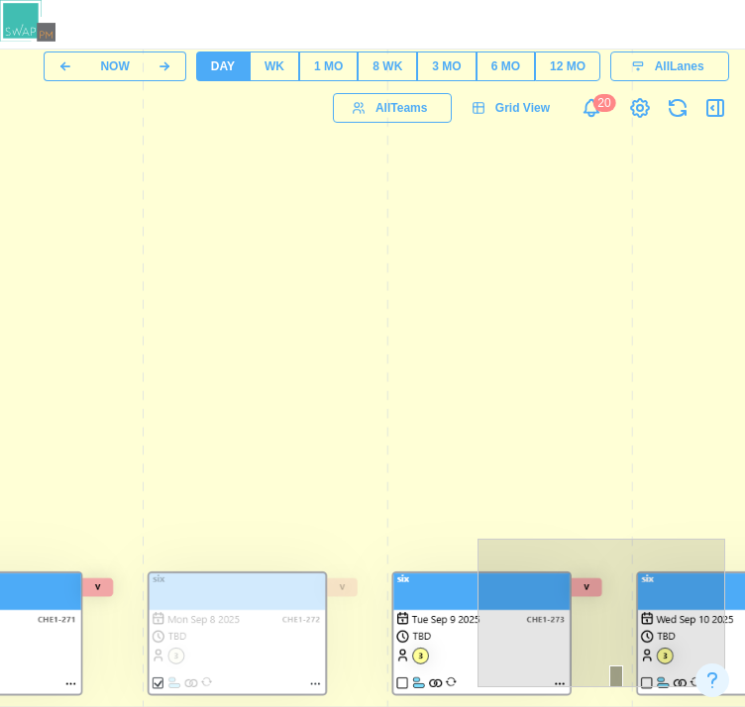
click at [685, 114] on icon "button" at bounding box center [677, 112] width 16 height 7
click at [280, 72] on button "WK" at bounding box center [274, 66] width 50 height 30
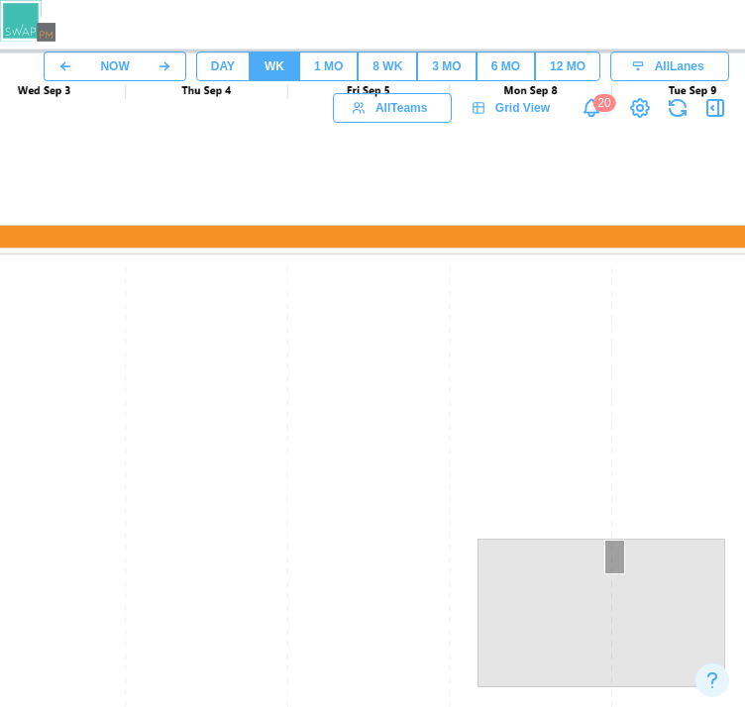
scroll to position [0, 317]
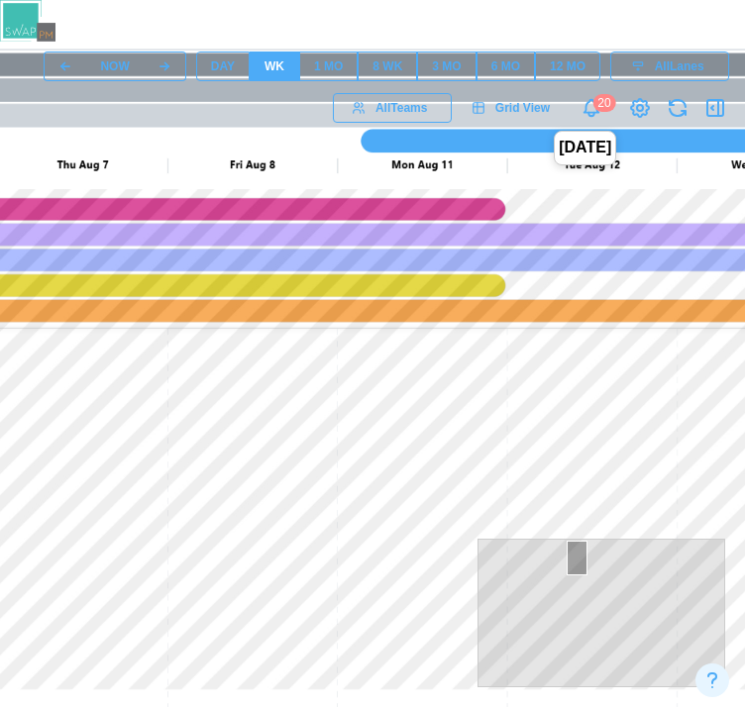
drag, startPoint x: 232, startPoint y: 174, endPoint x: 253, endPoint y: 207, distance: 39.3
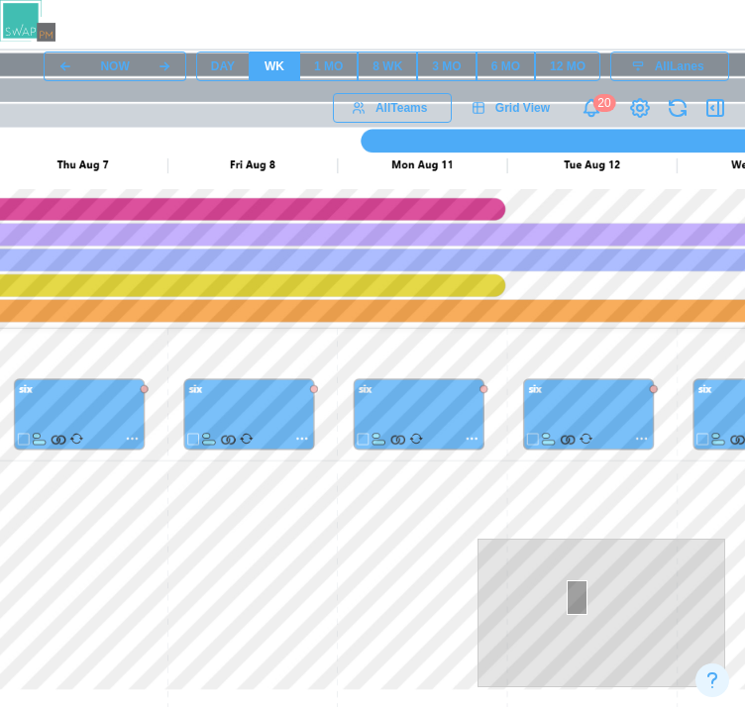
click at [323, 62] on div "1 MO" at bounding box center [328, 66] width 29 height 19
click at [380, 67] on div "8 WK" at bounding box center [387, 66] width 30 height 19
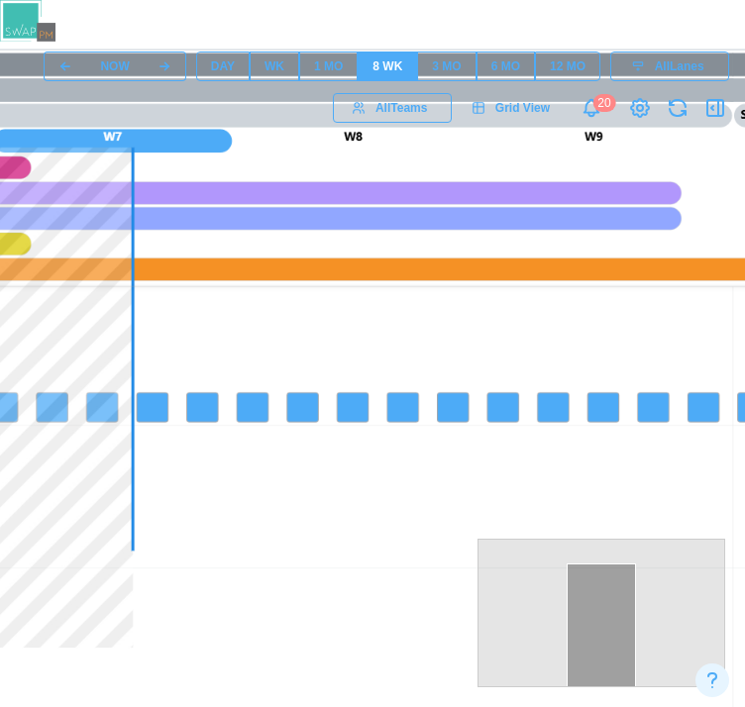
click at [424, 68] on button "3 MO" at bounding box center [446, 66] width 58 height 30
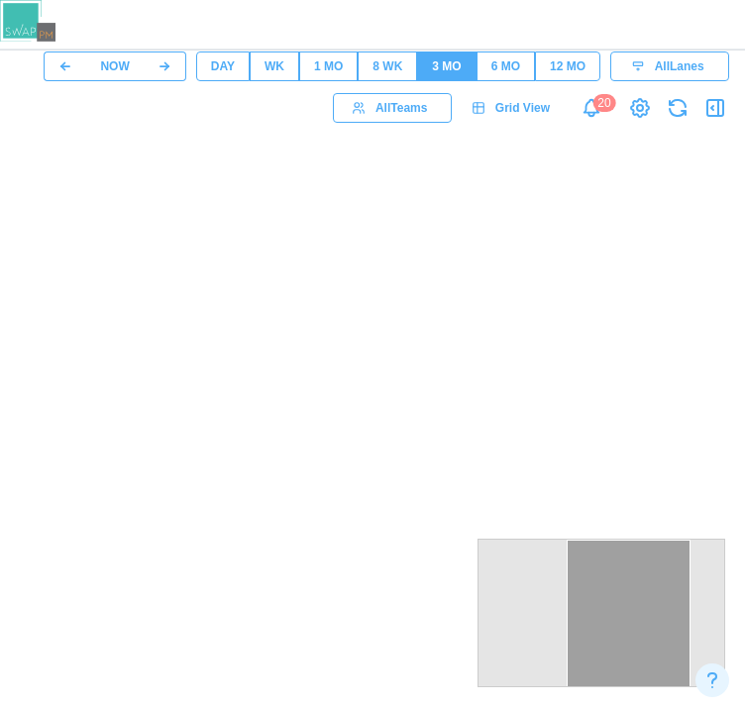
click at [504, 64] on div "6 MO" at bounding box center [505, 66] width 29 height 19
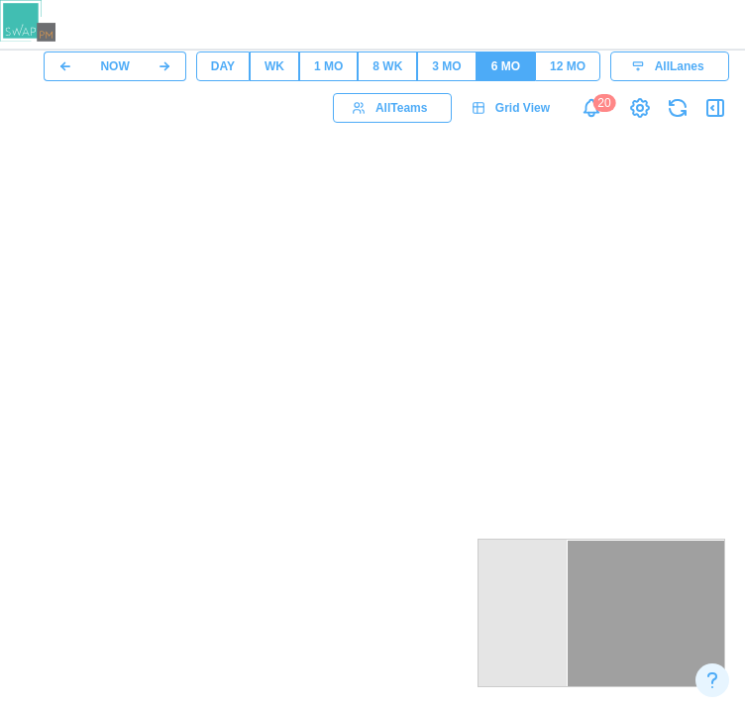
click at [554, 66] on div "12 MO" at bounding box center [567, 66] width 36 height 19
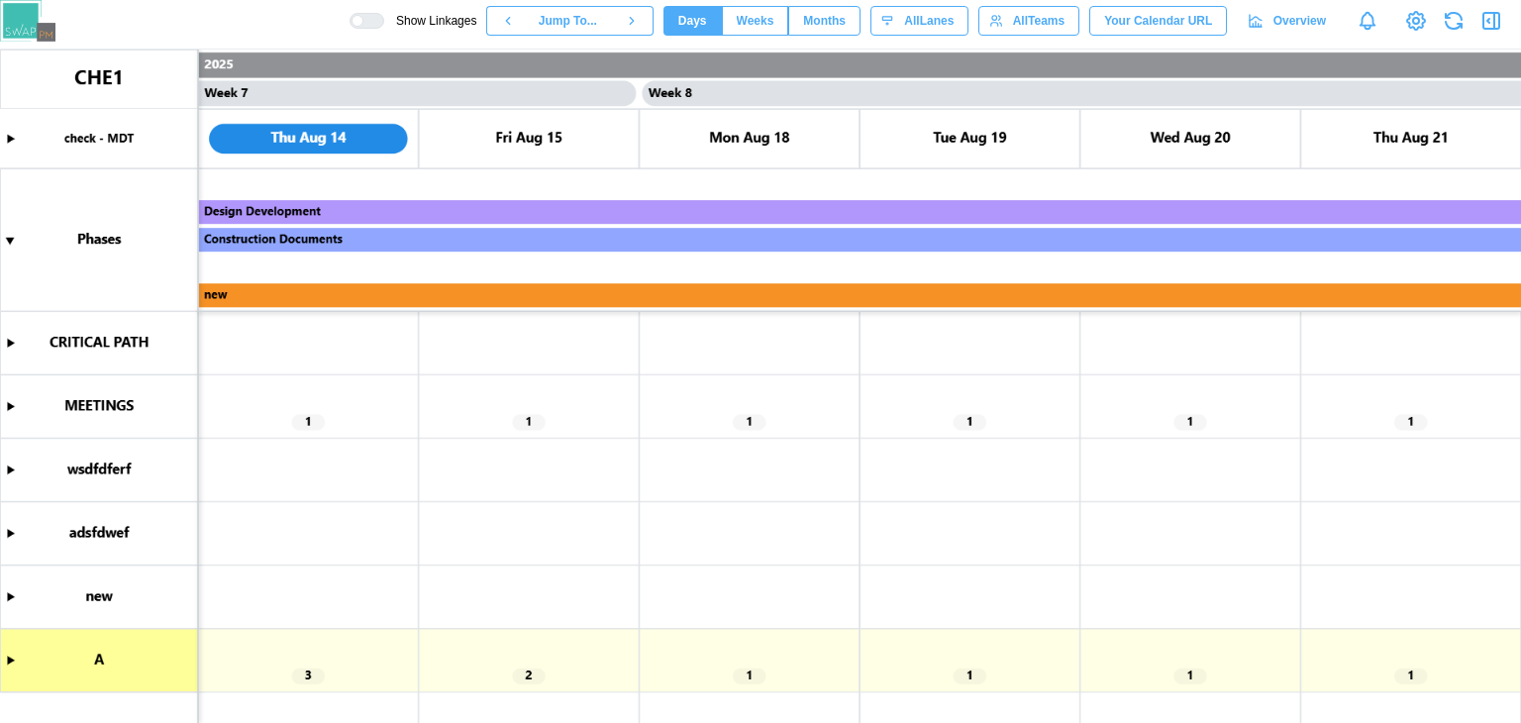
scroll to position [0, 7275]
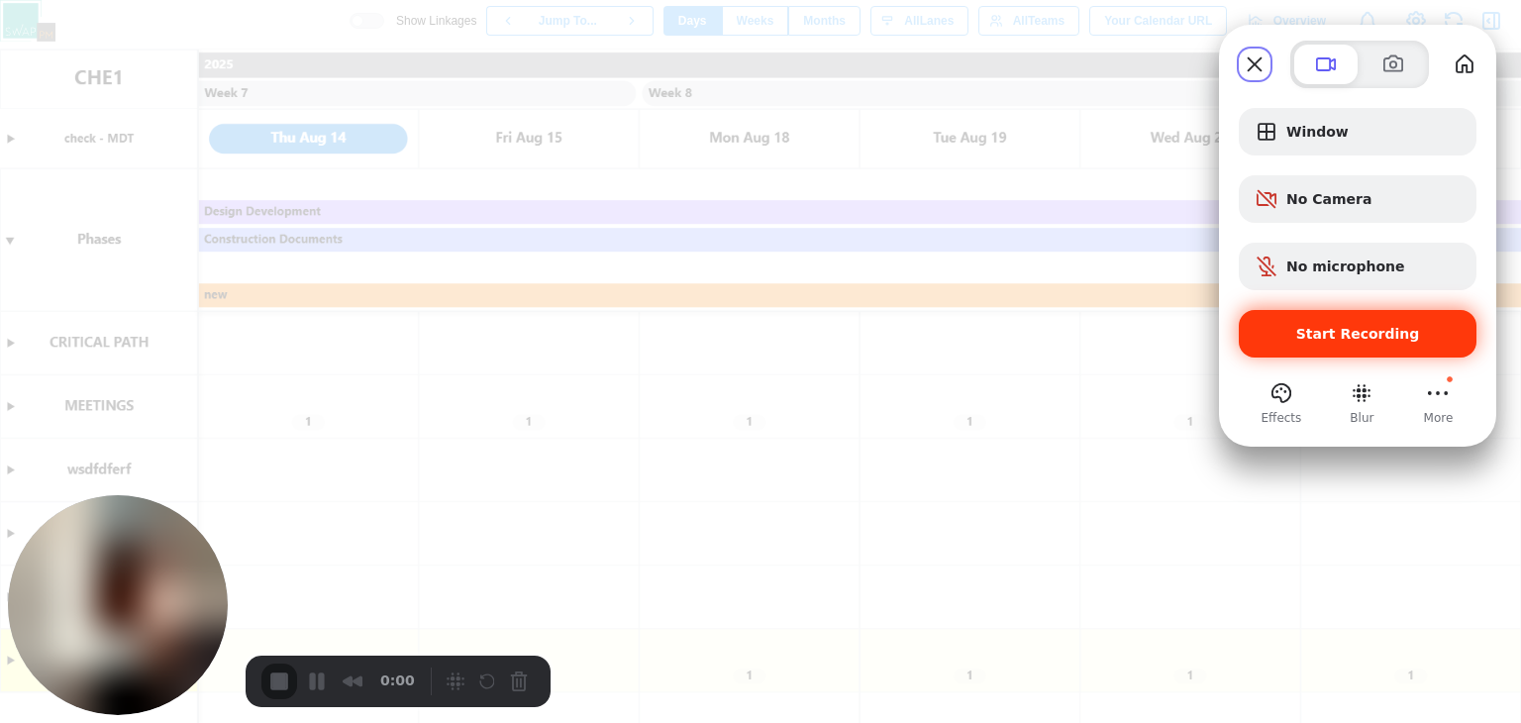
click at [1304, 329] on span "Start Recording" at bounding box center [1358, 334] width 124 height 16
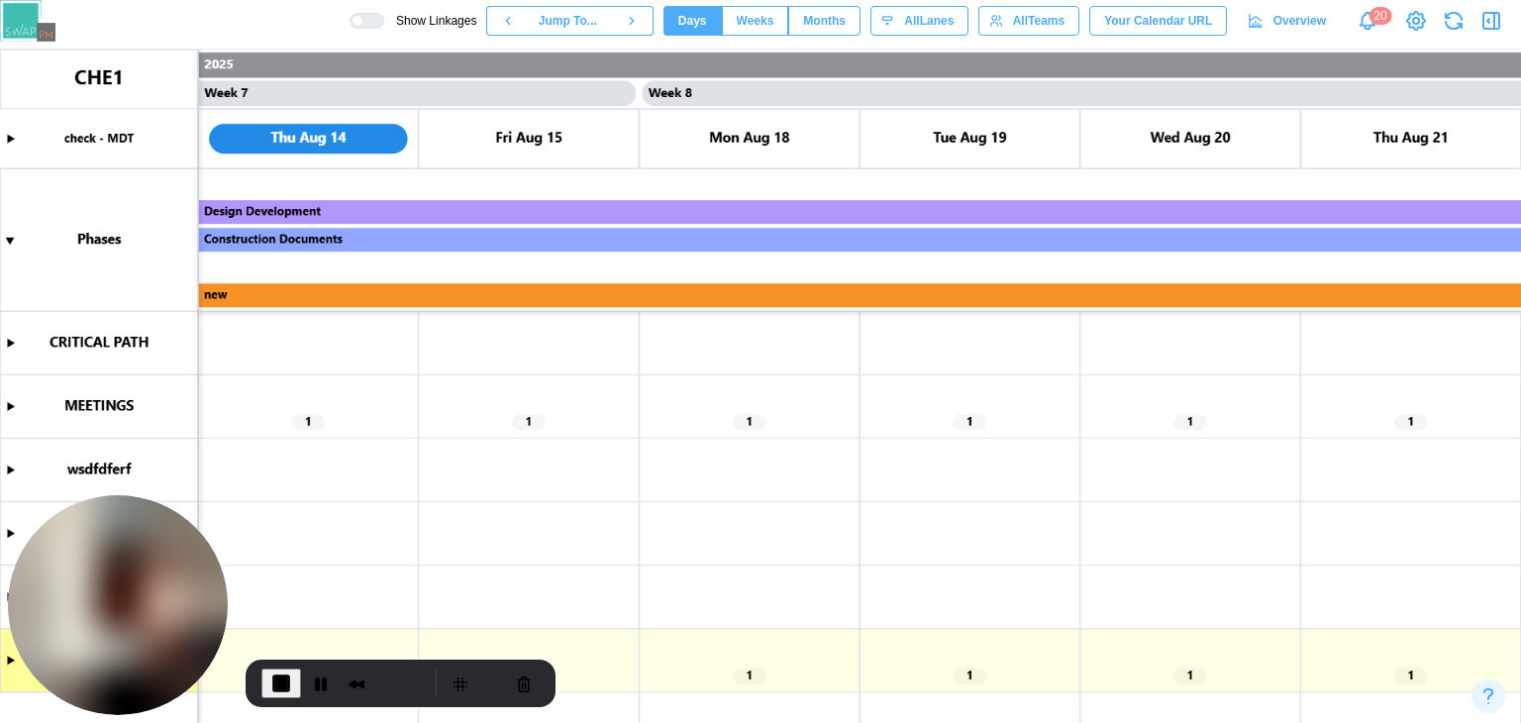
click at [774, 15] on span "Weeks" at bounding box center [756, 21] width 38 height 28
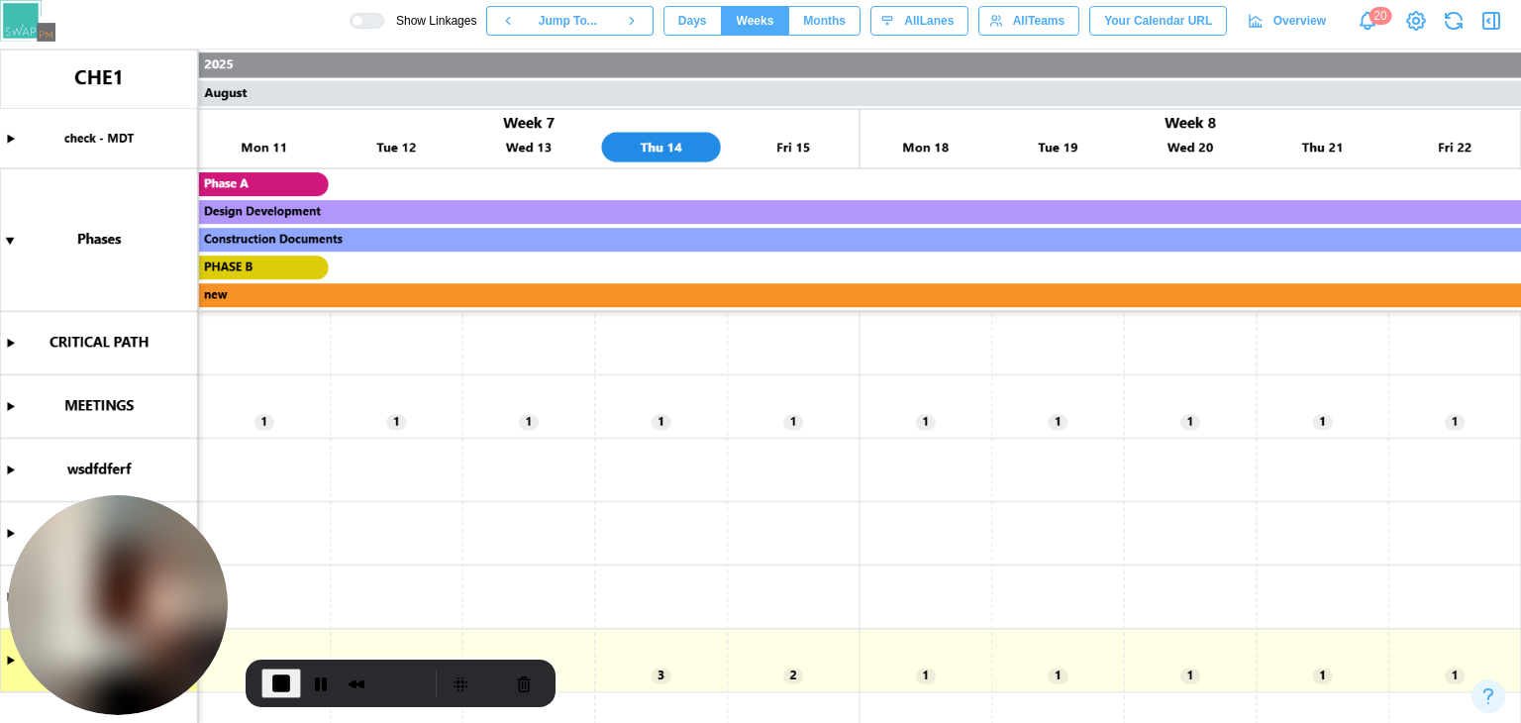
scroll to position [0, 3968]
click at [12, 401] on canvas at bounding box center [760, 386] width 1521 height 673
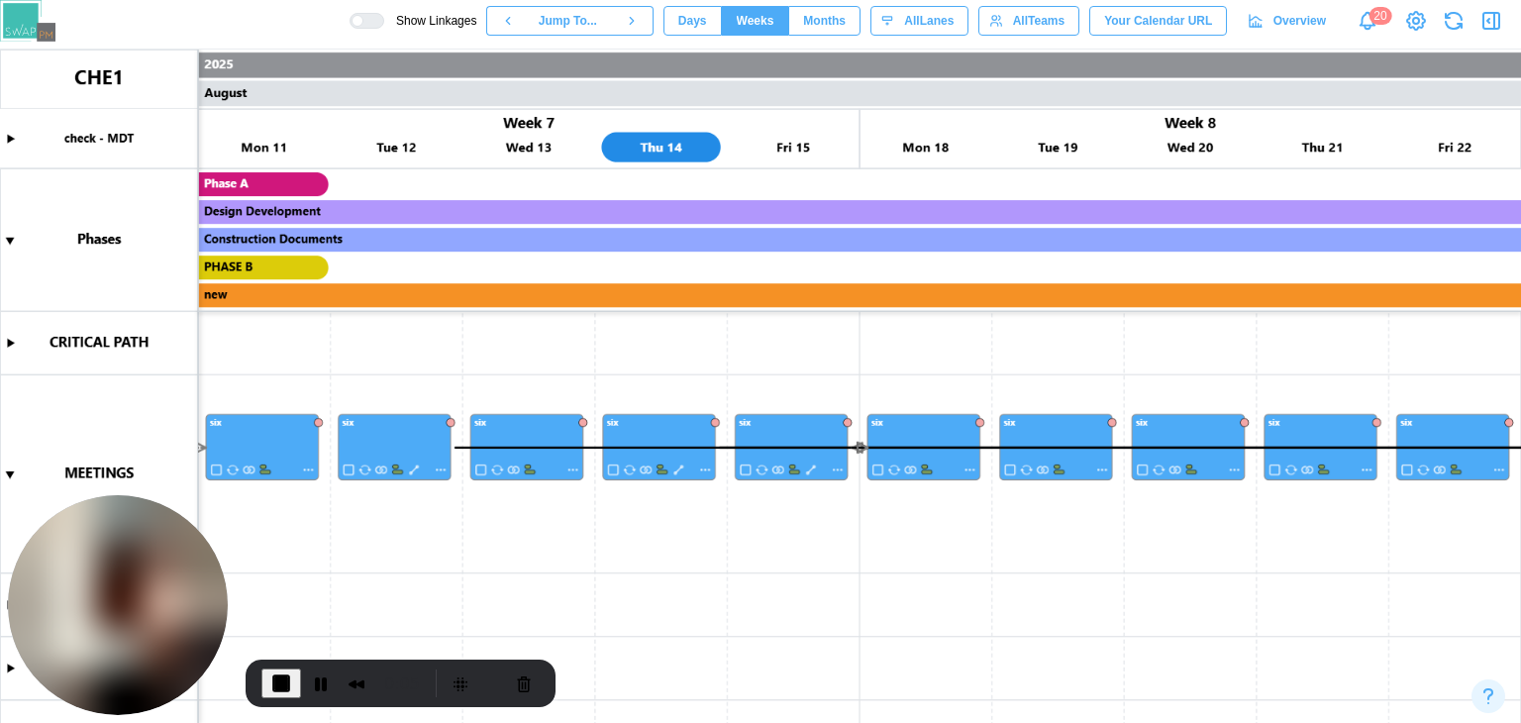
click at [829, 14] on span "Months" at bounding box center [824, 21] width 43 height 28
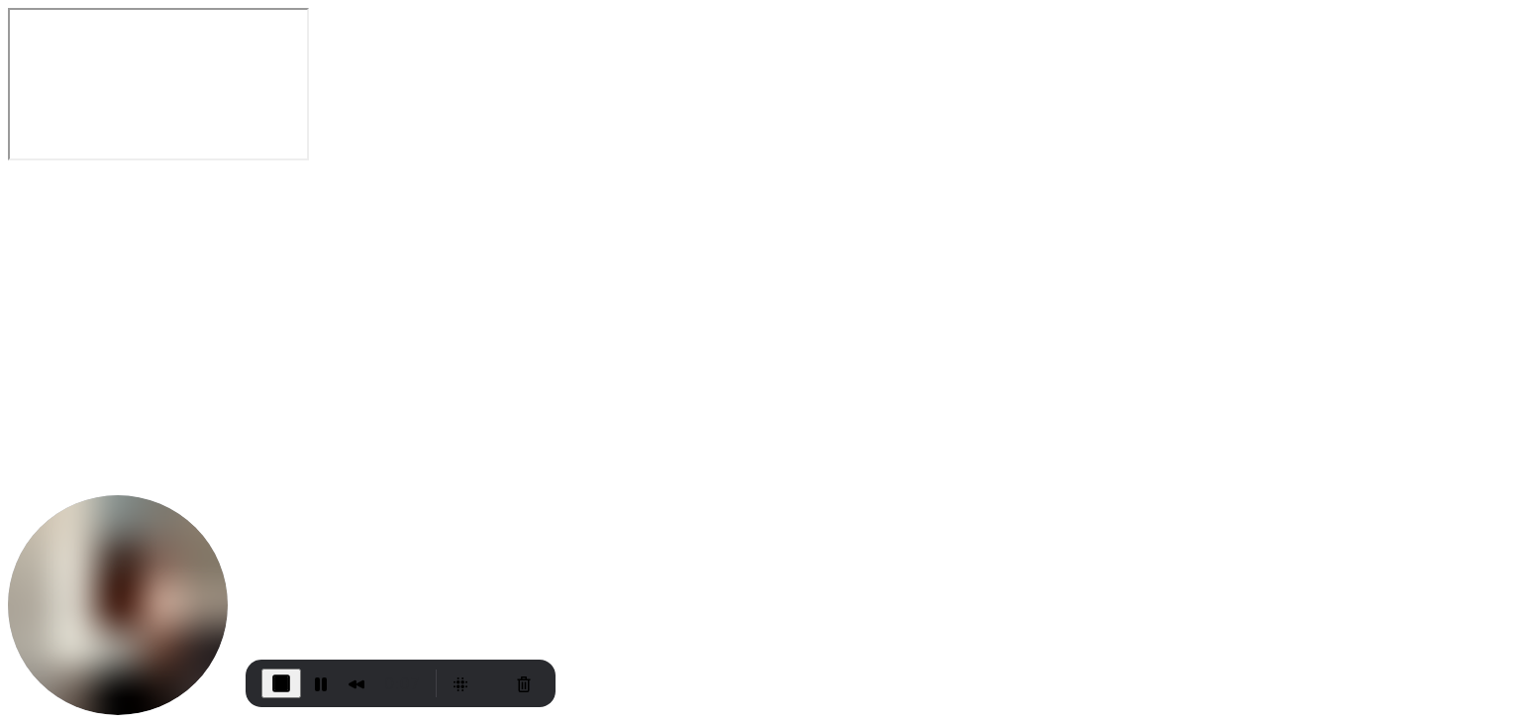
click at [269, 671] on span "End Recording" at bounding box center [281, 683] width 24 height 24
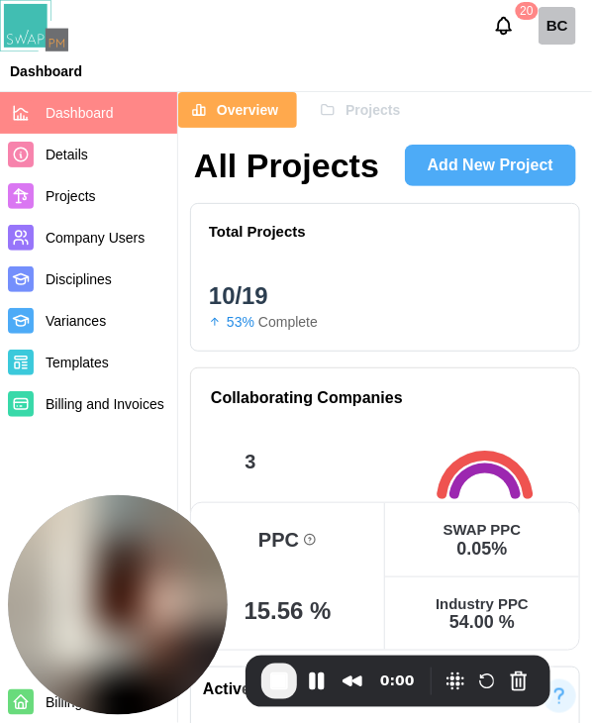
click at [283, 679] on span "End Recording" at bounding box center [279, 681] width 24 height 24
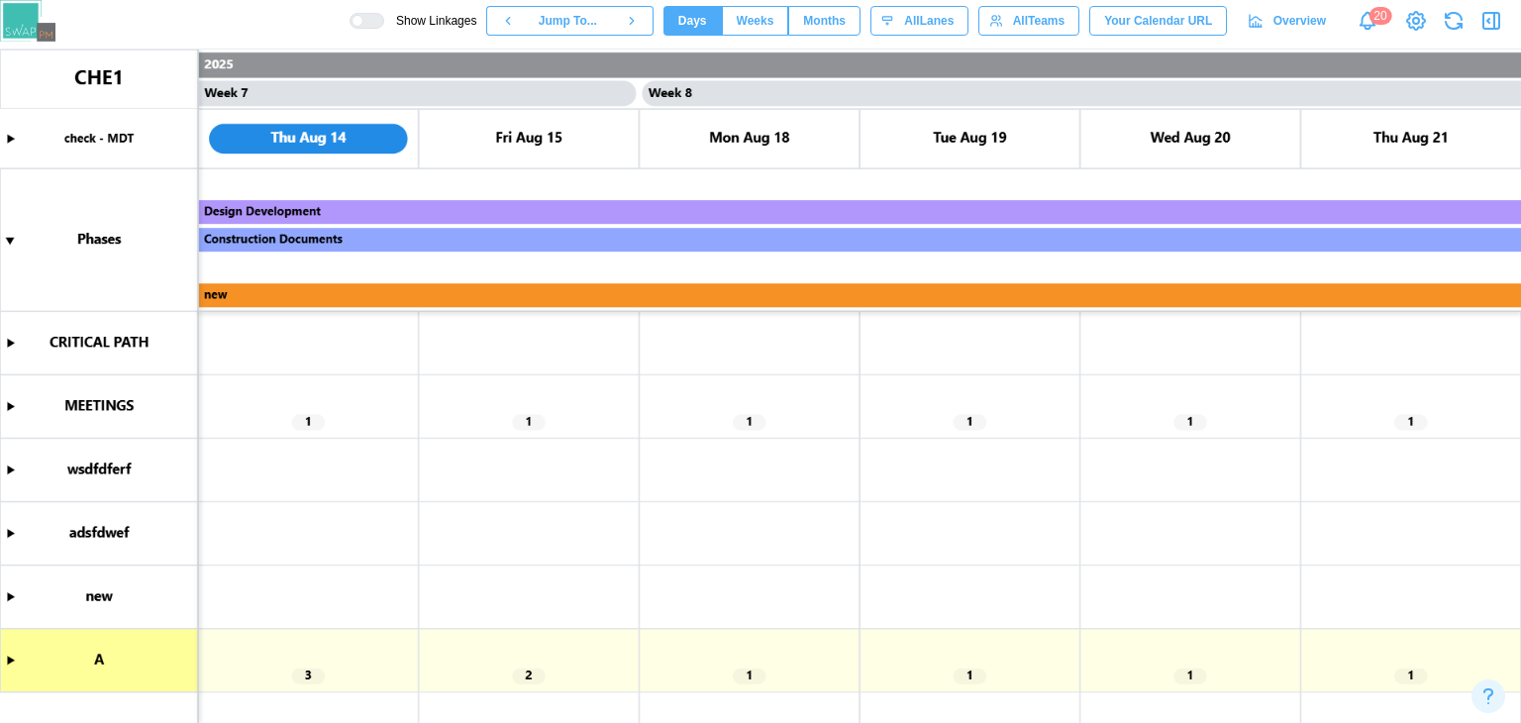
scroll to position [0, 7275]
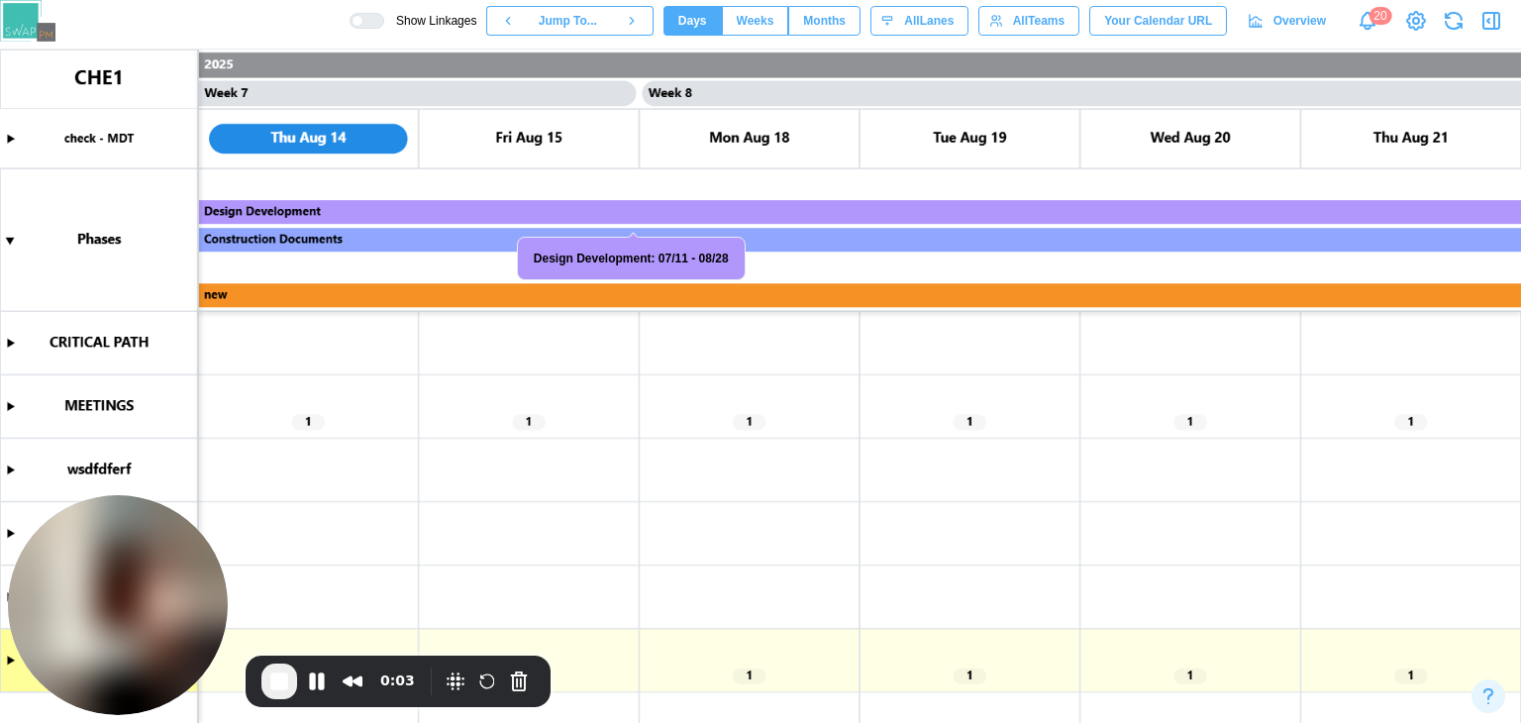
click at [14, 405] on canvas at bounding box center [760, 386] width 1521 height 673
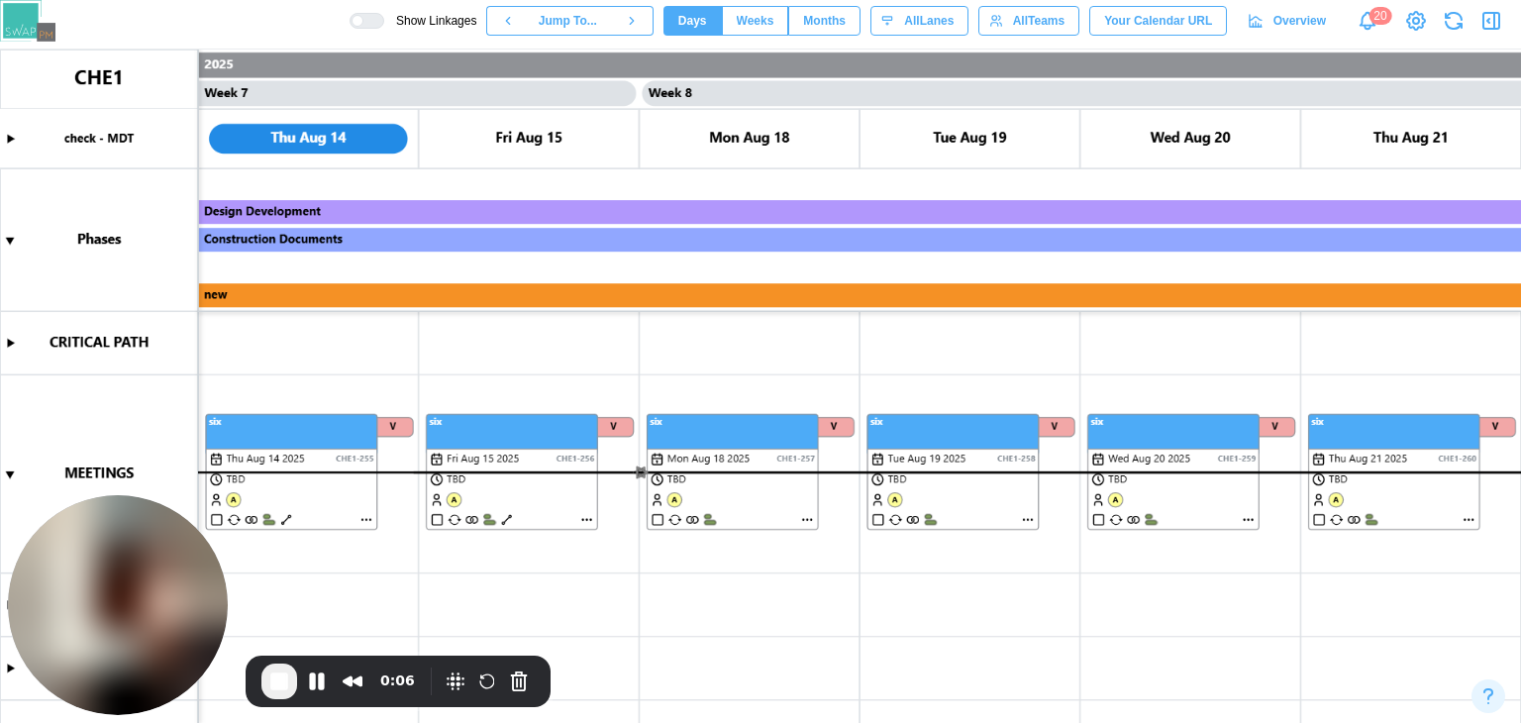
click at [383, 15] on div at bounding box center [373, 21] width 20 height 14
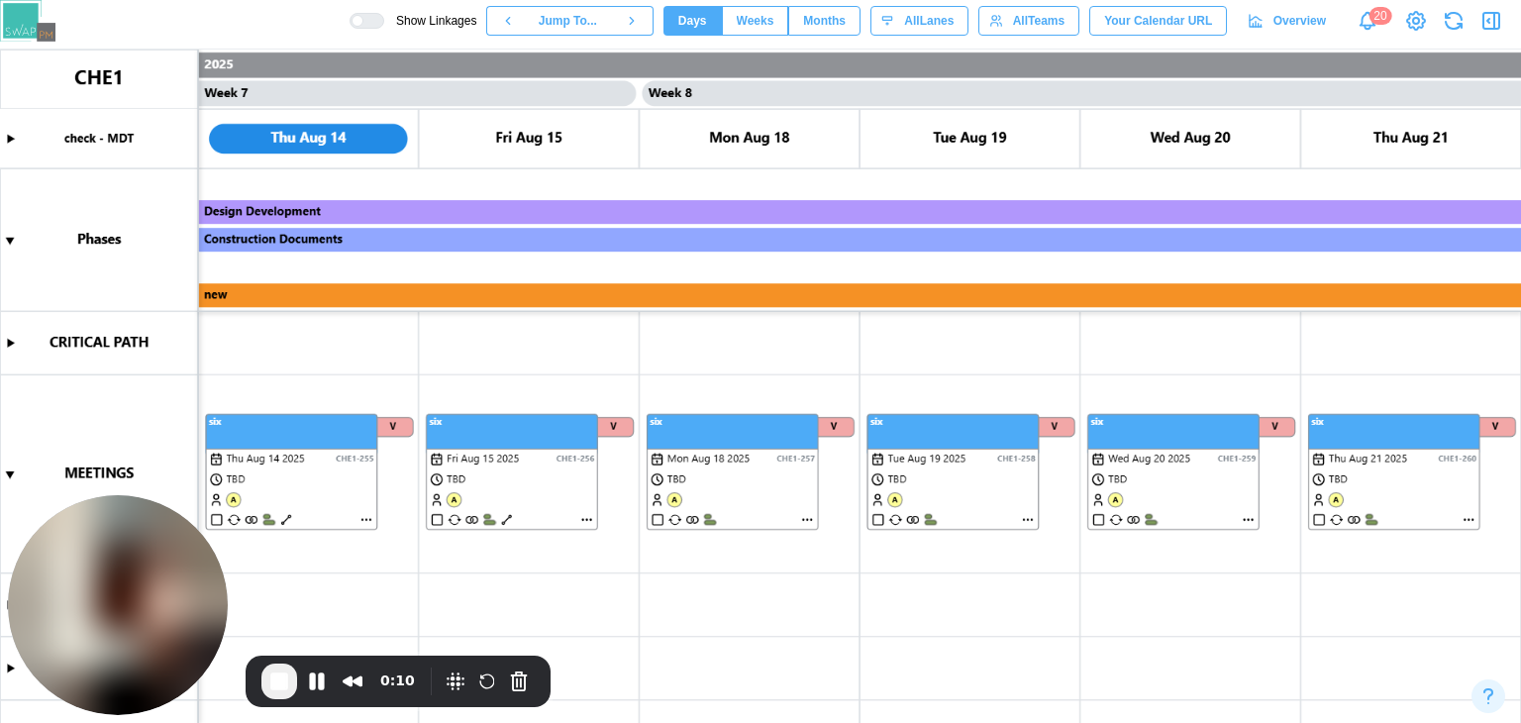
click at [768, 29] on span "Weeks" at bounding box center [756, 21] width 38 height 28
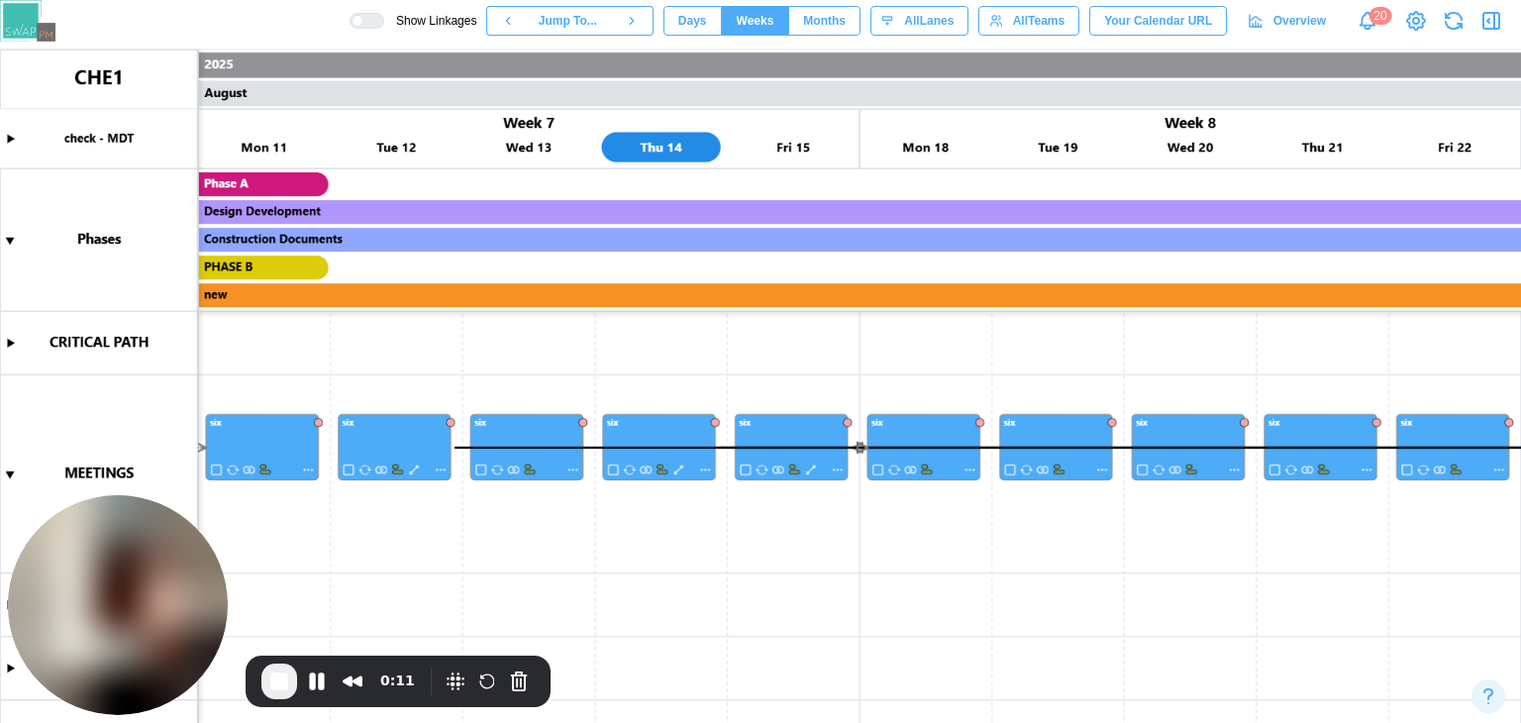
scroll to position [0, 3968]
click at [383, 21] on div at bounding box center [373, 21] width 20 height 14
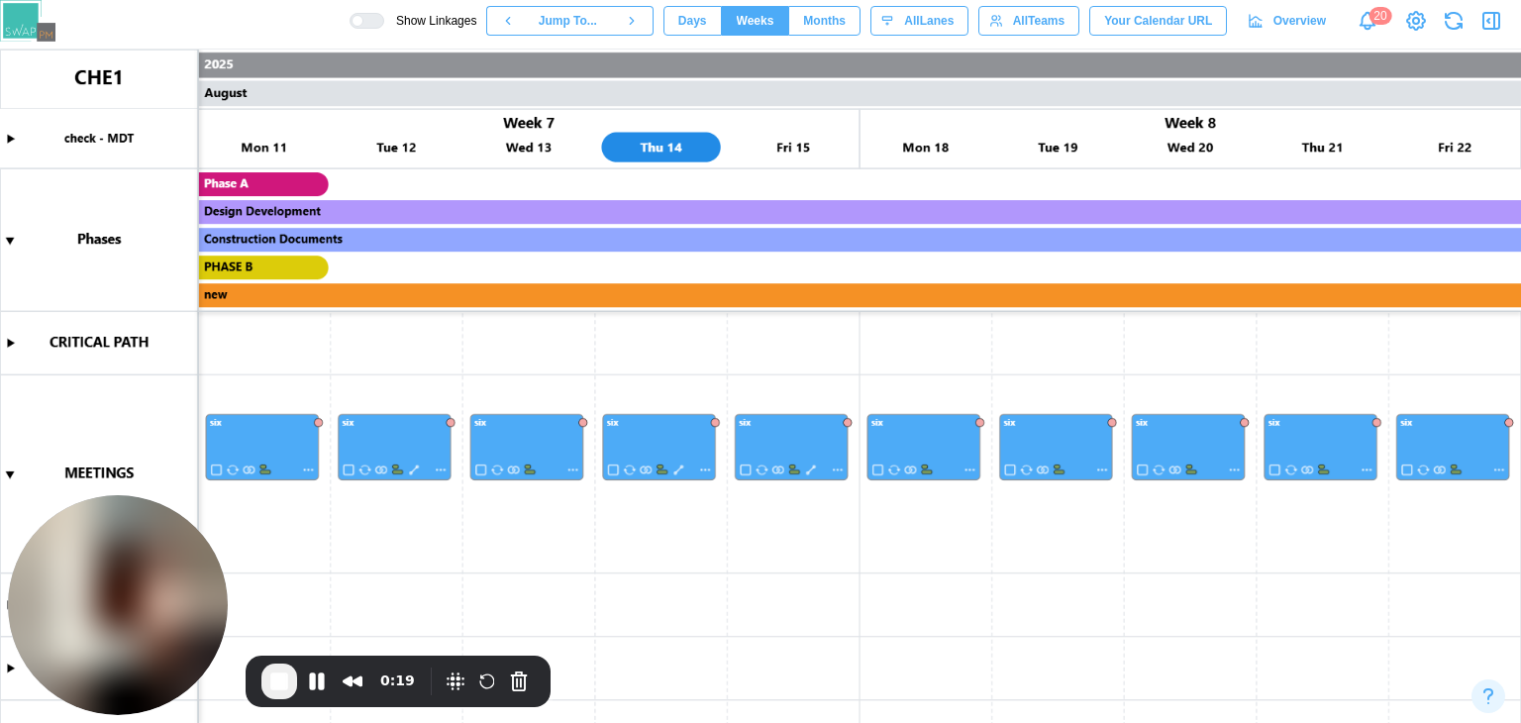
click at [707, 21] on span "Days" at bounding box center [692, 21] width 29 height 28
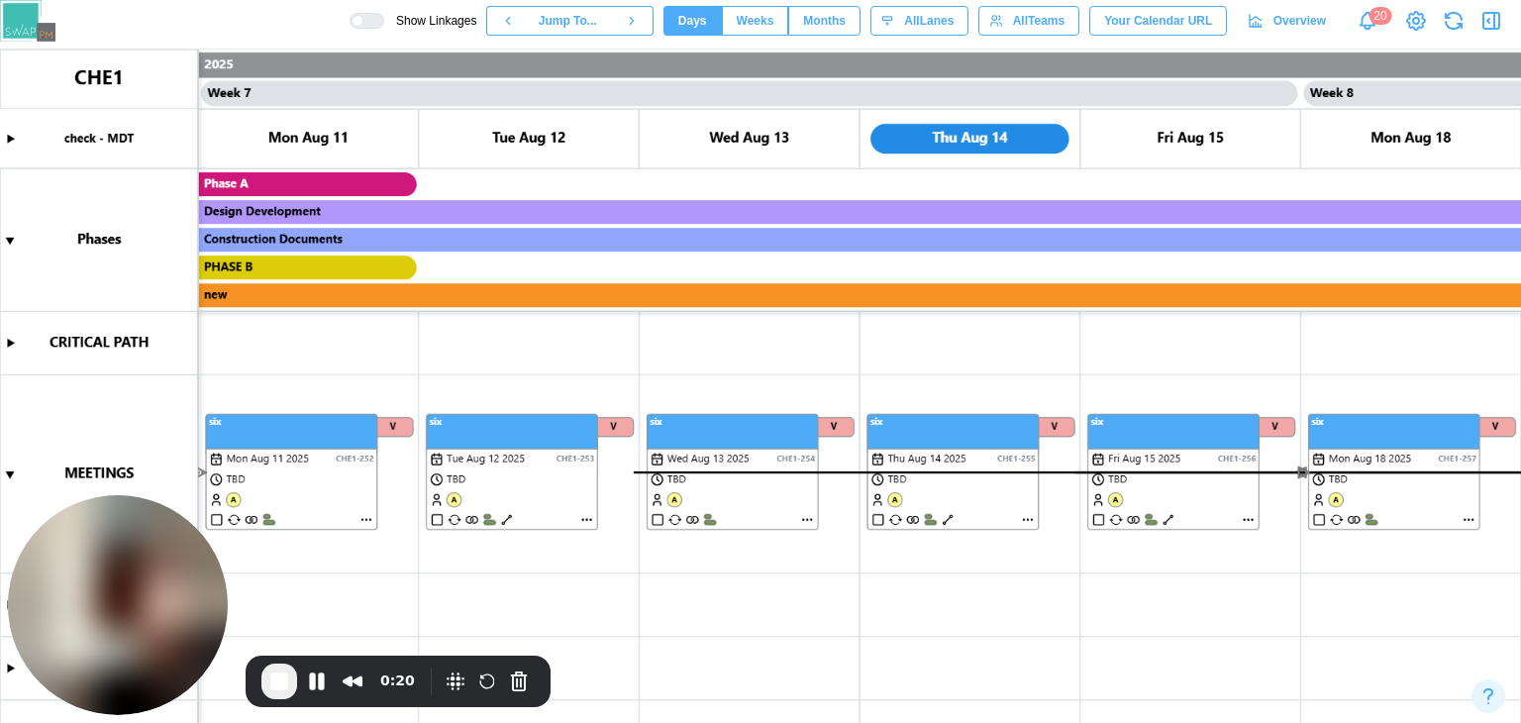
scroll to position [0, 6614]
click at [273, 686] on span "End Recording" at bounding box center [279, 681] width 24 height 24
click at [771, 29] on span "Weeks" at bounding box center [756, 21] width 38 height 28
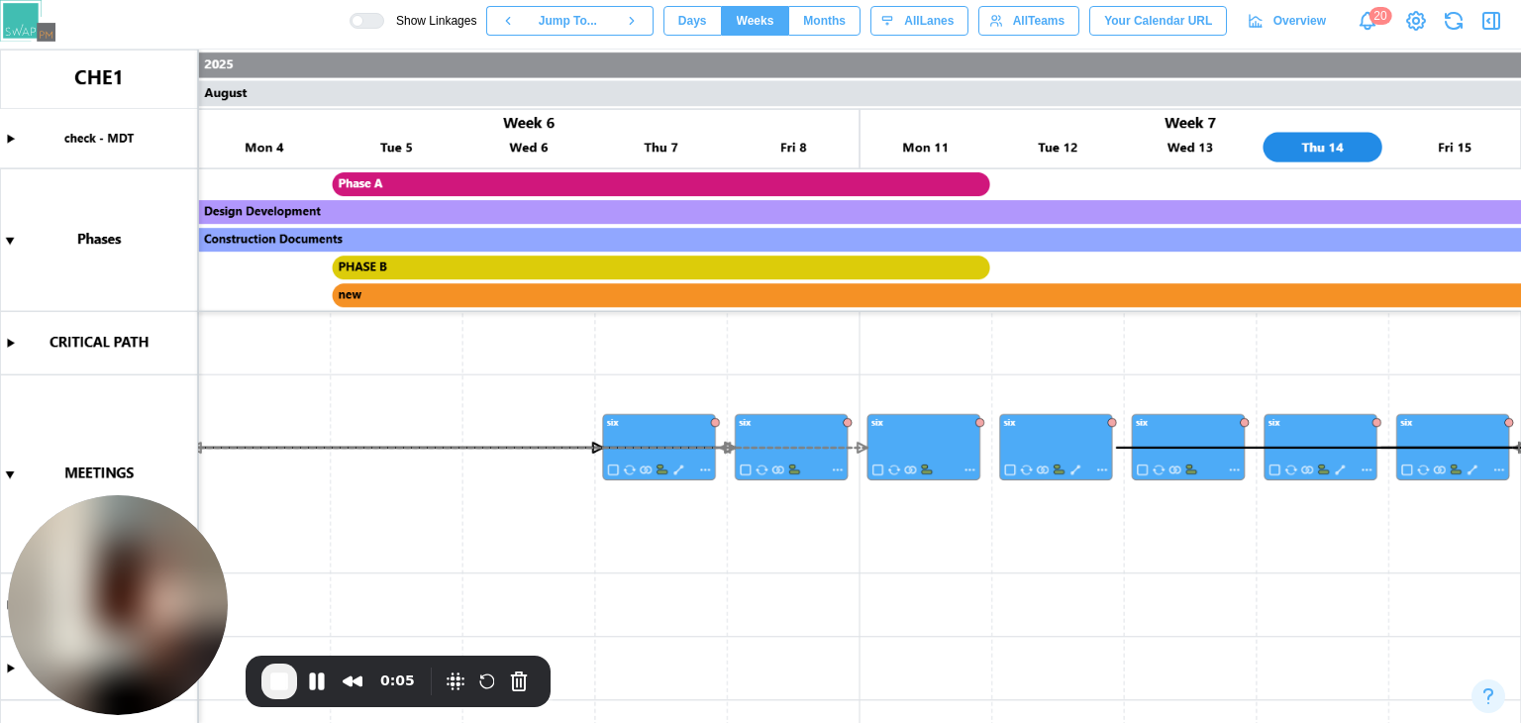
scroll to position [0, 3307]
click at [363, 23] on div at bounding box center [357, 21] width 12 height 12
click at [383, 23] on div at bounding box center [373, 21] width 20 height 14
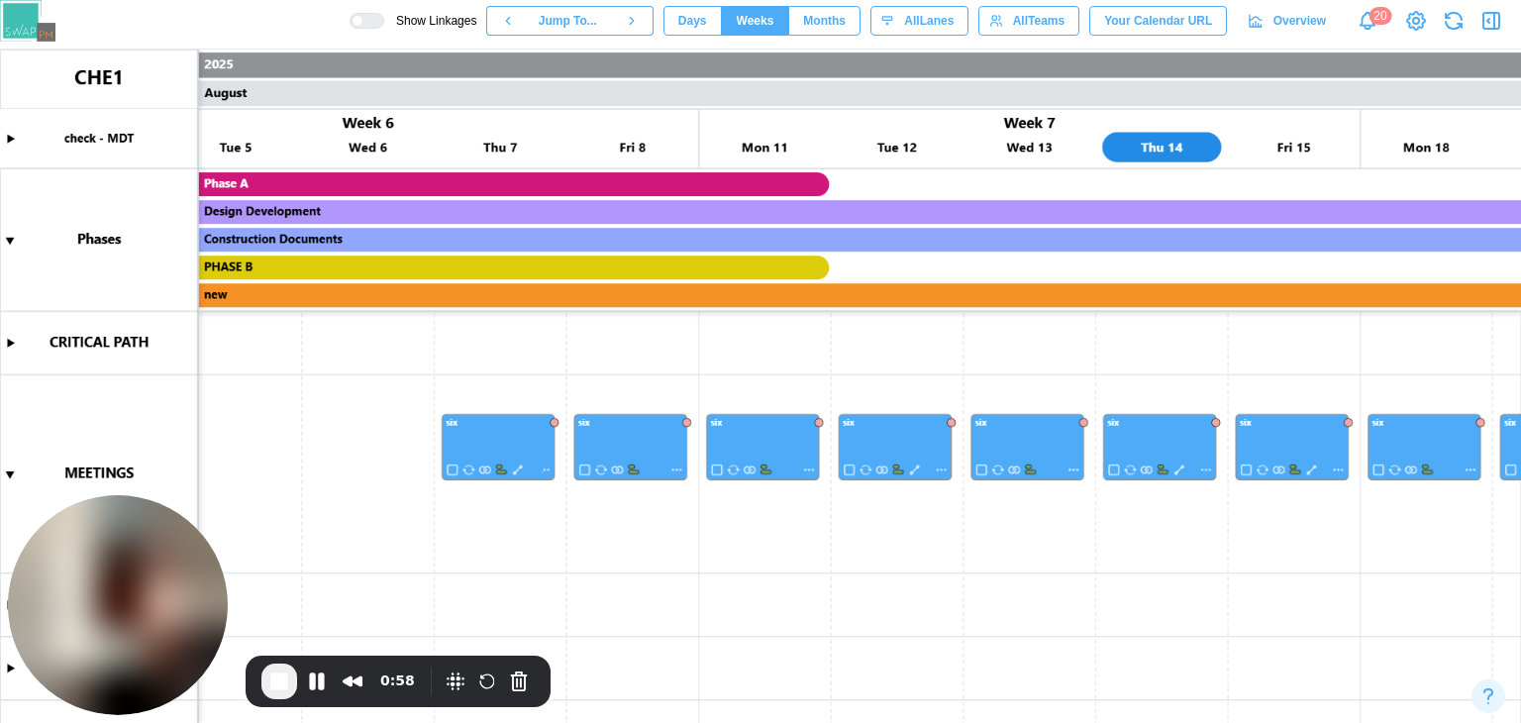
scroll to position [0, 3521]
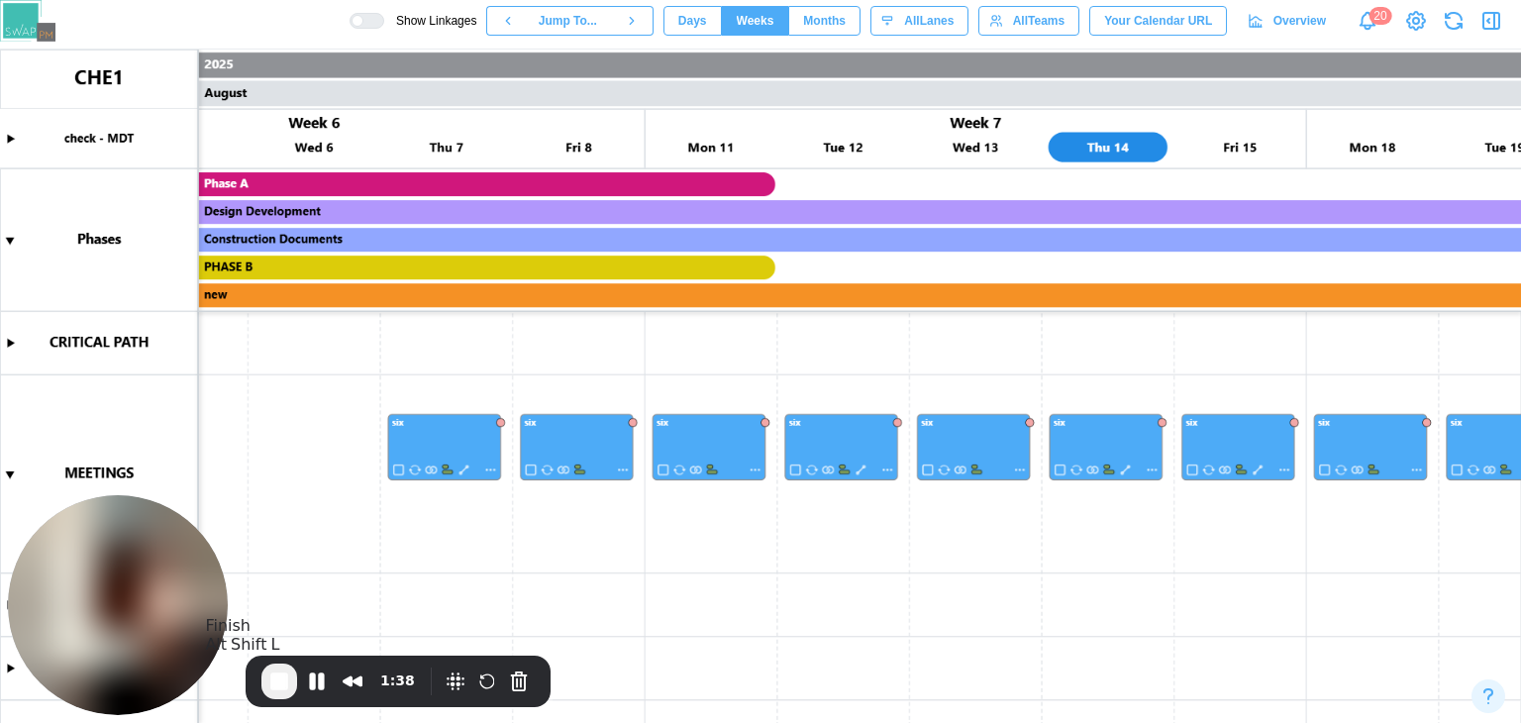
click at [279, 679] on span "End Recording" at bounding box center [279, 681] width 24 height 24
